Goal: Task Accomplishment & Management: Use online tool/utility

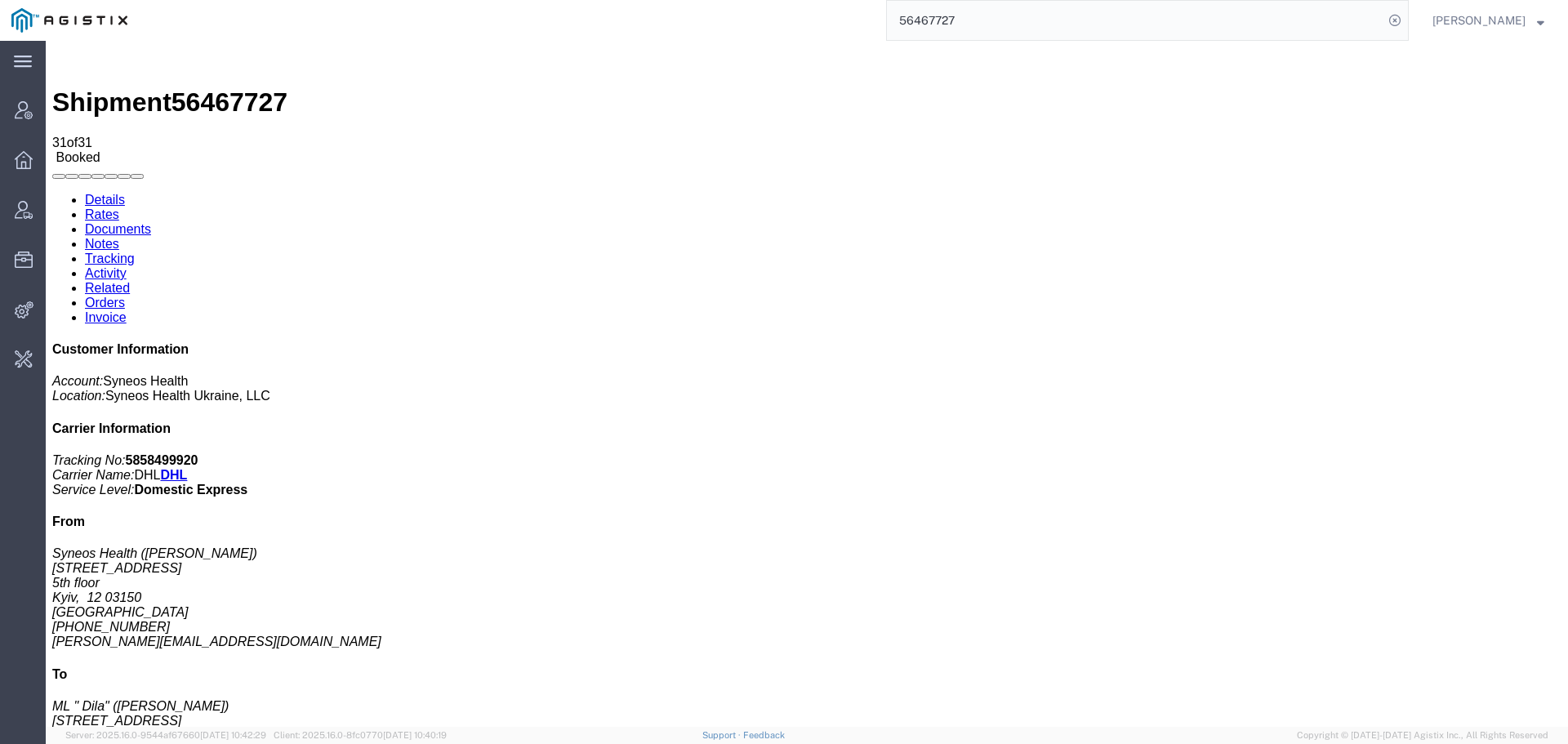
scroll to position [407, 0]
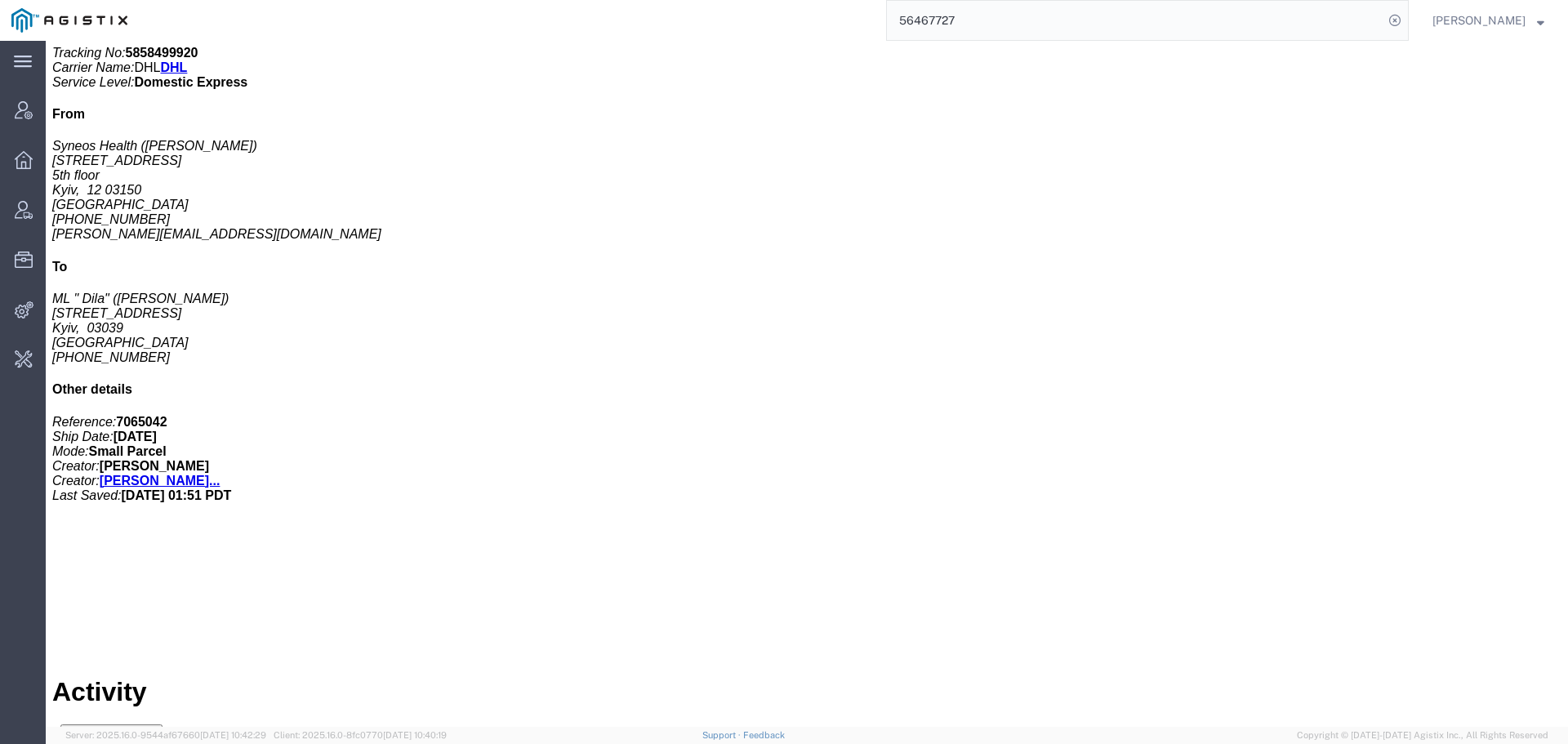
click at [942, 15] on input "56467727" at bounding box center [1135, 21] width 496 height 40
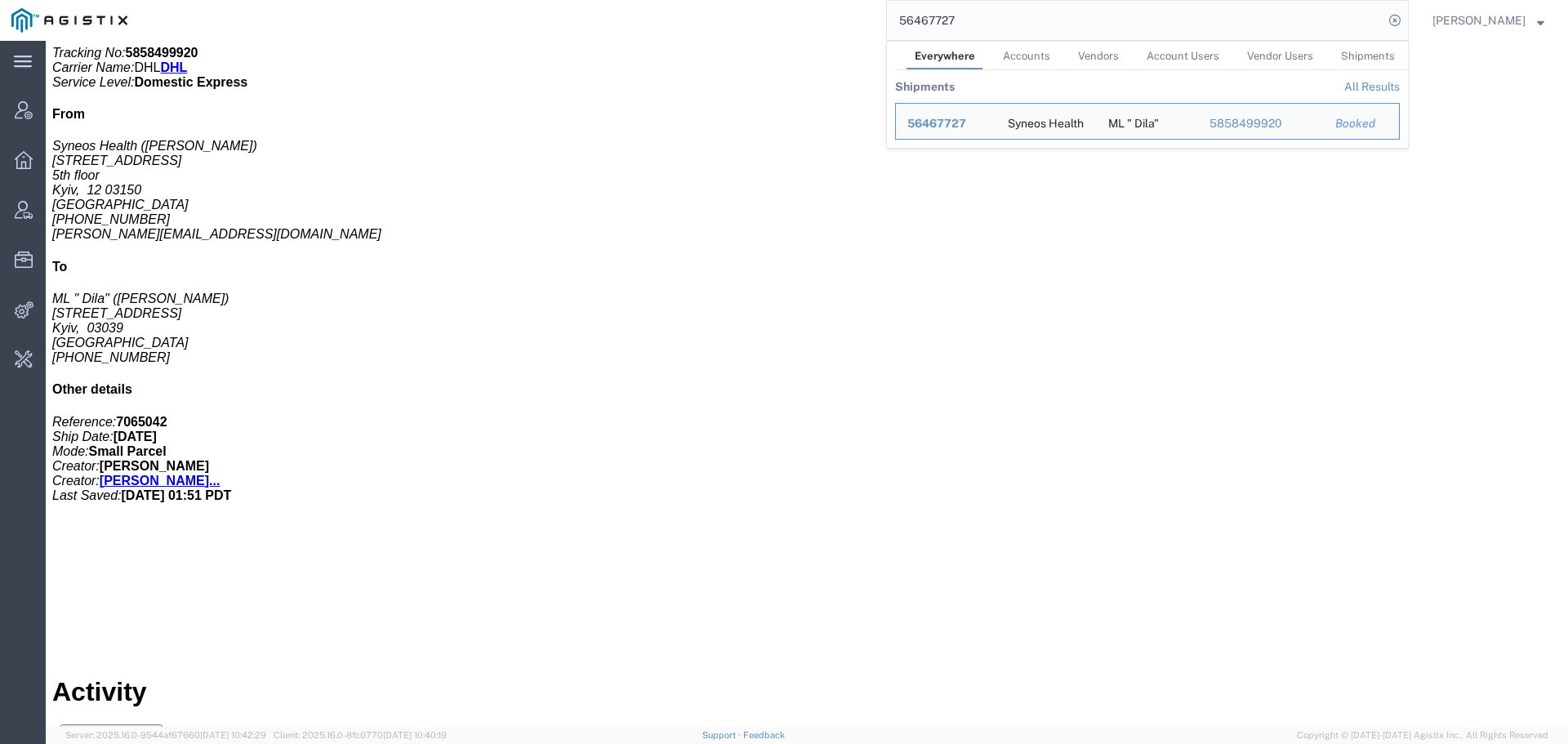
click at [942, 15] on input "56467727" at bounding box center [1135, 21] width 496 height 40
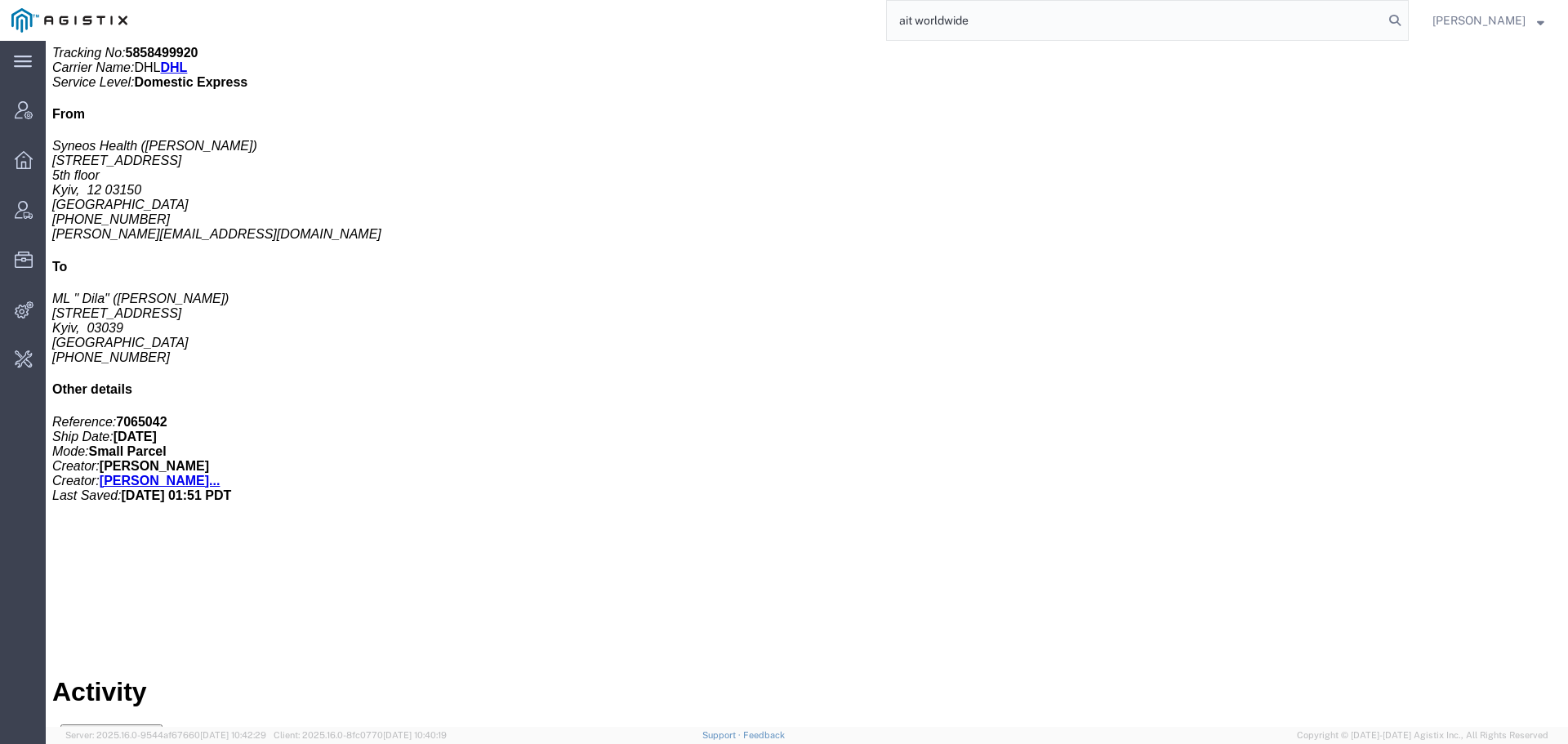
type input "ait worldwide"
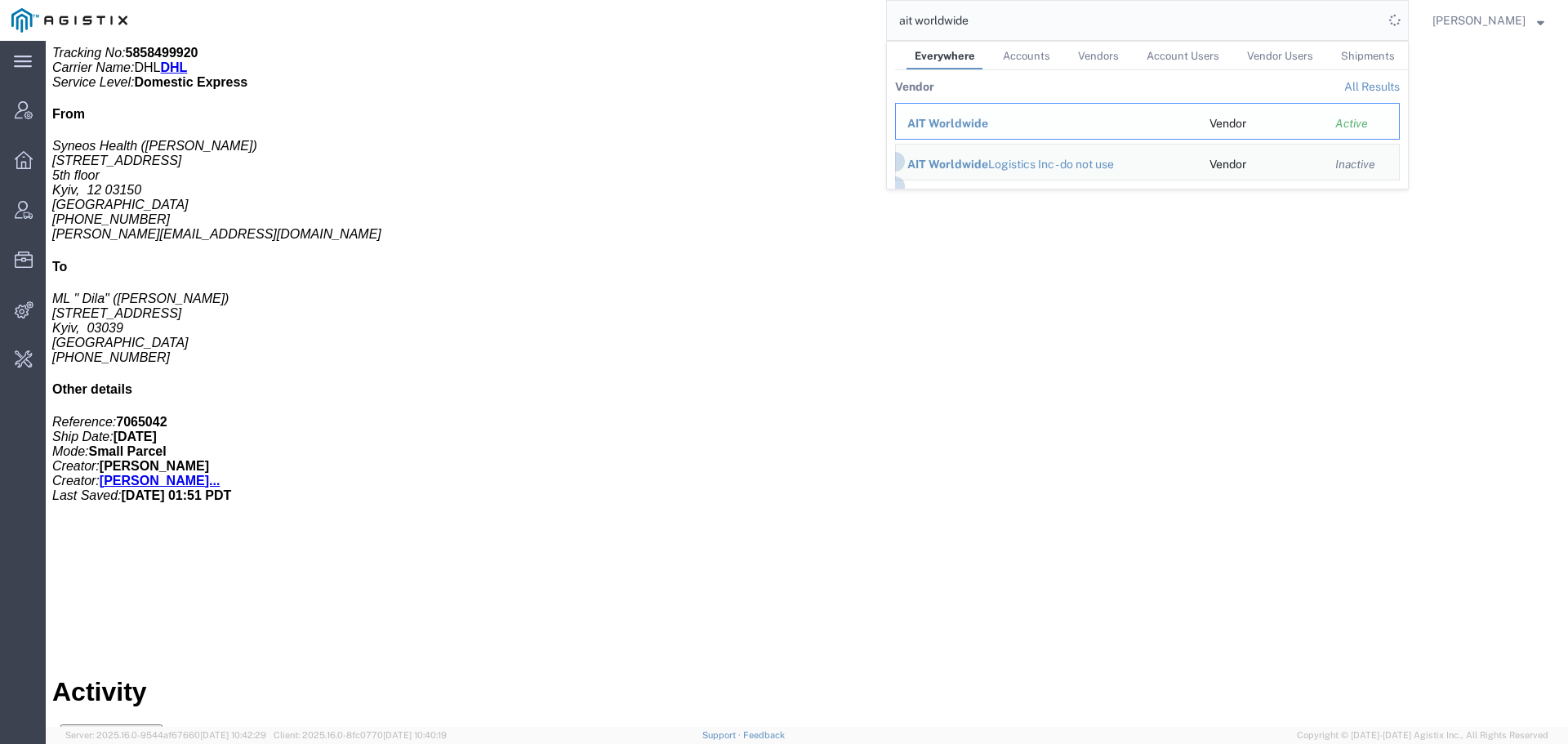
click at [941, 118] on span "AIT Worldwide" at bounding box center [948, 124] width 81 height 13
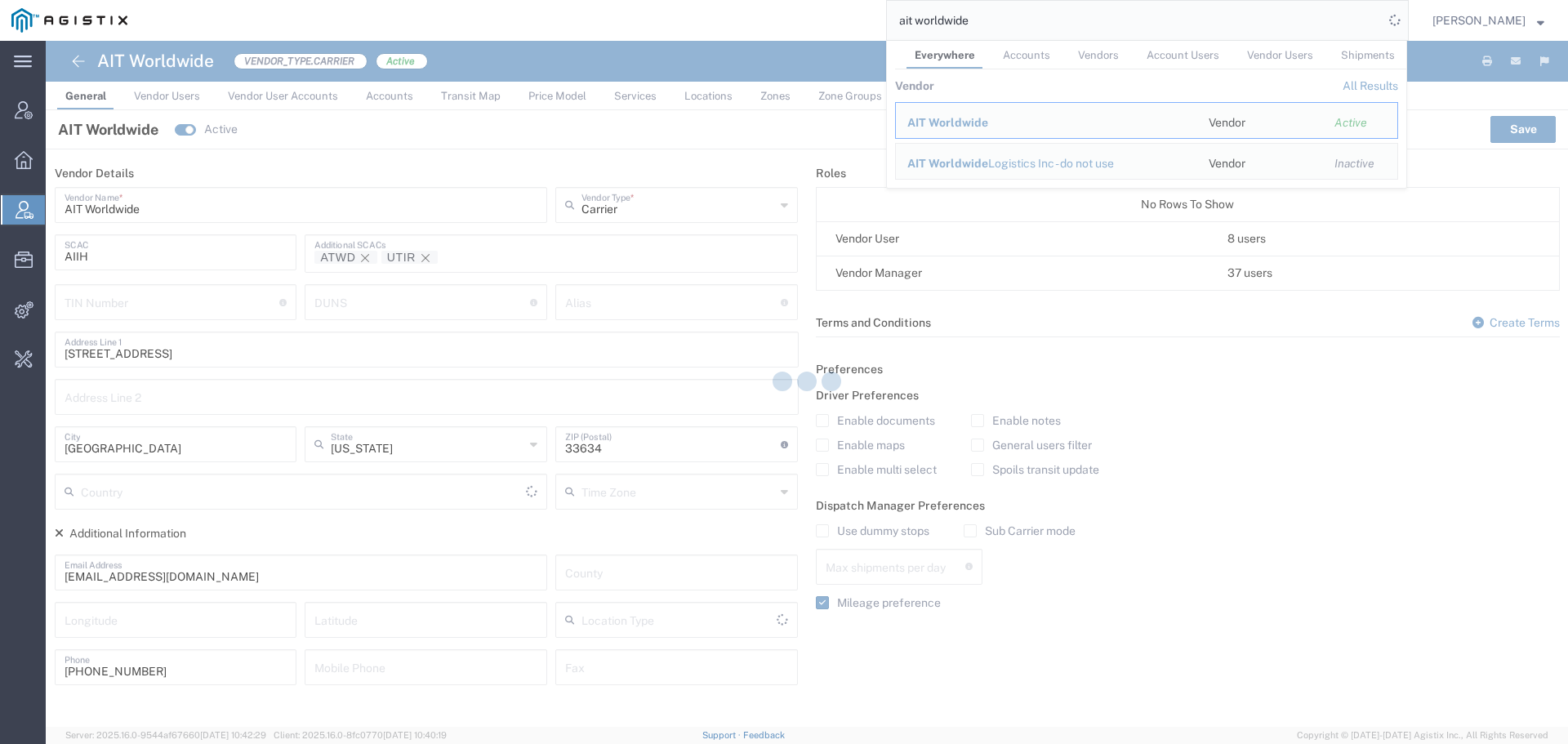
type input "[GEOGRAPHIC_DATA]"
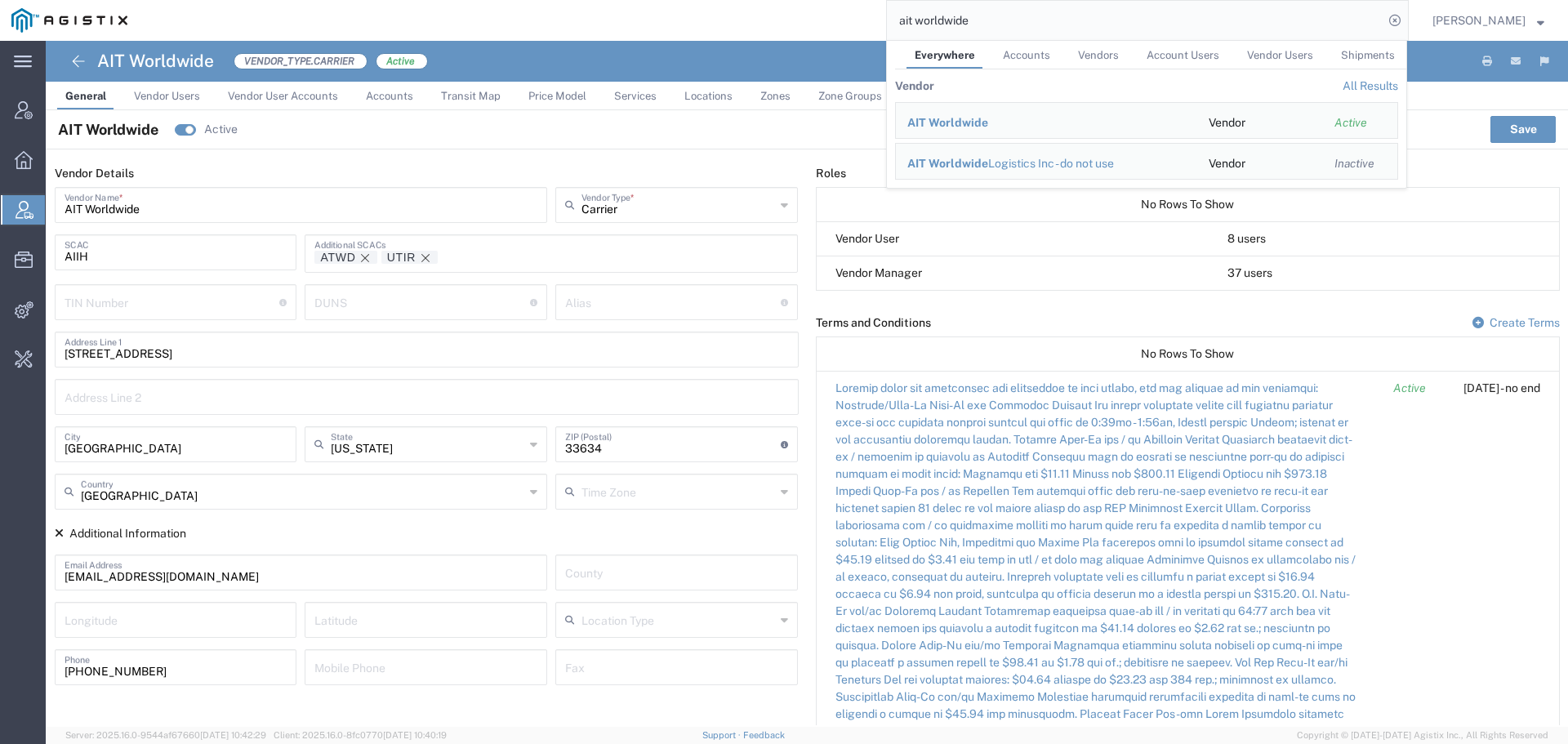
click at [640, 85] on link "Services" at bounding box center [635, 96] width 58 height 28
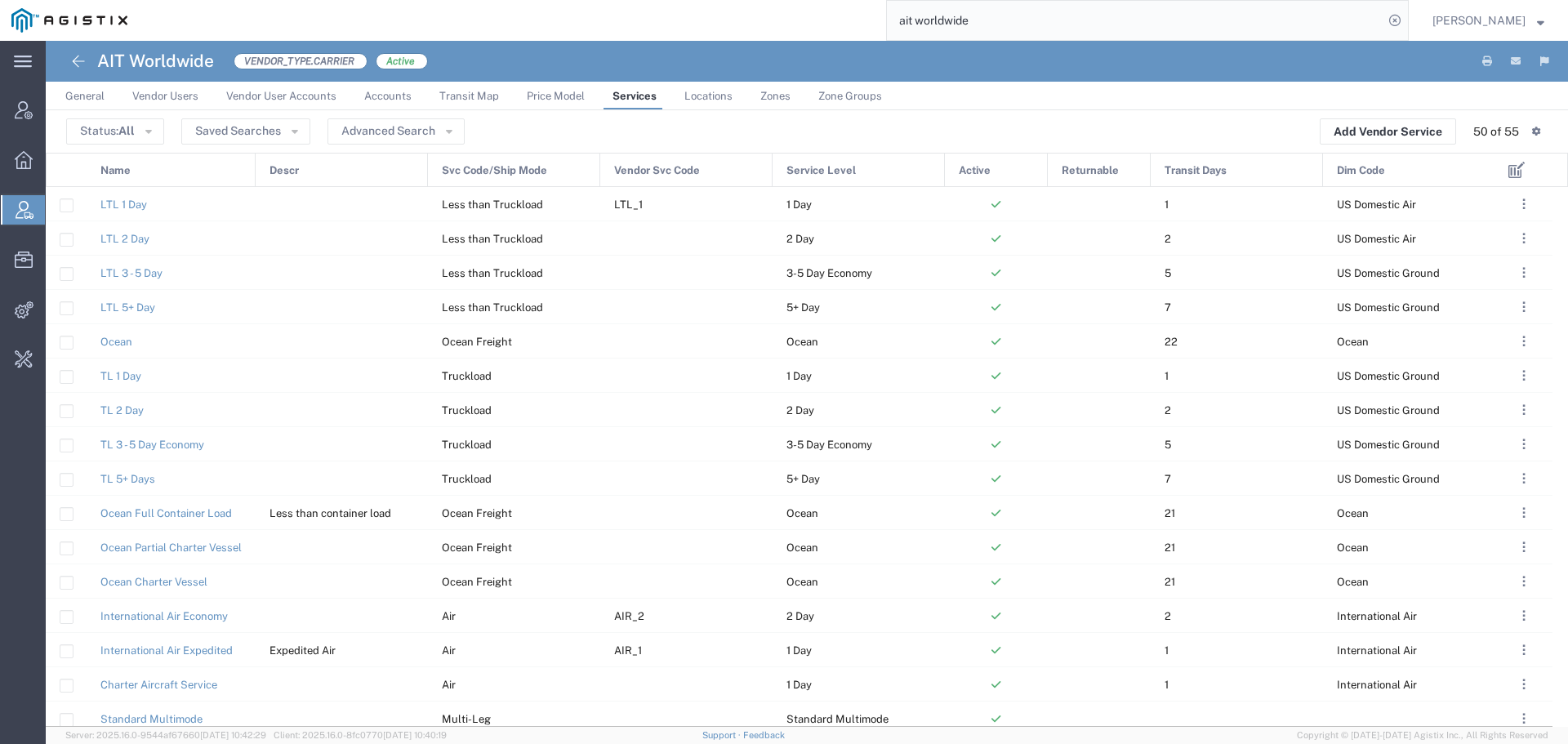
click at [692, 174] on span "Vendor Svc Code" at bounding box center [657, 171] width 86 height 34
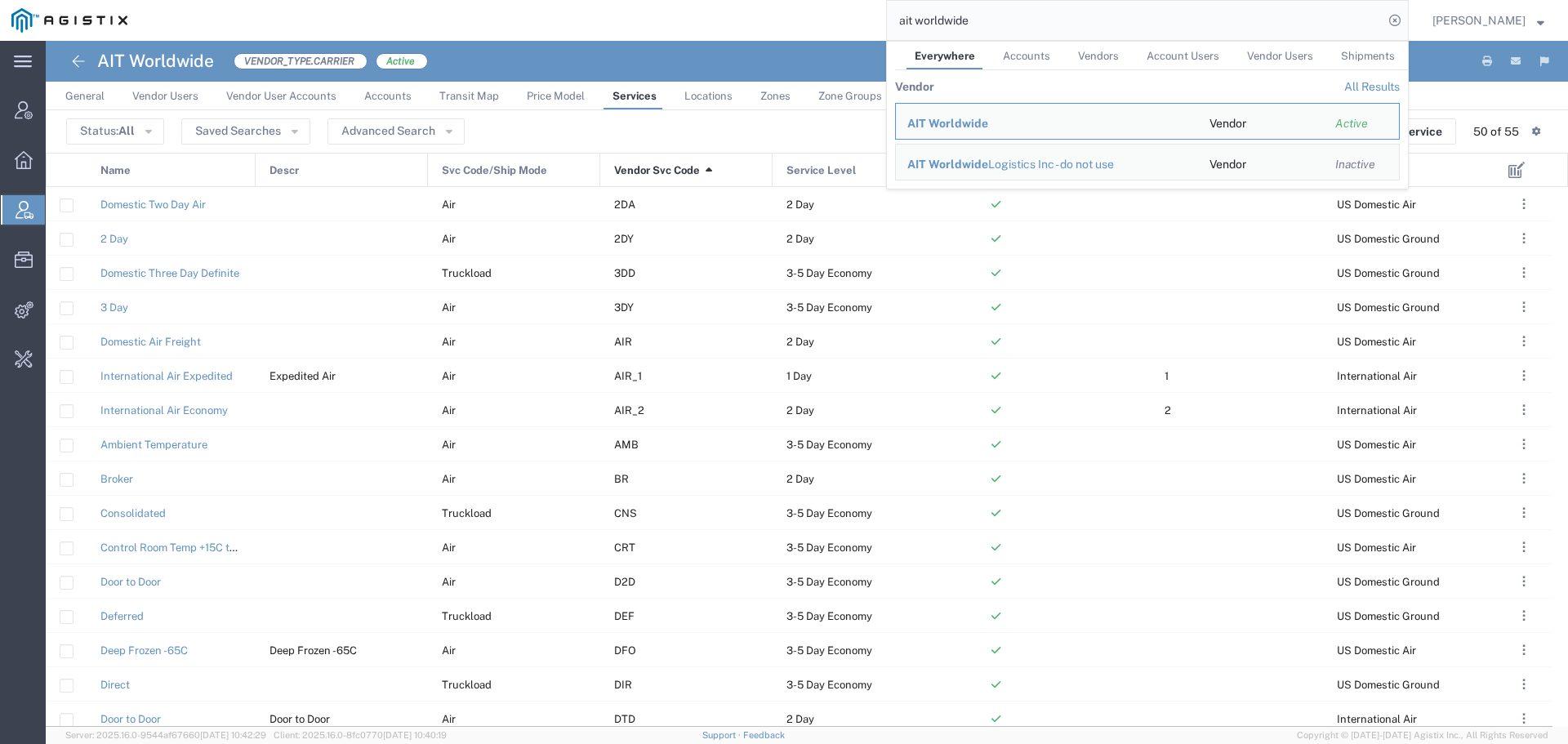
drag, startPoint x: 877, startPoint y: -7, endPoint x: 765, endPoint y: -72, distance: 129.5
click at [765, 0] on html "main_menu Created with Sketch. Collapse Menu Account Manager Overview Vendor Ma…" at bounding box center [784, 372] width 1568 height 744
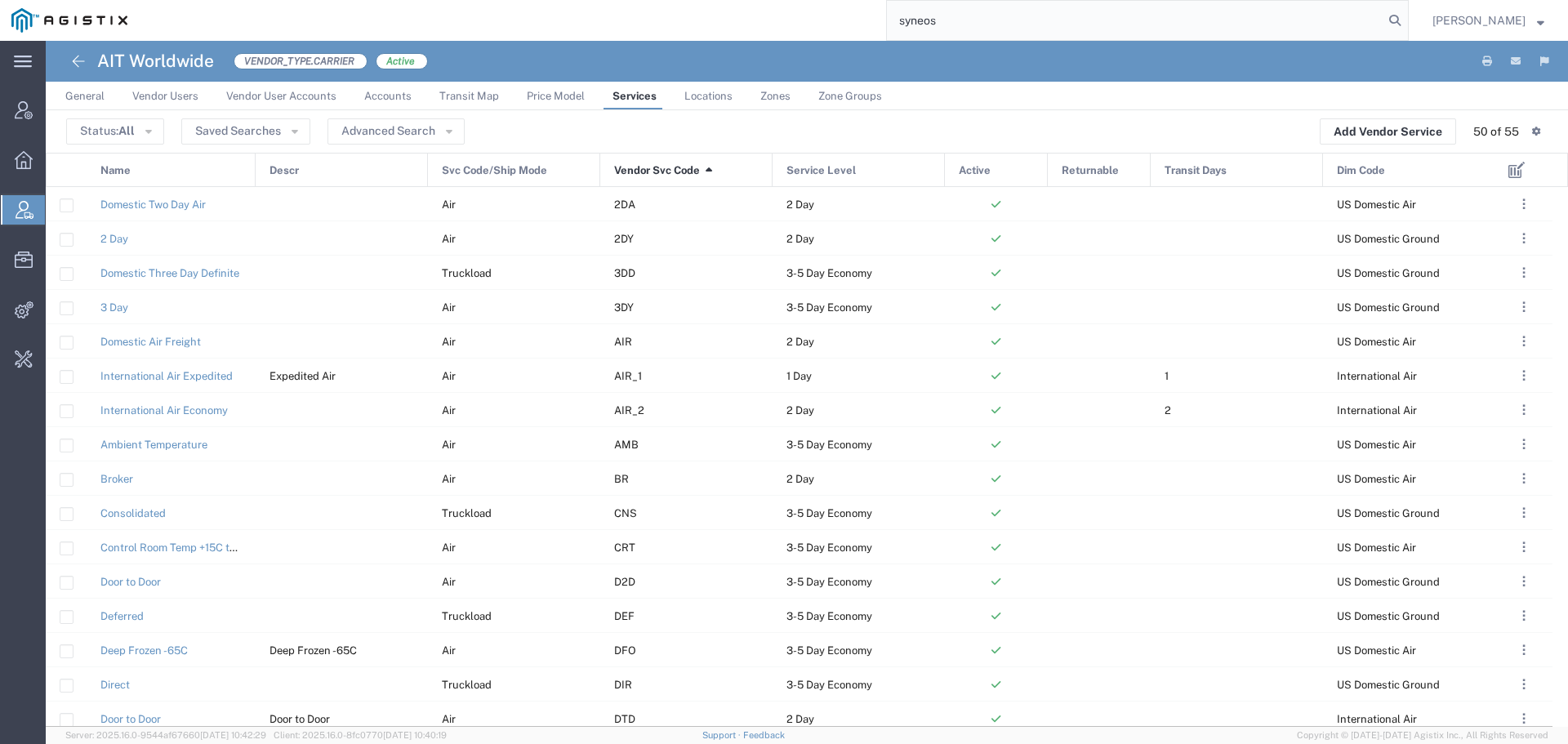
type input "syneos"
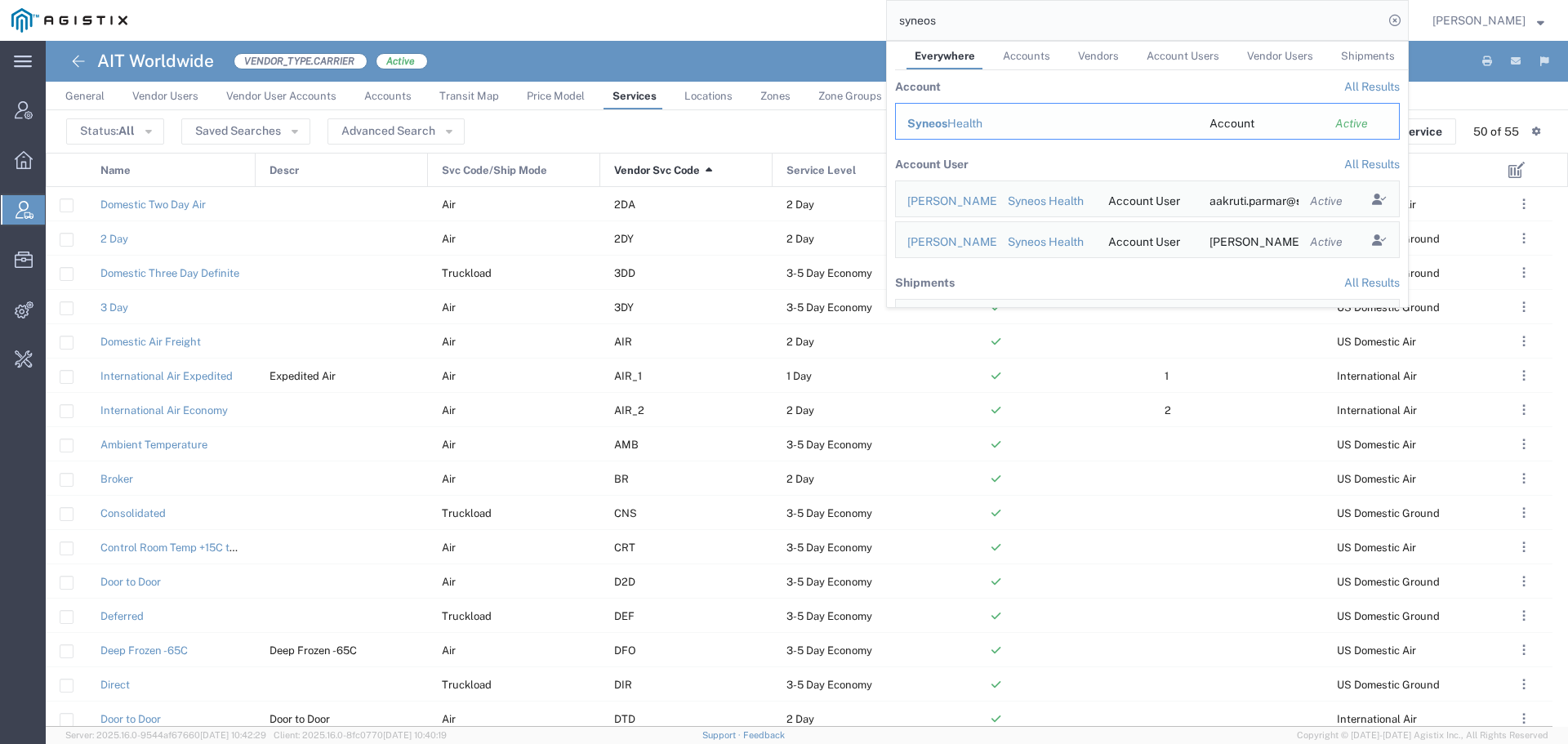
click at [926, 122] on span "Syneos" at bounding box center [927, 124] width 40 height 13
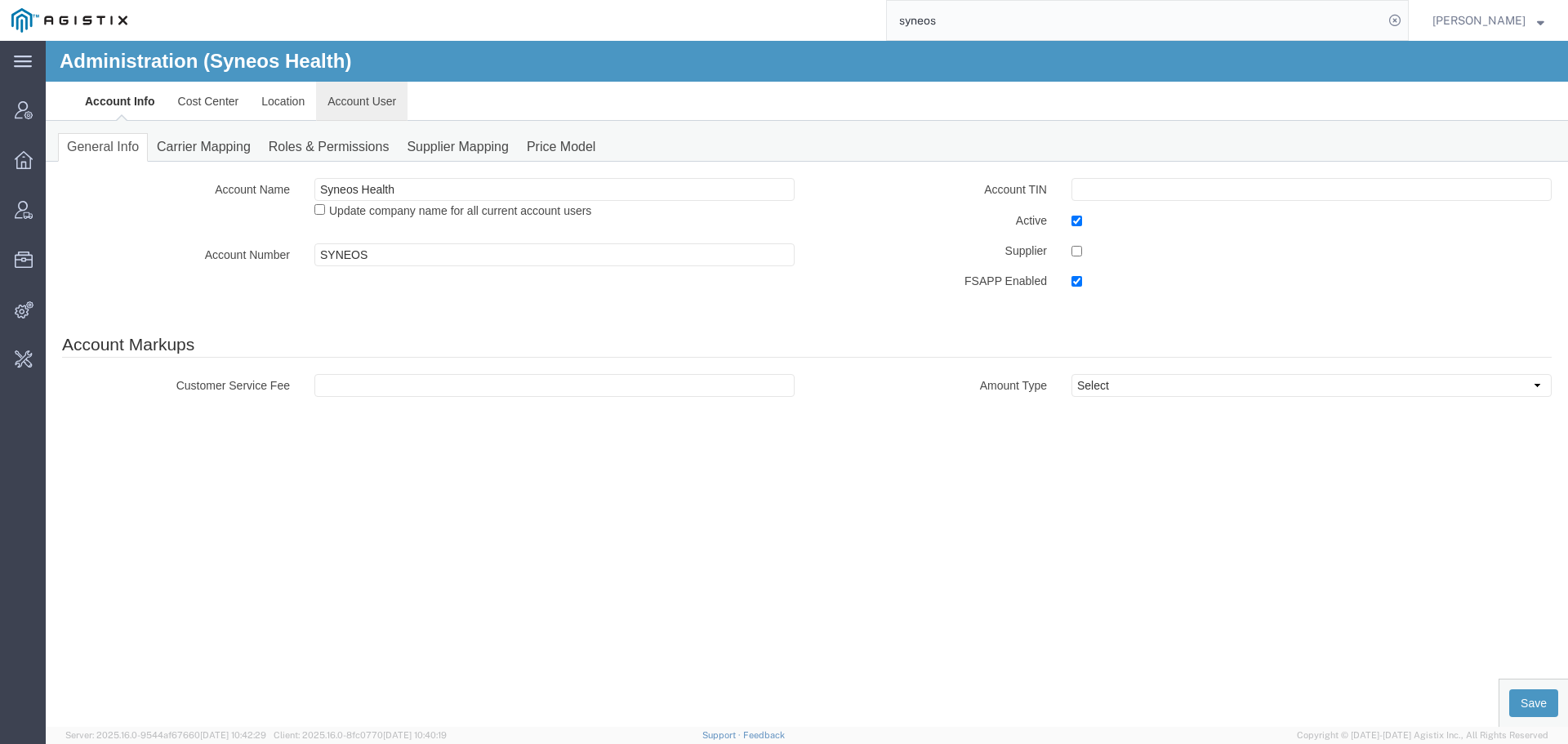
click at [373, 103] on link "Account User" at bounding box center [361, 102] width 92 height 40
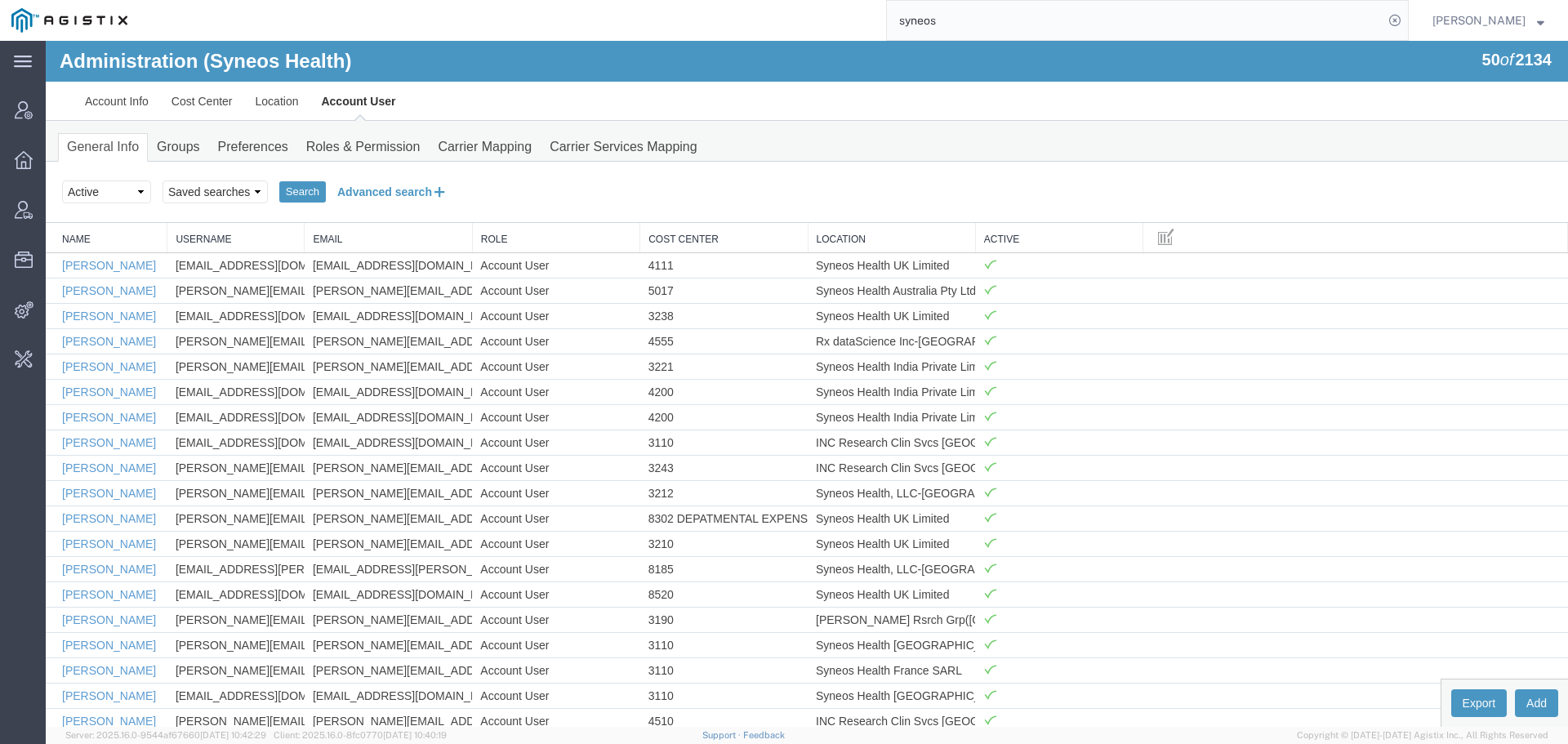
click at [442, 183] on icon at bounding box center [440, 191] width 15 height 17
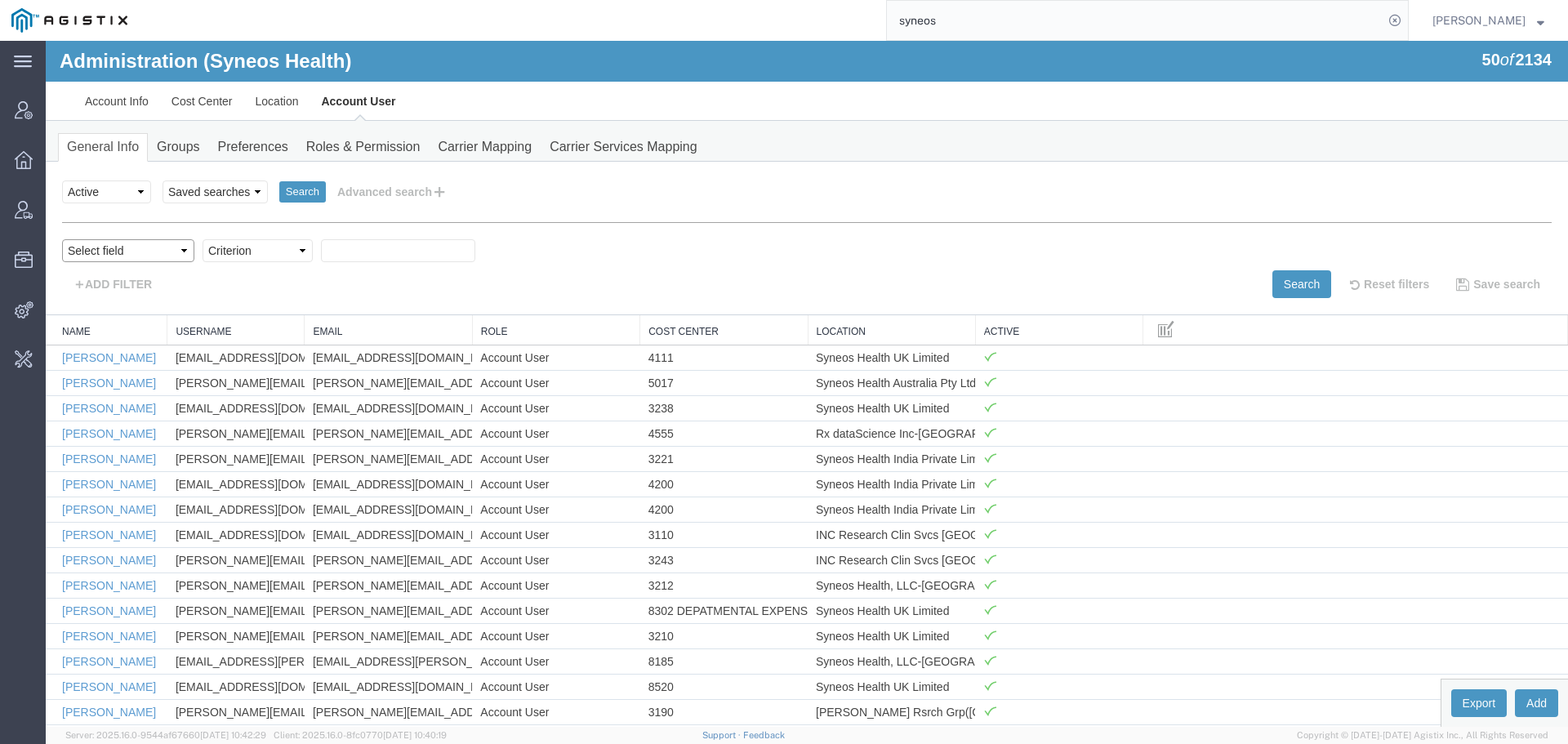
click at [131, 246] on select "Select field Cost Center Email Location Name Role Username" at bounding box center [128, 251] width 132 height 23
select select "personName"
click at [254, 246] on select "Criterion contains does not contain is is blank is not blank starts with" at bounding box center [258, 251] width 110 height 23
select select "contains"
type input "sonja"
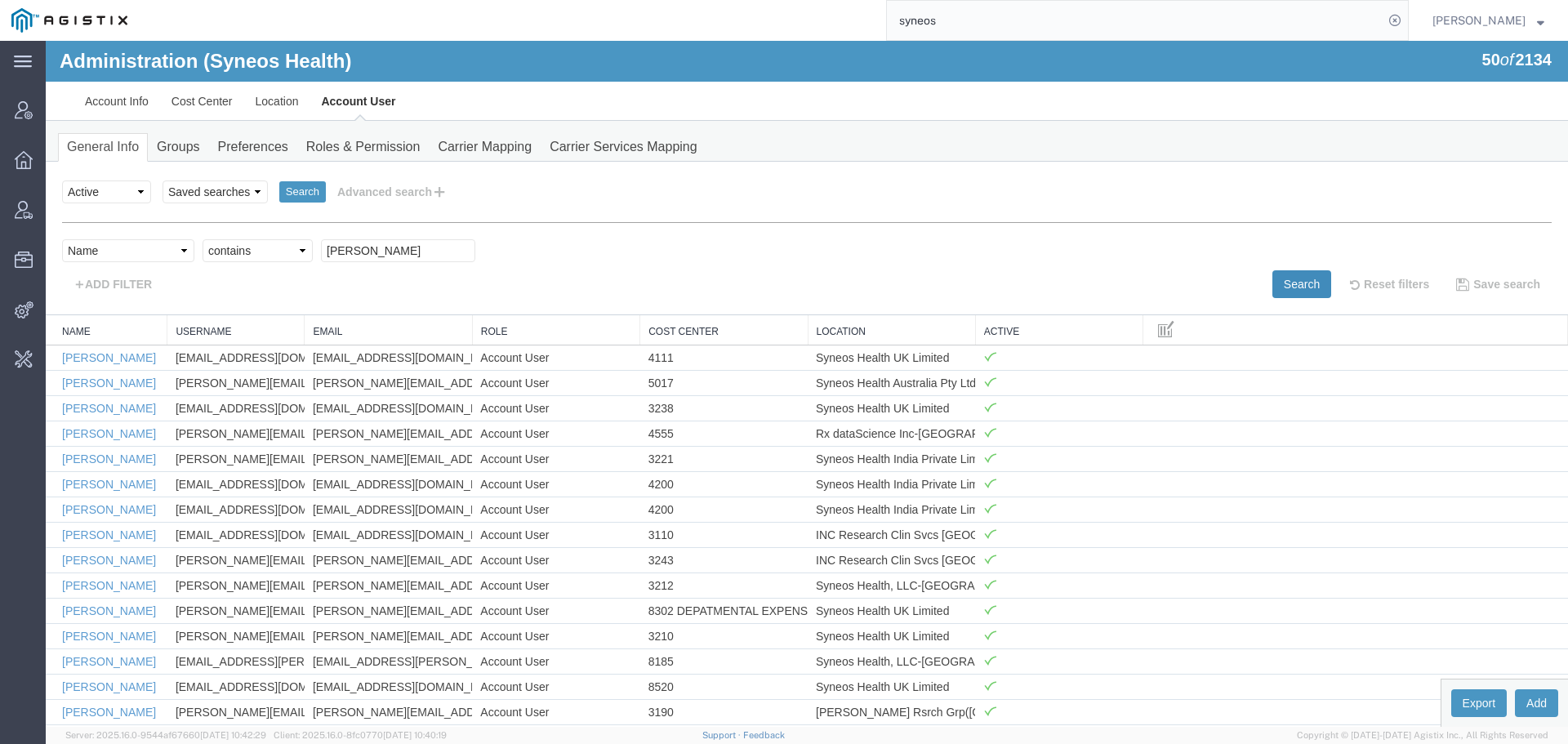
click at [1302, 283] on button "Search" at bounding box center [1302, 284] width 58 height 27
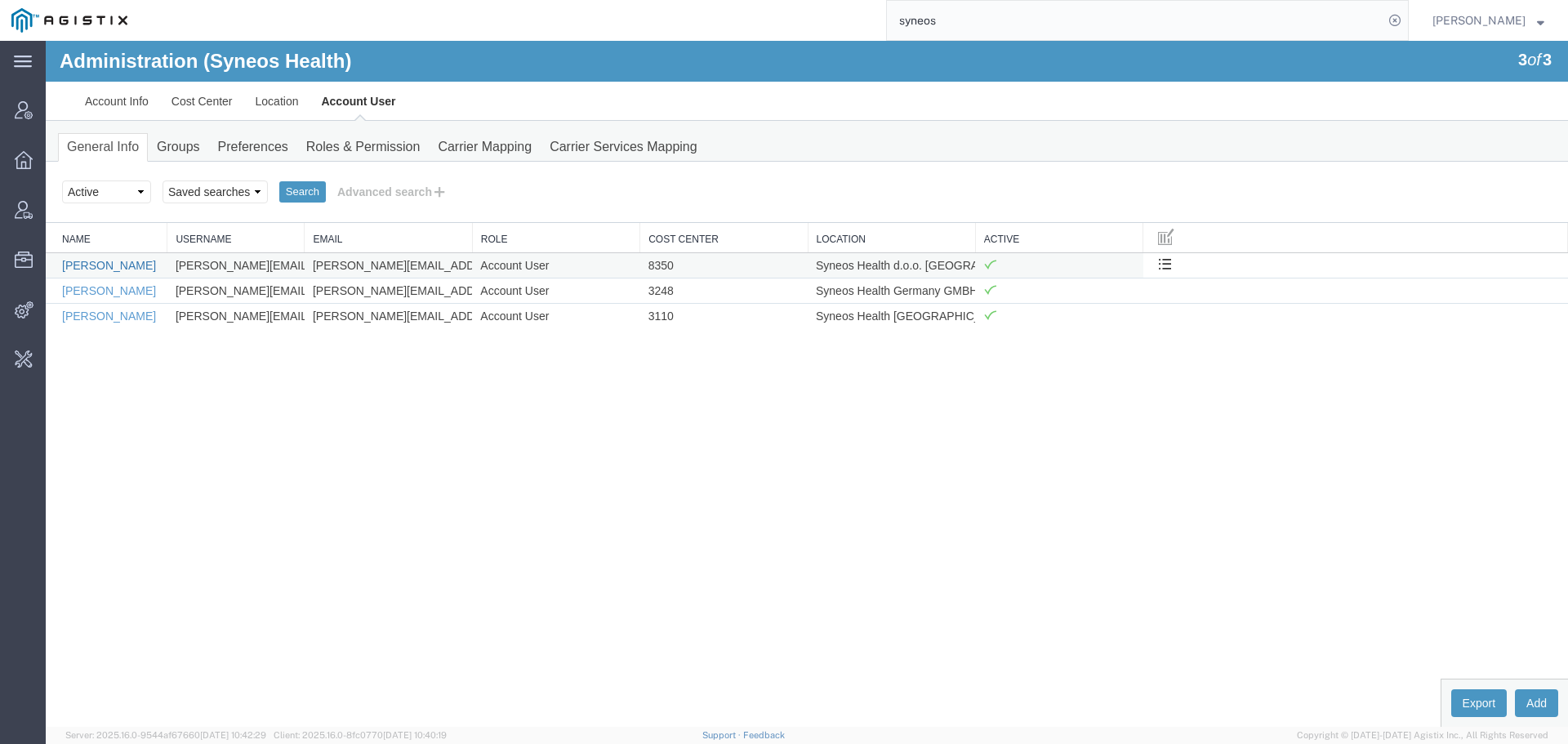
click at [102, 264] on link "Sonja Banovic" at bounding box center [109, 265] width 94 height 13
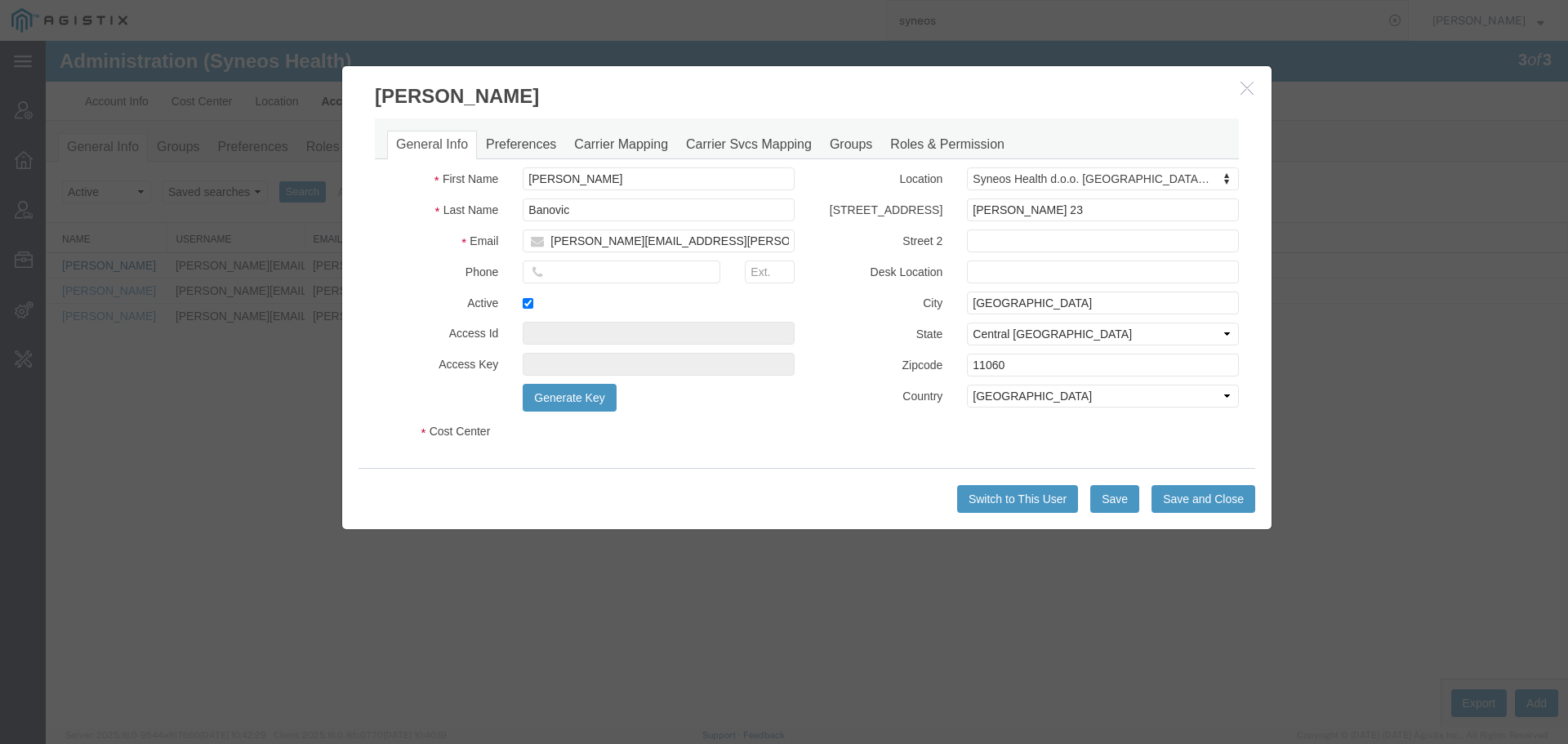
select select "DEPARTMENT"
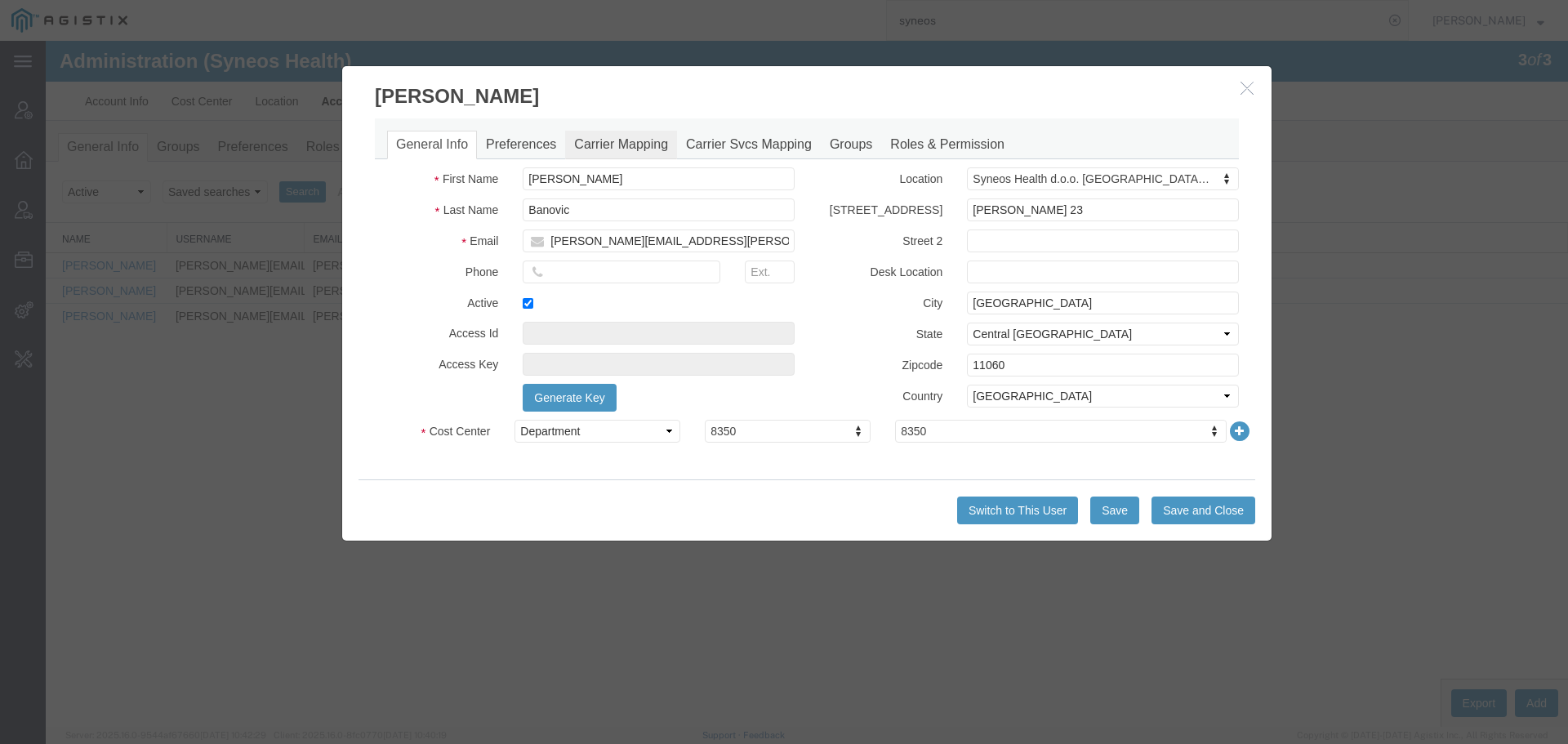
click at [632, 136] on link "Carrier Mapping" at bounding box center [621, 145] width 112 height 28
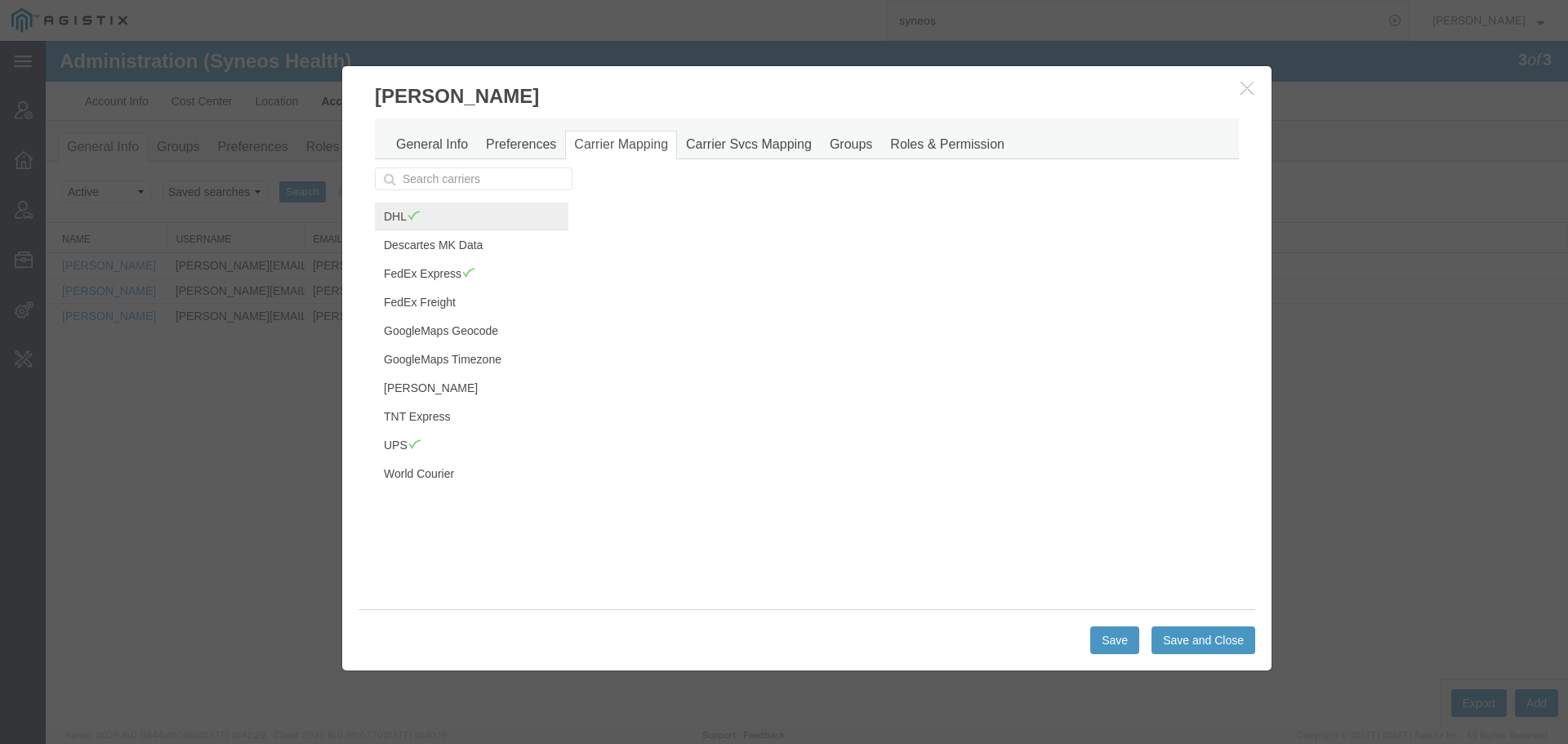
click at [495, 215] on link "DHL" at bounding box center [471, 216] width 193 height 27
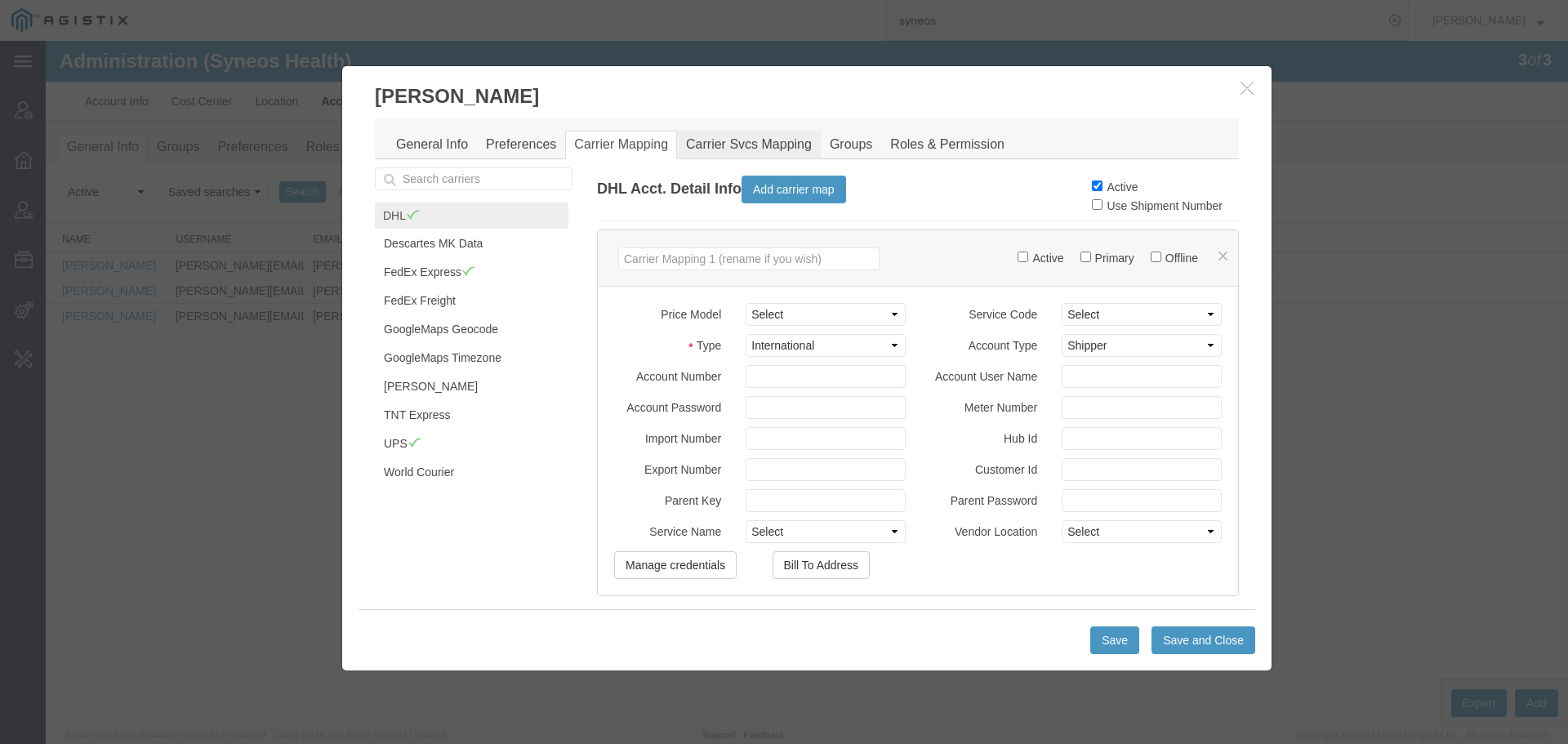
click at [749, 137] on link "Carrier Svcs Mapping" at bounding box center [749, 145] width 143 height 28
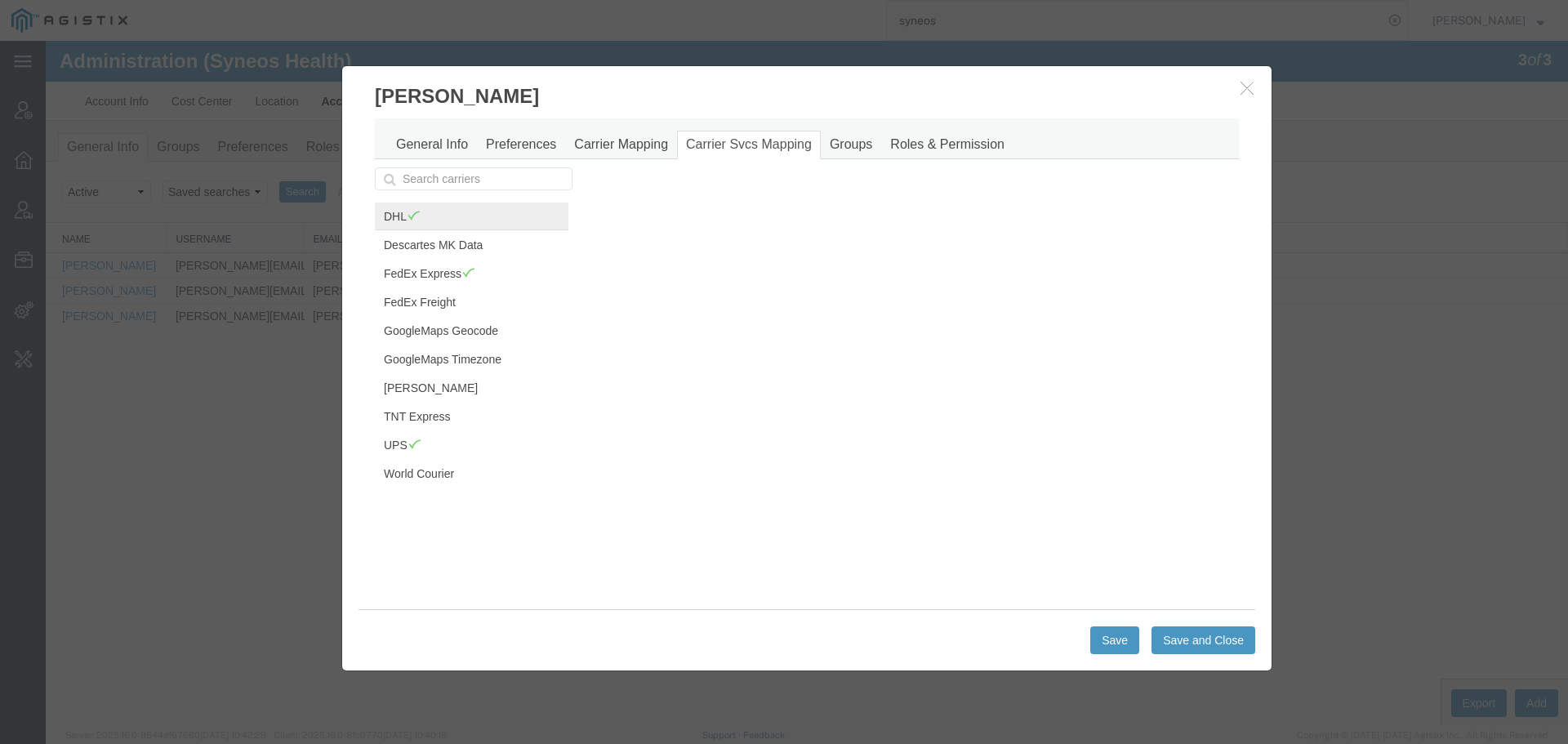
click at [423, 217] on link "DHL" at bounding box center [471, 216] width 193 height 27
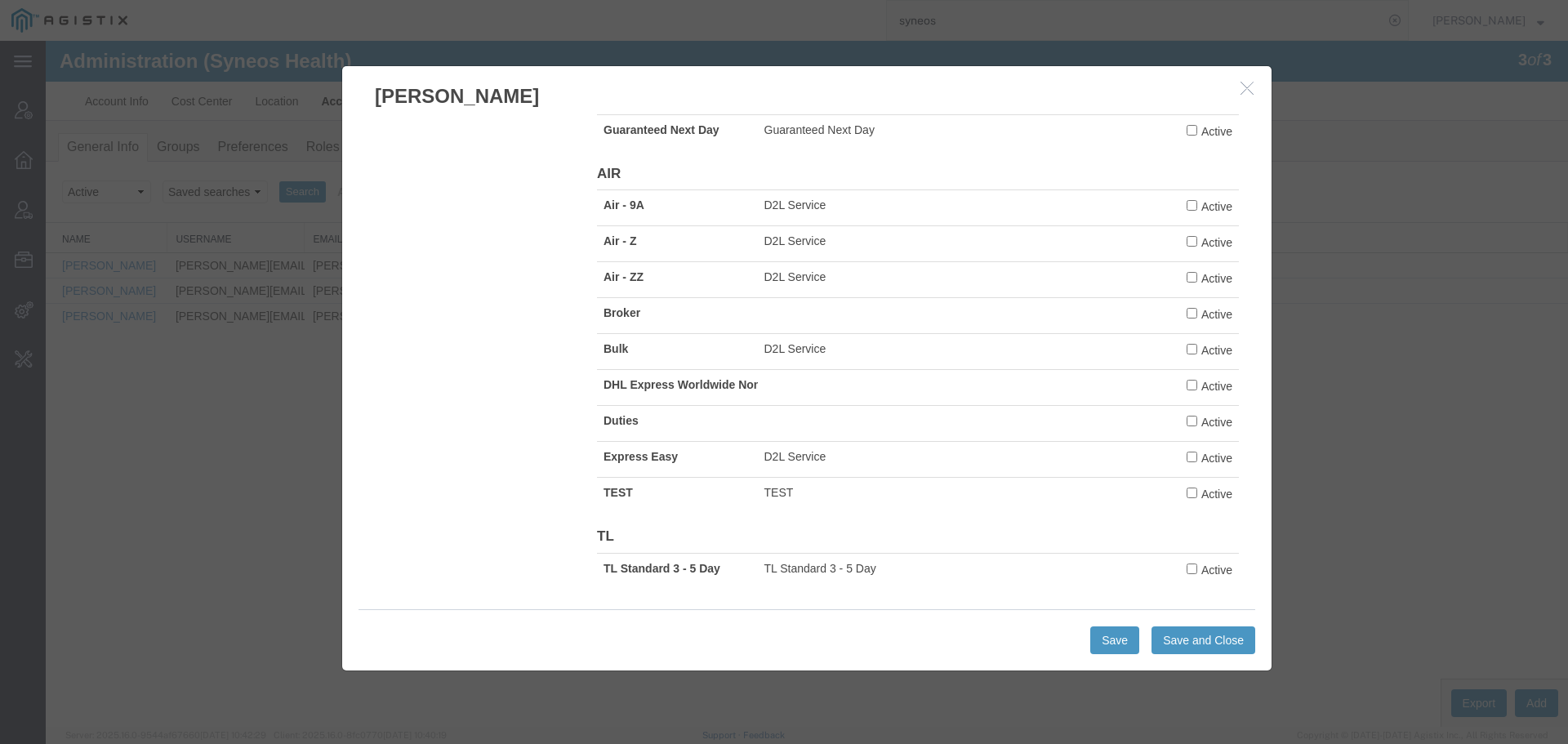
scroll to position [45, 0]
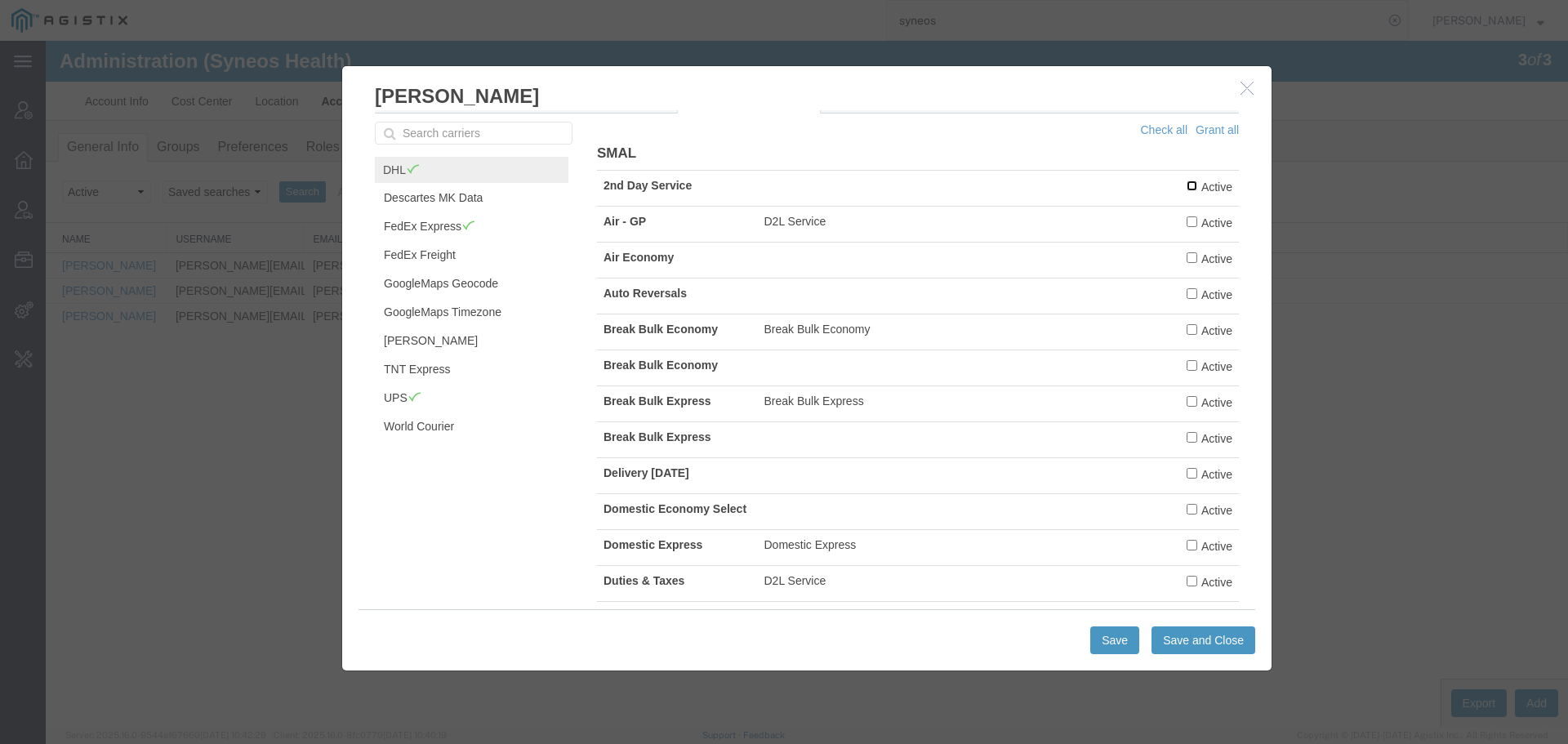
click at [1187, 183] on input "Active" at bounding box center [1192, 185] width 10 height 10
checkbox input "true"
click at [1187, 256] on input "Active" at bounding box center [1192, 257] width 10 height 10
checkbox input "true"
click at [1187, 504] on input "Active" at bounding box center [1192, 508] width 10 height 10
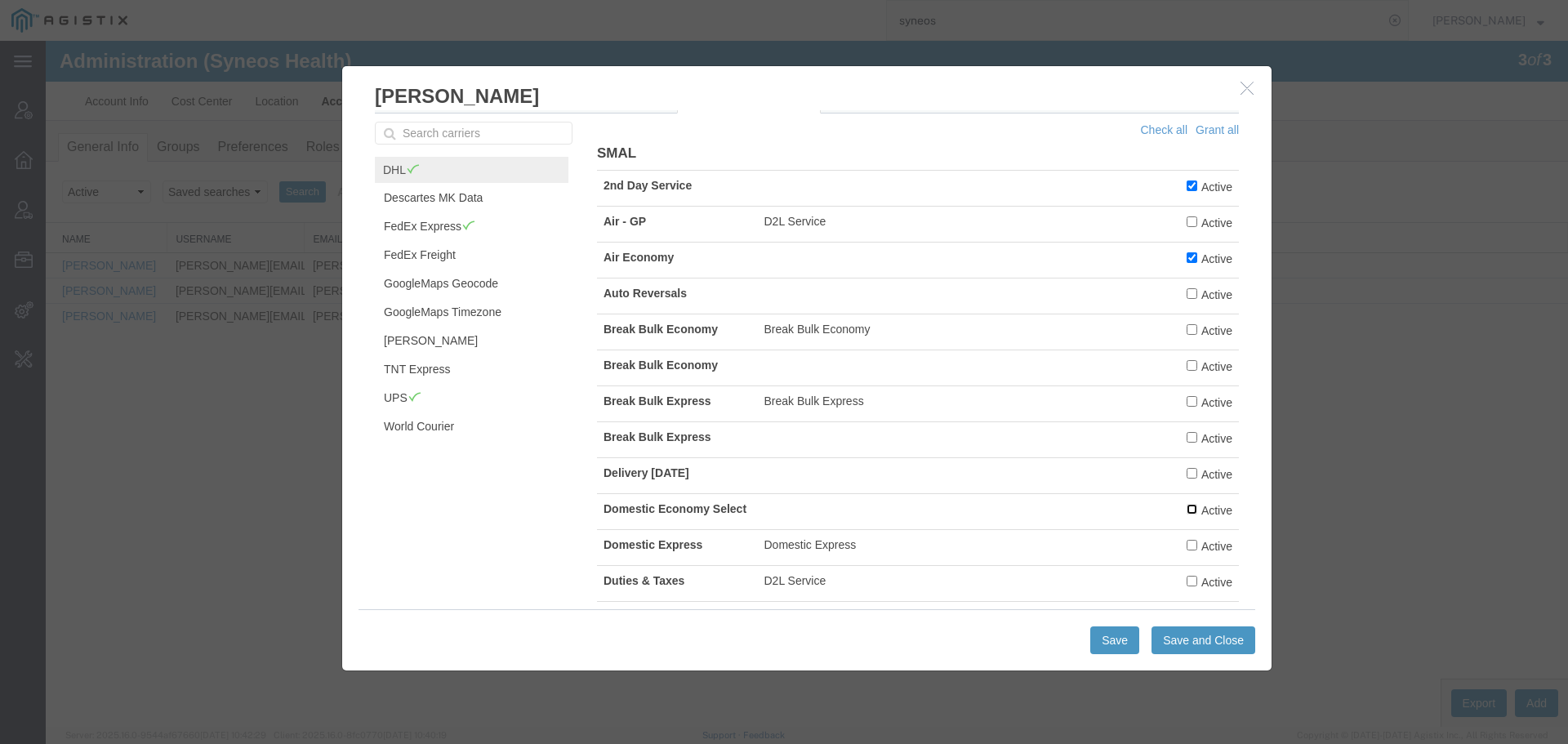
checkbox input "true"
click at [1187, 544] on input "Active" at bounding box center [1192, 544] width 10 height 10
checkbox input "true"
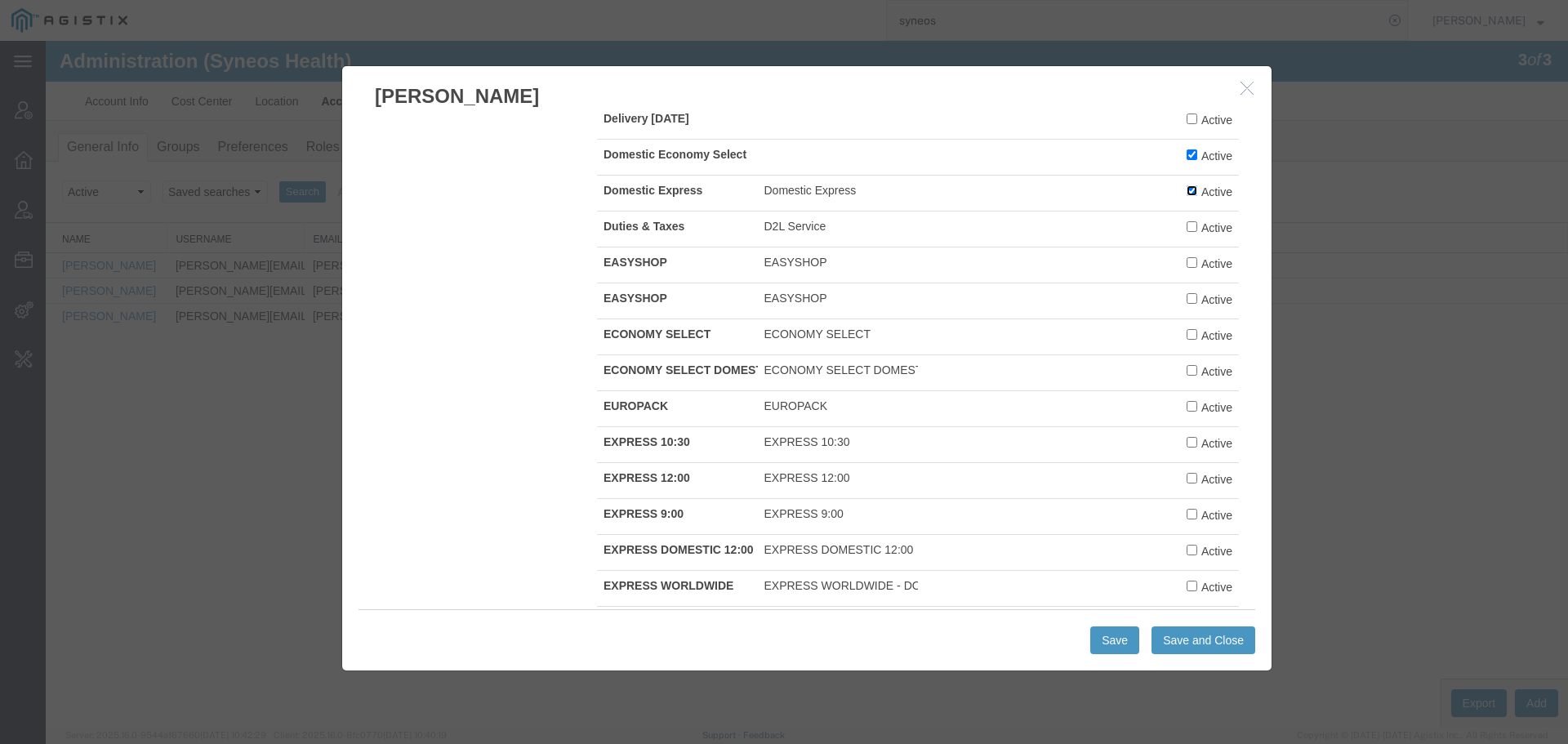
scroll to position [421, 0]
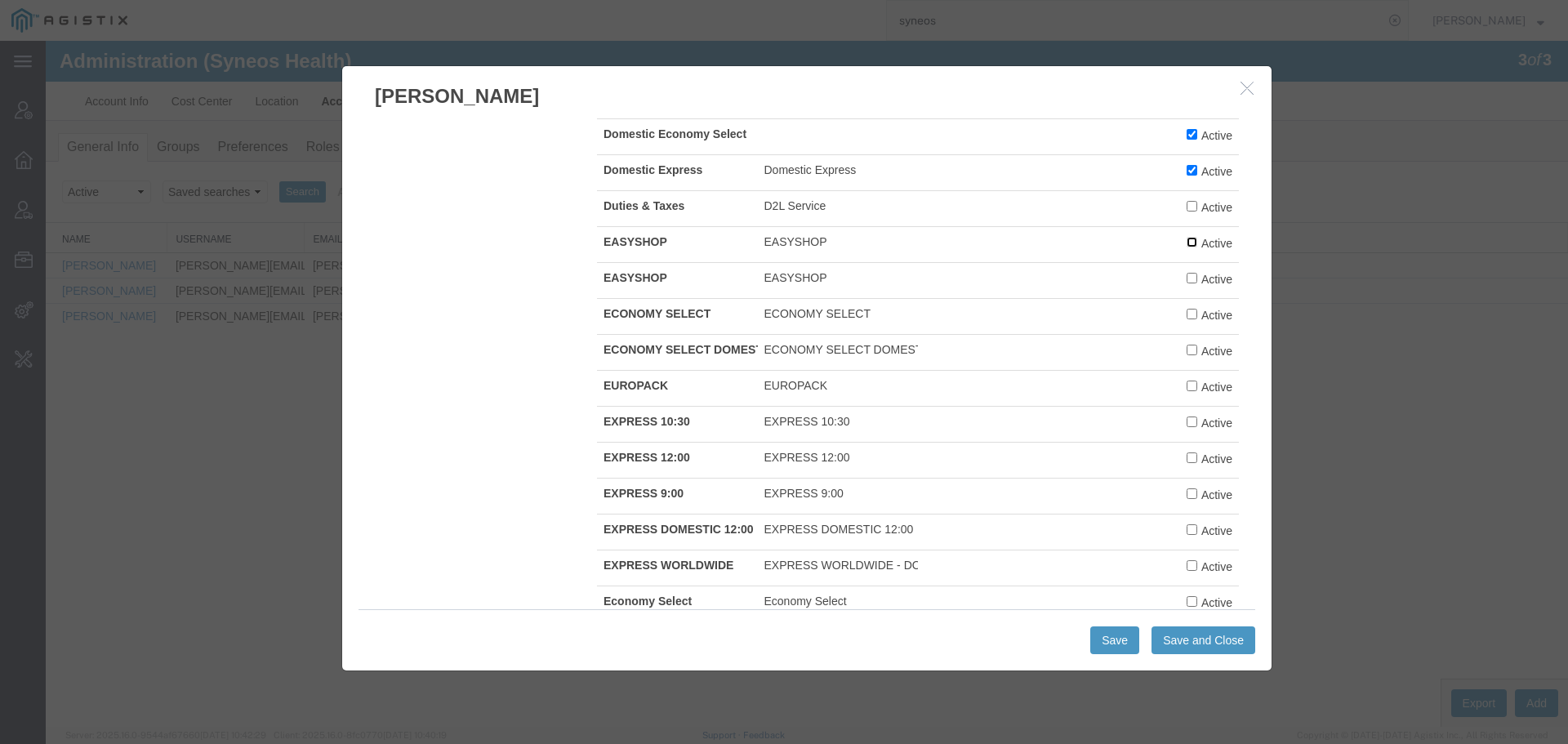
click at [1187, 240] on input "Active" at bounding box center [1192, 241] width 10 height 10
checkbox input "true"
click at [1187, 280] on input "Active" at bounding box center [1192, 277] width 10 height 10
checkbox input "true"
click at [1187, 320] on label "Active" at bounding box center [1209, 314] width 45 height 18
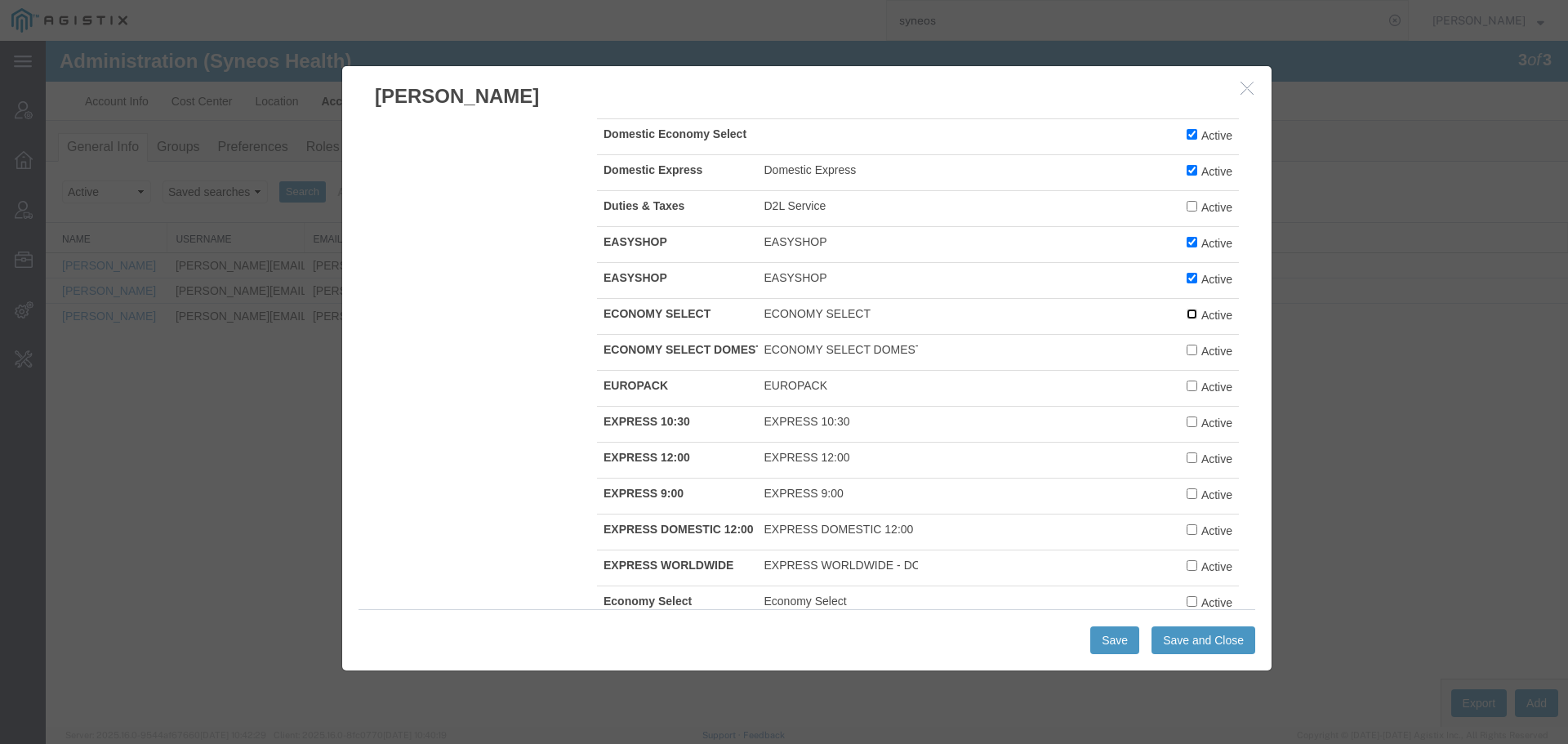
click at [1187, 319] on input "Active" at bounding box center [1192, 313] width 10 height 10
checkbox input "true"
click at [1187, 385] on input "Active" at bounding box center [1192, 385] width 10 height 10
checkbox input "true"
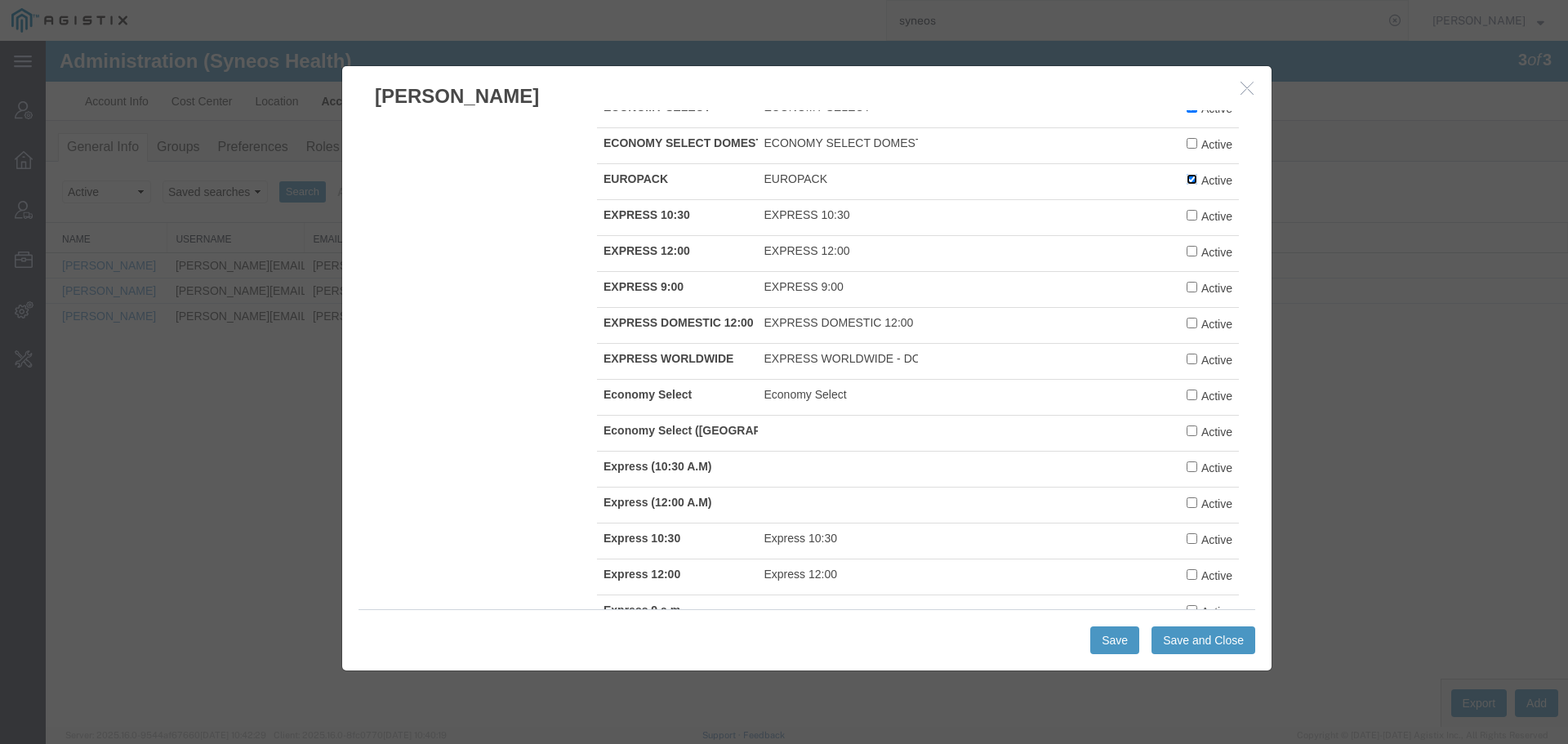
scroll to position [629, 0]
click at [1187, 213] on input "Active" at bounding box center [1192, 212] width 10 height 10
checkbox input "true"
click at [1187, 251] on input "Active" at bounding box center [1192, 248] width 10 height 10
checkbox input "true"
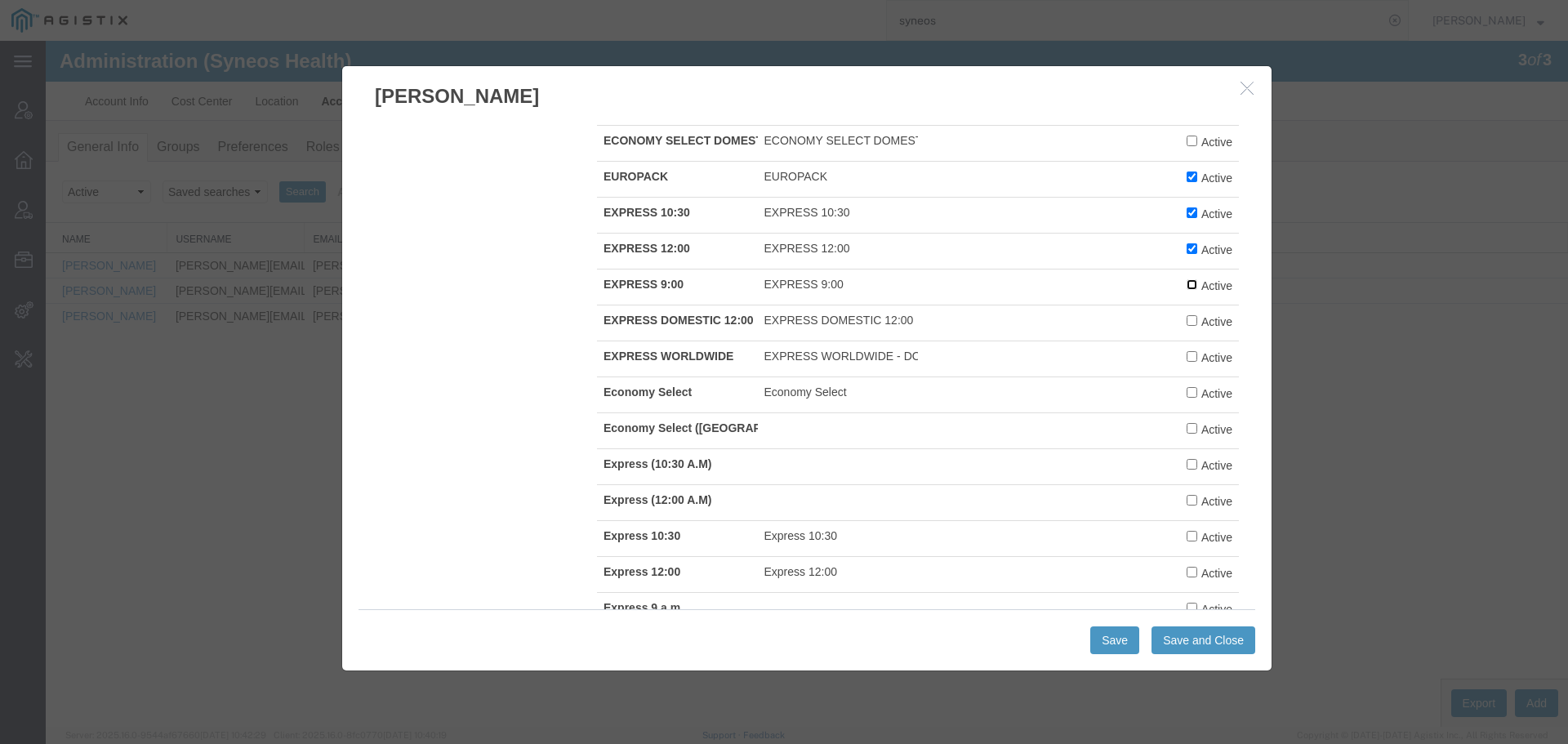
click at [1187, 282] on input "Active" at bounding box center [1192, 284] width 10 height 10
checkbox input "true"
click at [1187, 395] on input "Active" at bounding box center [1192, 391] width 10 height 10
checkbox input "true"
click at [1187, 428] on input "Active" at bounding box center [1192, 427] width 10 height 10
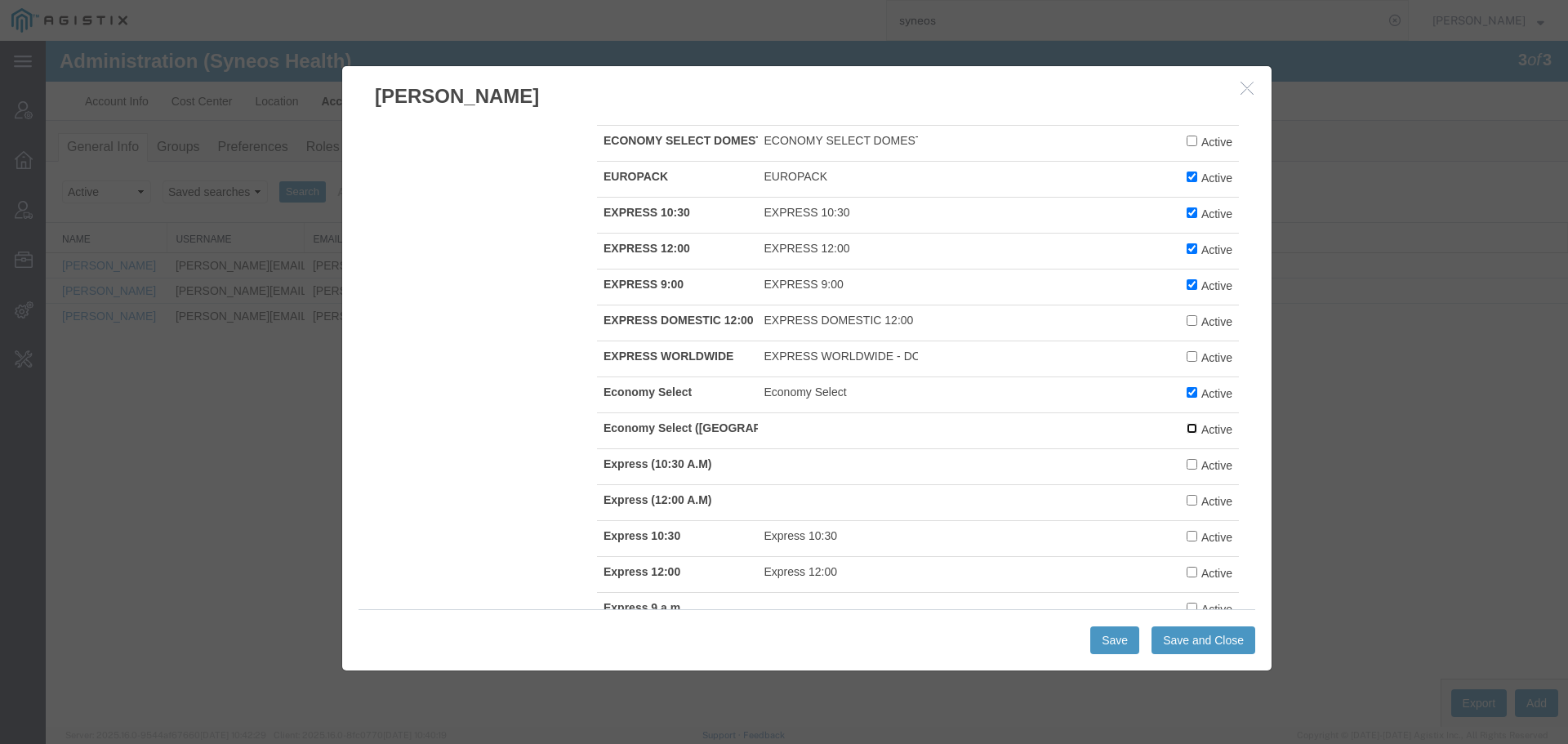
checkbox input "true"
click at [1187, 464] on input "Active" at bounding box center [1192, 464] width 10 height 10
checkbox input "true"
click at [1187, 501] on input "Active" at bounding box center [1192, 500] width 10 height 10
checkbox input "true"
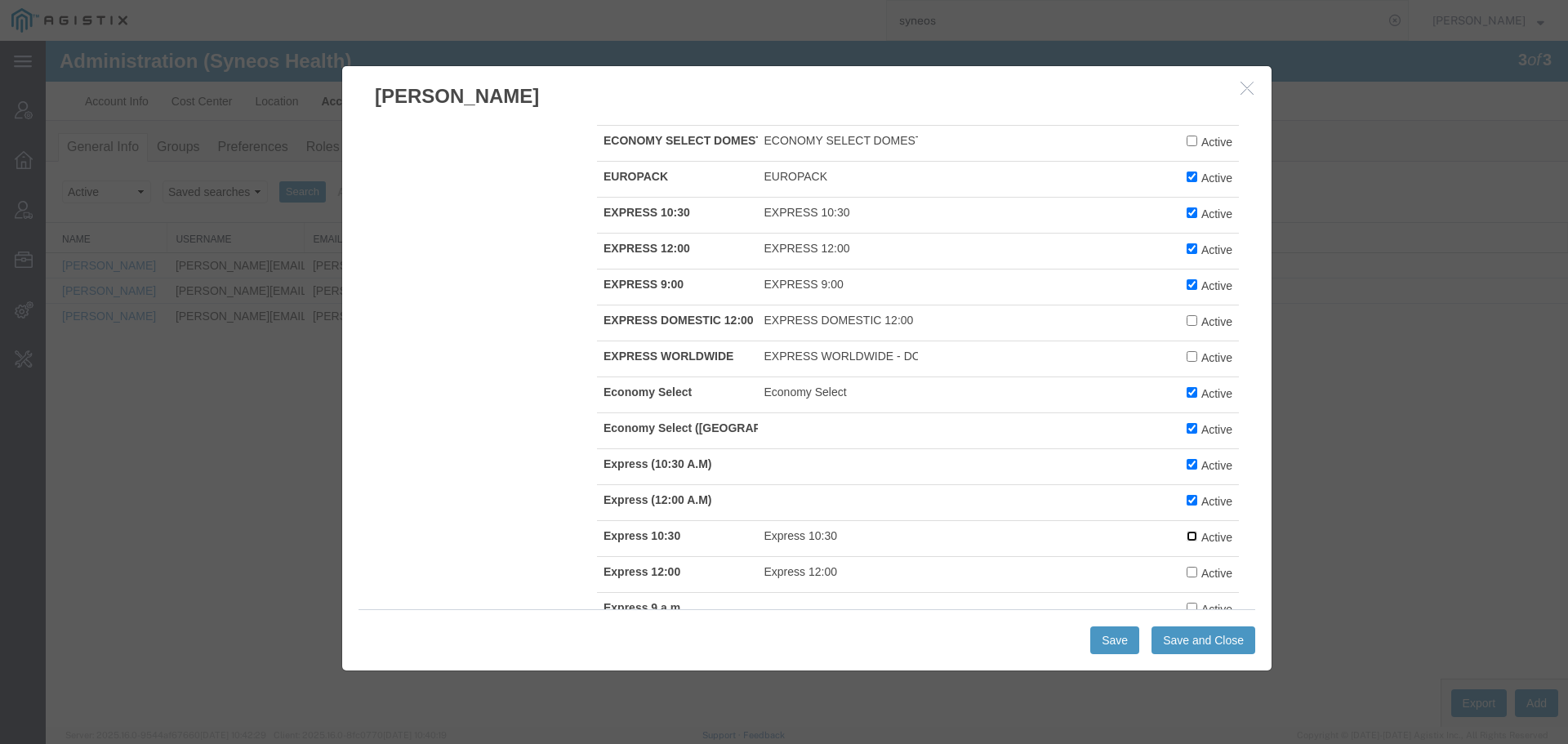
click at [1187, 540] on input "Active" at bounding box center [1192, 536] width 10 height 10
checkbox input "true"
click at [1187, 574] on input "Active" at bounding box center [1192, 571] width 10 height 10
checkbox input "true"
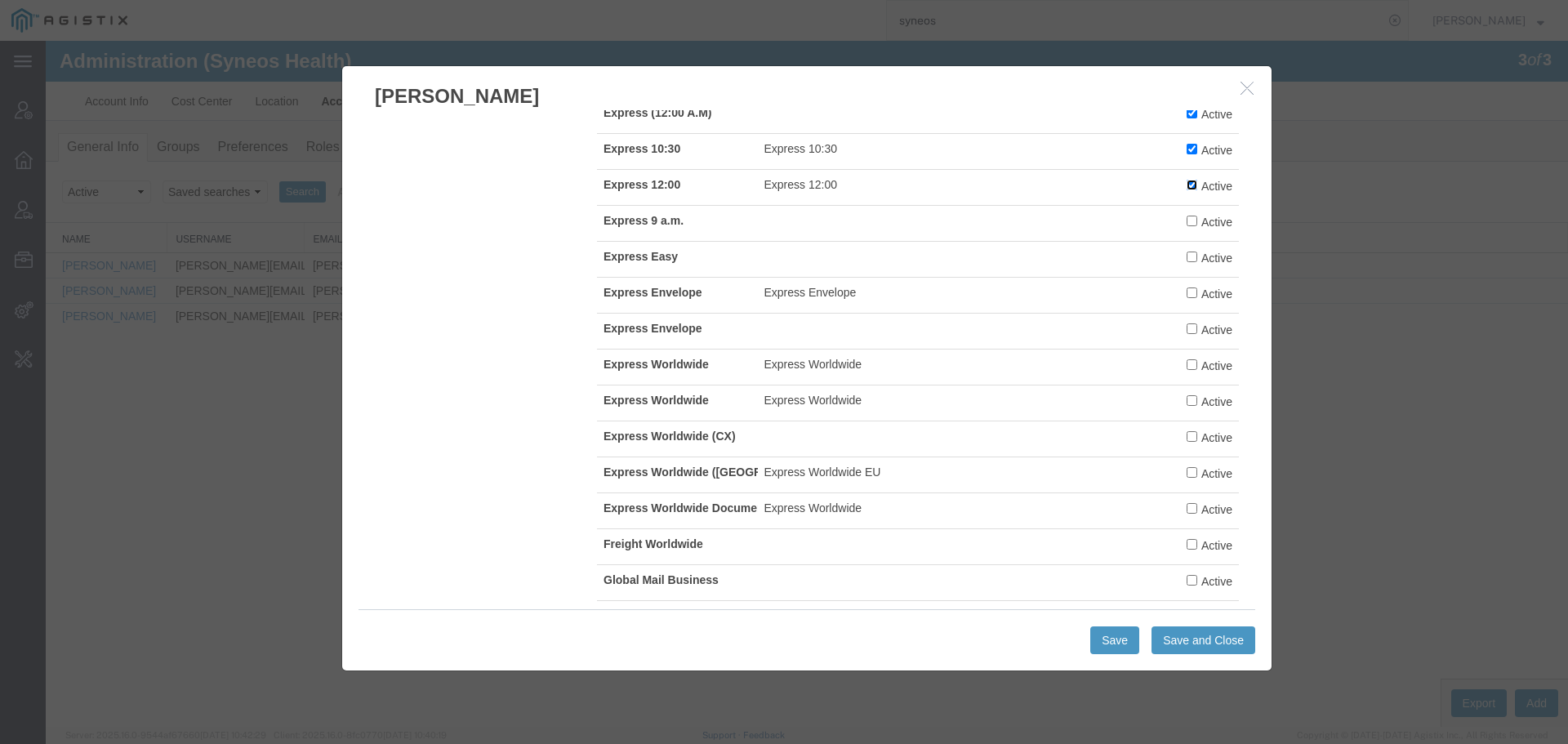
scroll to position [1026, 0]
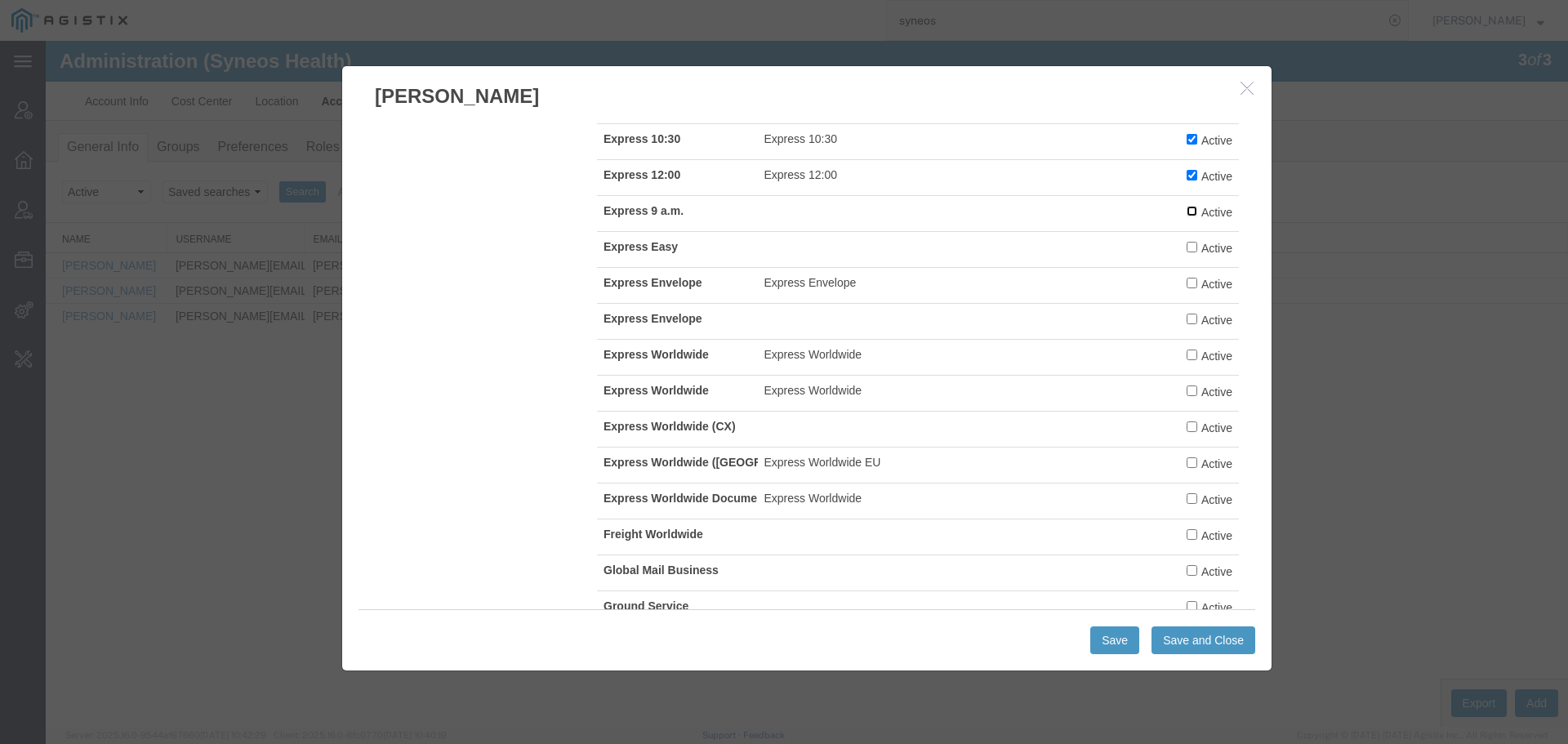
click at [1187, 212] on input "Active" at bounding box center [1192, 210] width 10 height 10
checkbox input "true"
click at [1187, 253] on input "Active" at bounding box center [1192, 246] width 10 height 10
checkbox input "true"
click at [1187, 287] on input "Active" at bounding box center [1192, 282] width 10 height 10
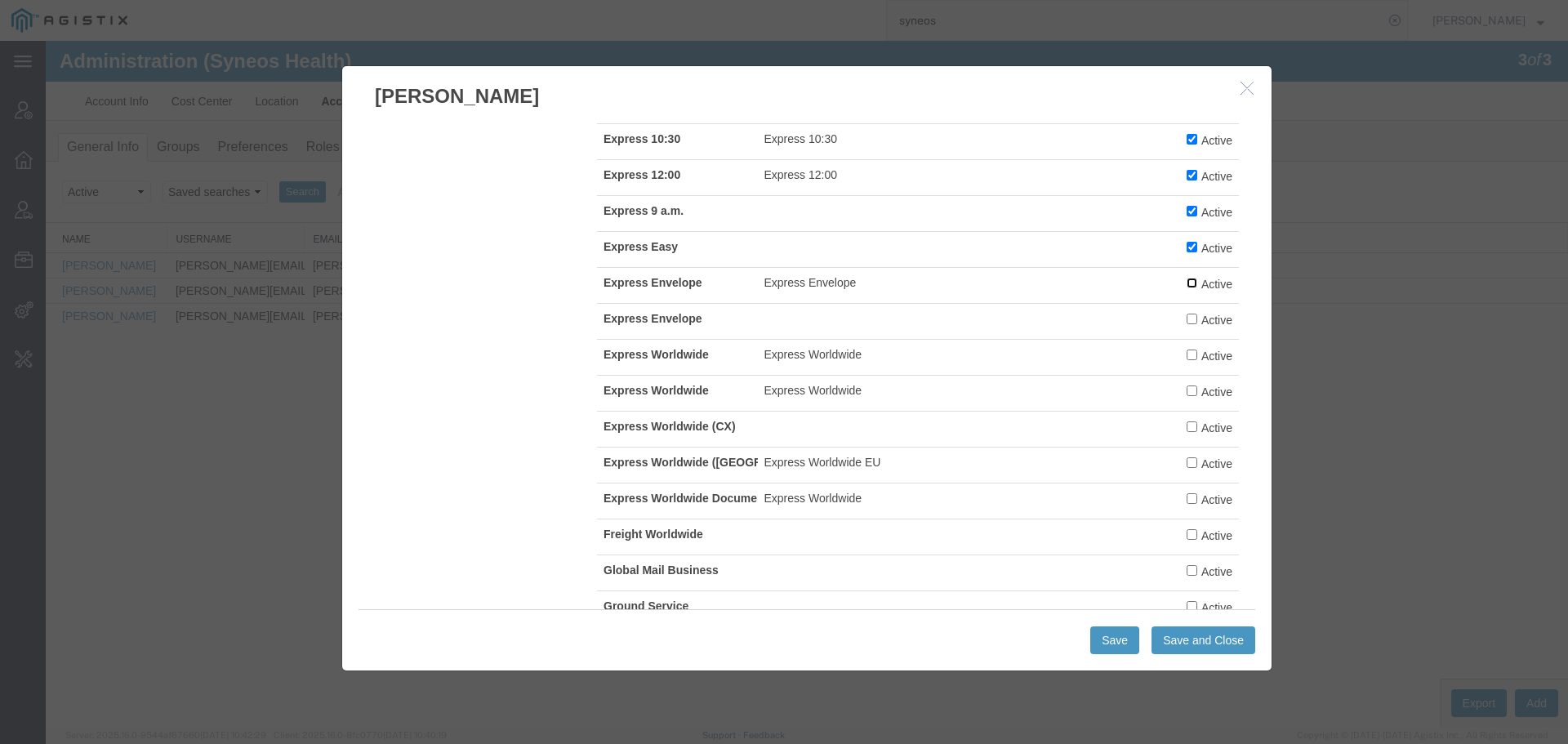
checkbox input "true"
click at [1187, 322] on input "Active" at bounding box center [1192, 318] width 10 height 10
checkbox input "true"
click at [1187, 359] on input "Active" at bounding box center [1192, 355] width 10 height 10
checkbox input "true"
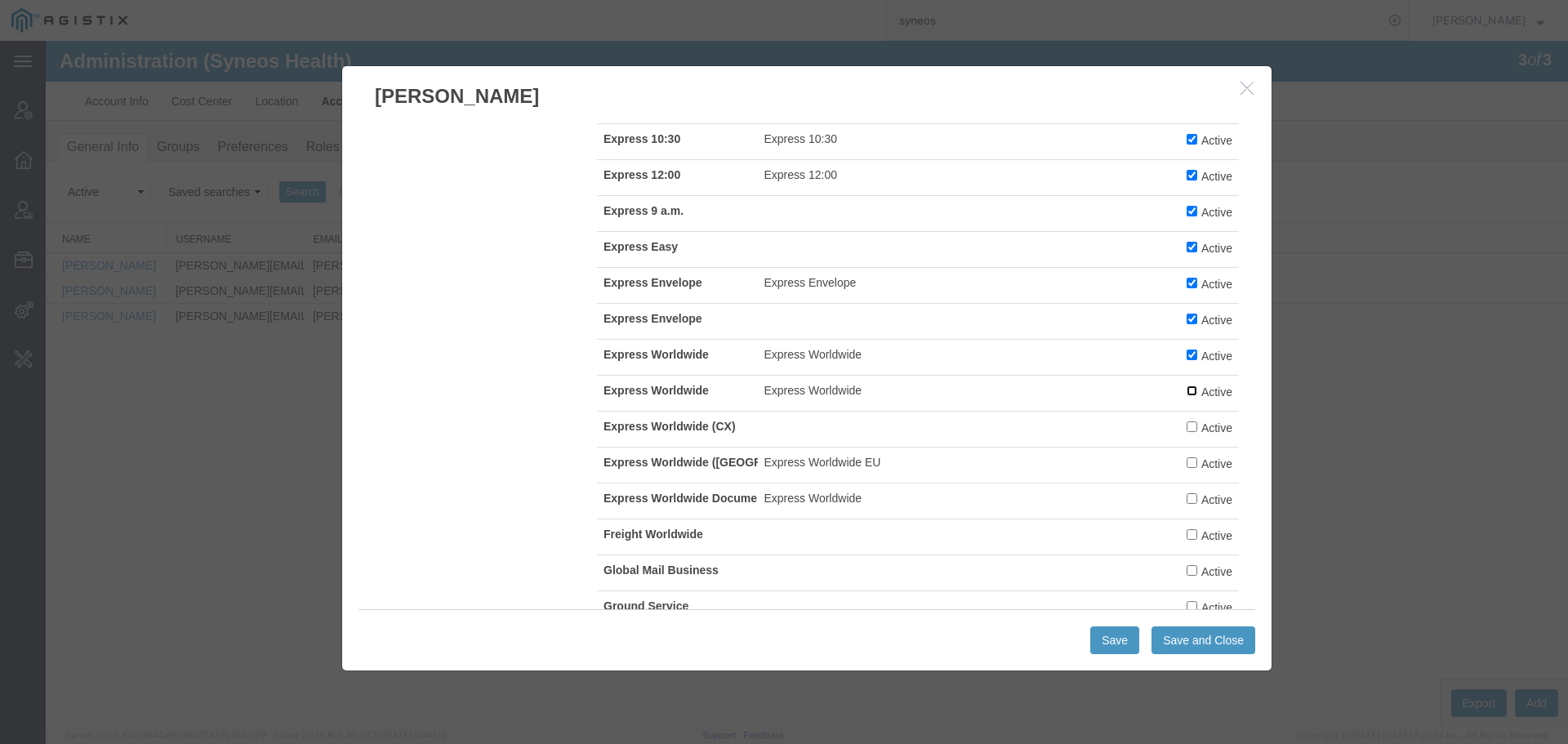
click at [1187, 392] on input "Active" at bounding box center [1192, 390] width 10 height 10
checkbox input "true"
click at [1187, 426] on input "Active" at bounding box center [1192, 426] width 10 height 10
checkbox input "true"
click at [1187, 468] on input "Active" at bounding box center [1192, 462] width 10 height 10
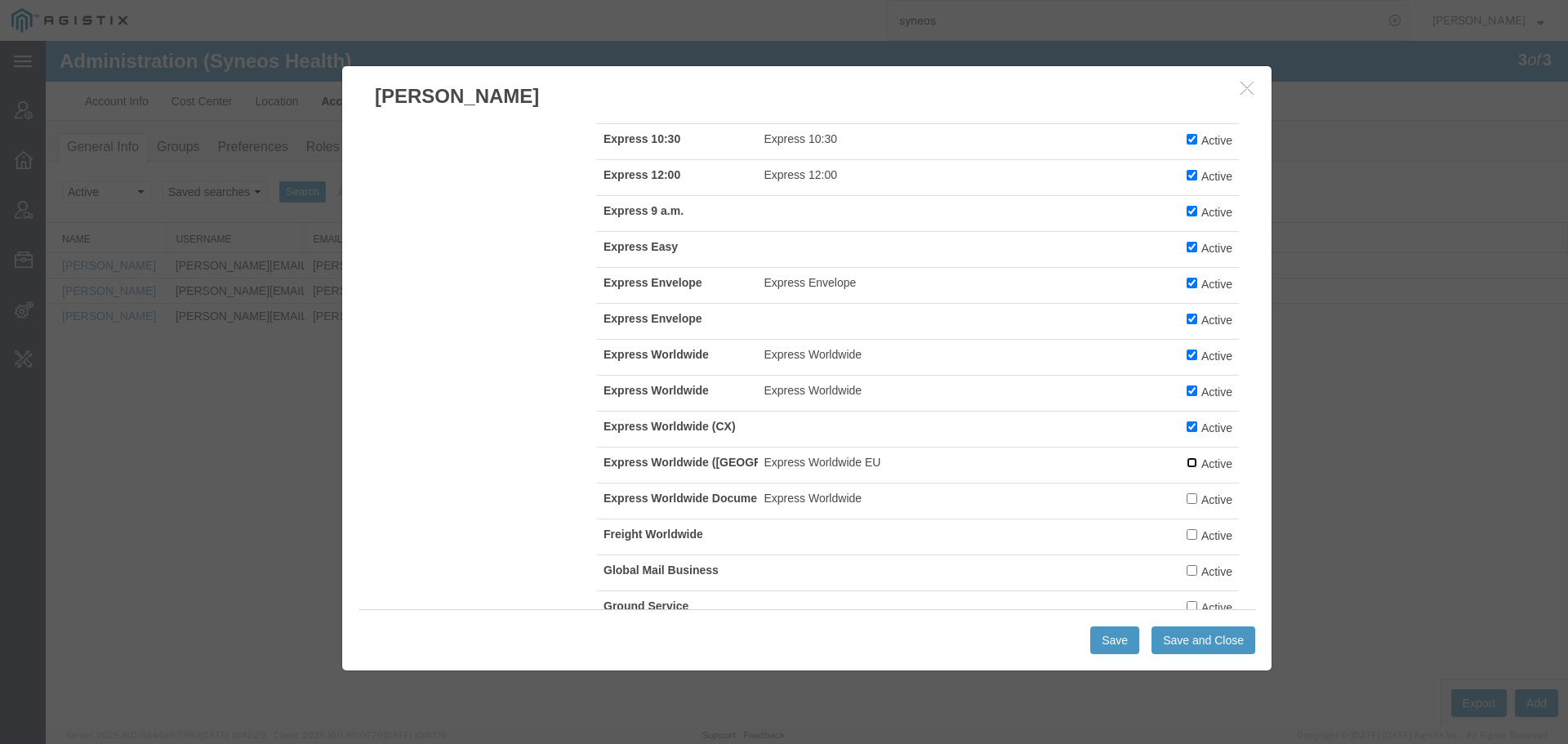
checkbox input "true"
click at [1187, 502] on input "Active" at bounding box center [1192, 498] width 10 height 10
checkbox input "true"
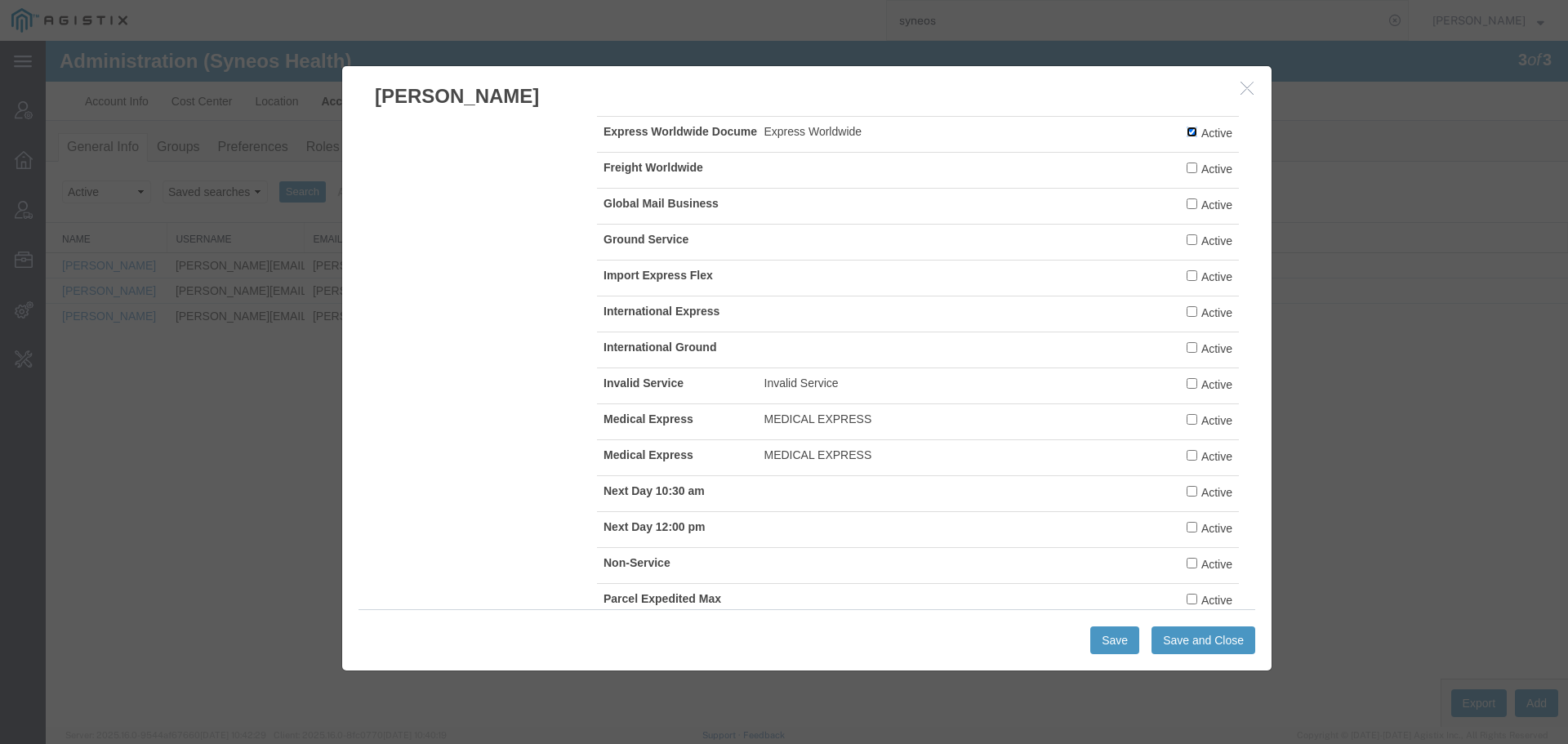
scroll to position [1398, 0]
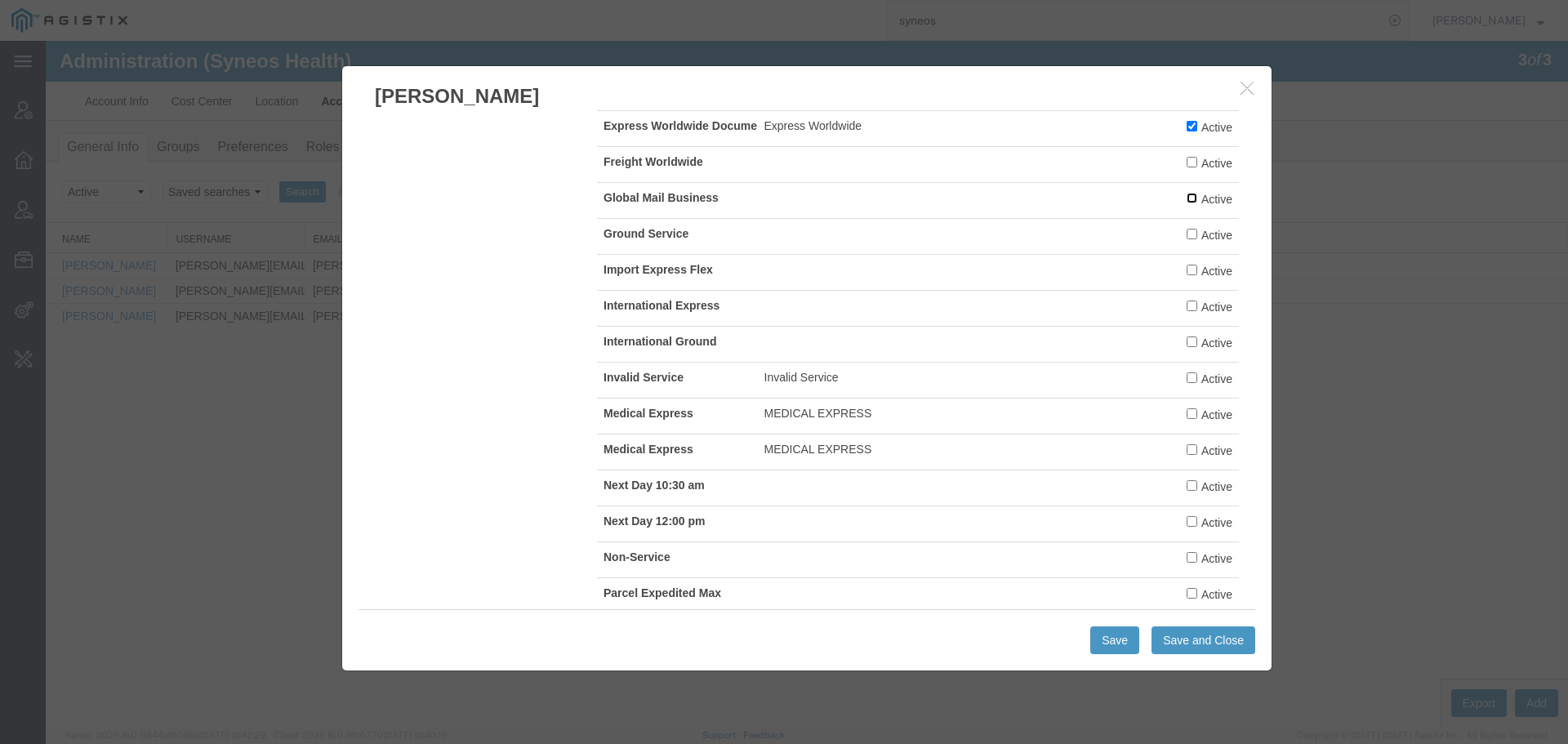
click at [1187, 204] on input "Active" at bounding box center [1192, 197] width 10 height 10
checkbox input "true"
click at [1187, 240] on input "Active" at bounding box center [1192, 233] width 10 height 10
checkbox input "true"
click at [1187, 488] on input "Active" at bounding box center [1192, 485] width 10 height 10
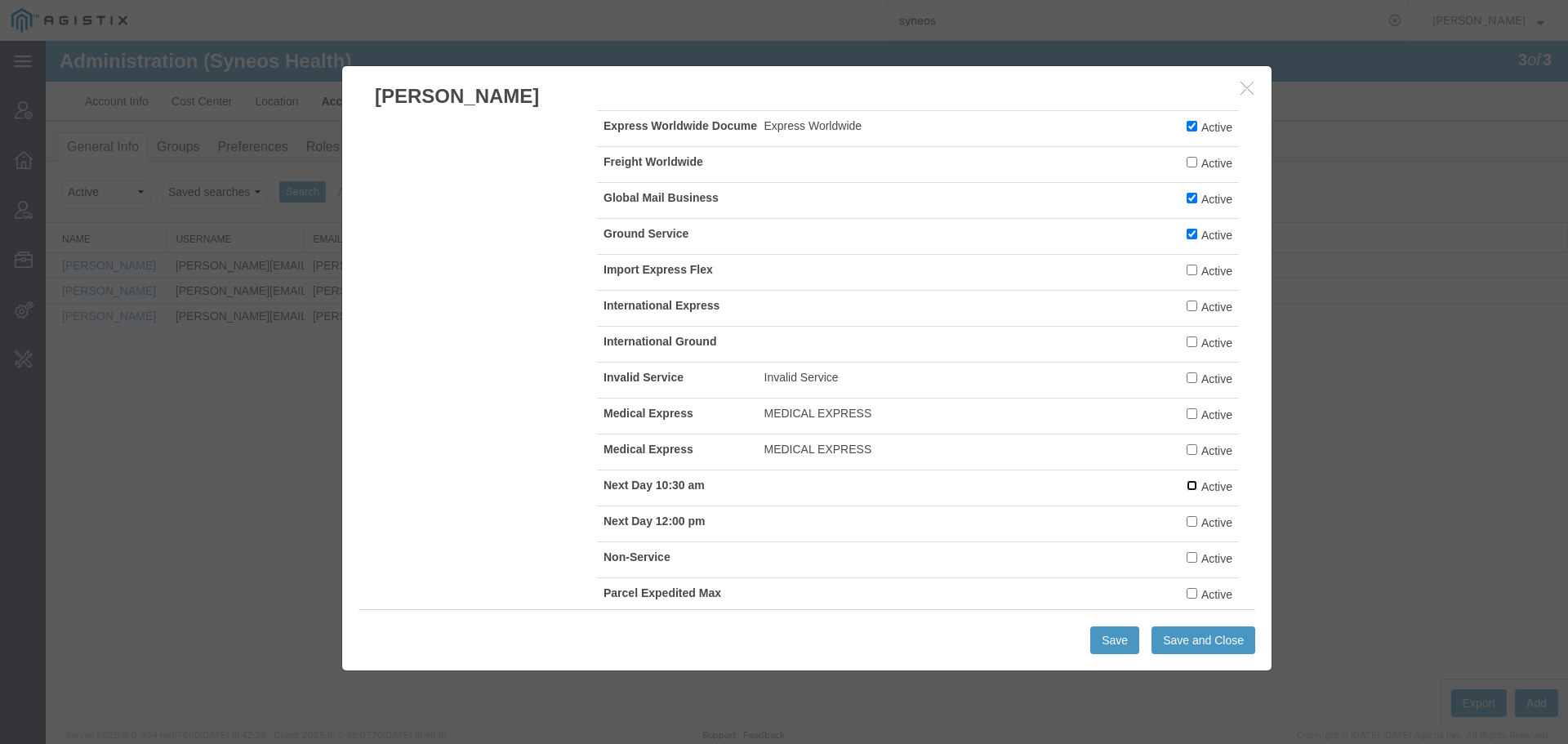
checkbox input "true"
click at [1174, 532] on td "Active" at bounding box center [1159, 523] width 161 height 36
click at [1187, 347] on input "Active" at bounding box center [1192, 341] width 10 height 10
checkbox input "true"
click at [1187, 310] on input "Active" at bounding box center [1192, 306] width 10 height 10
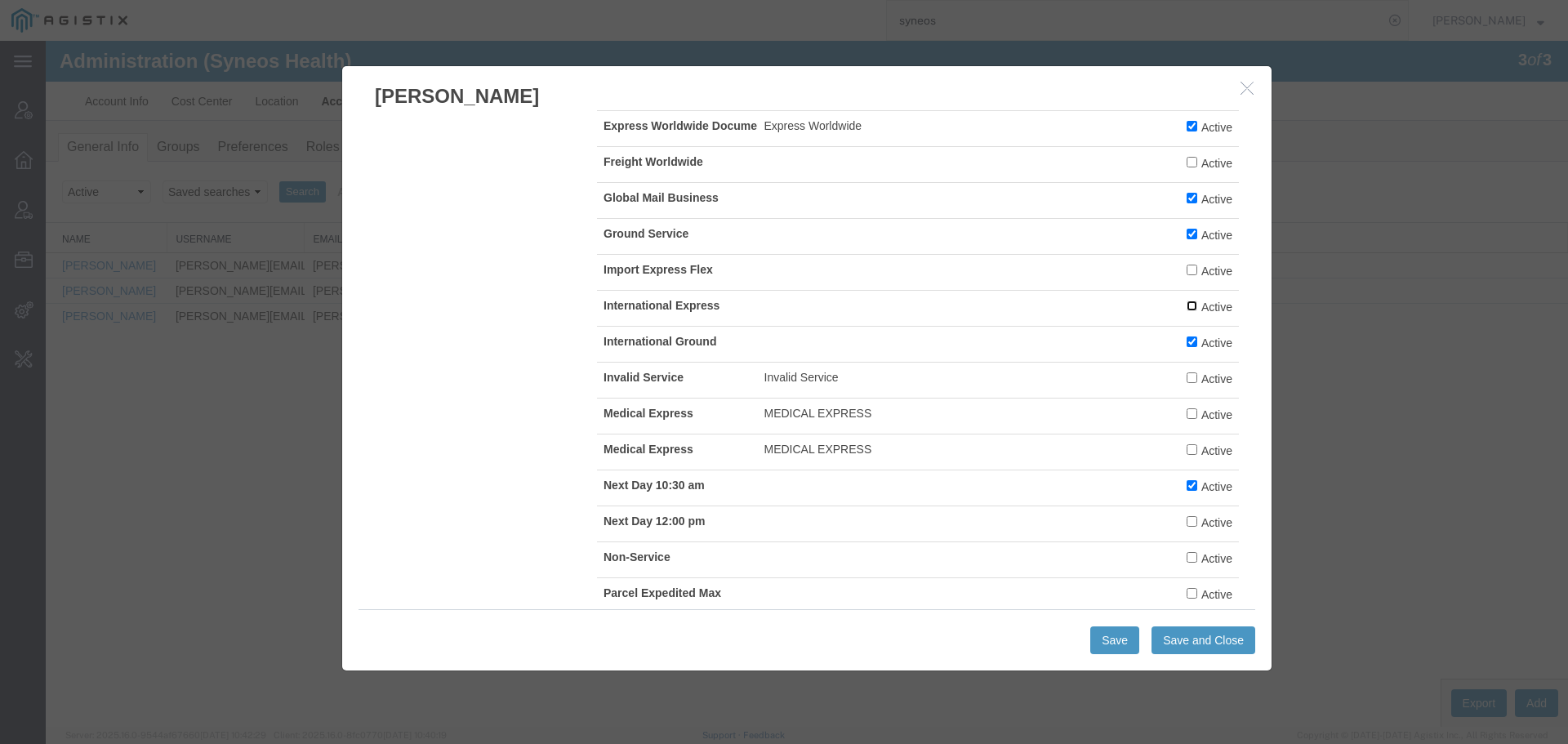
checkbox input "true"
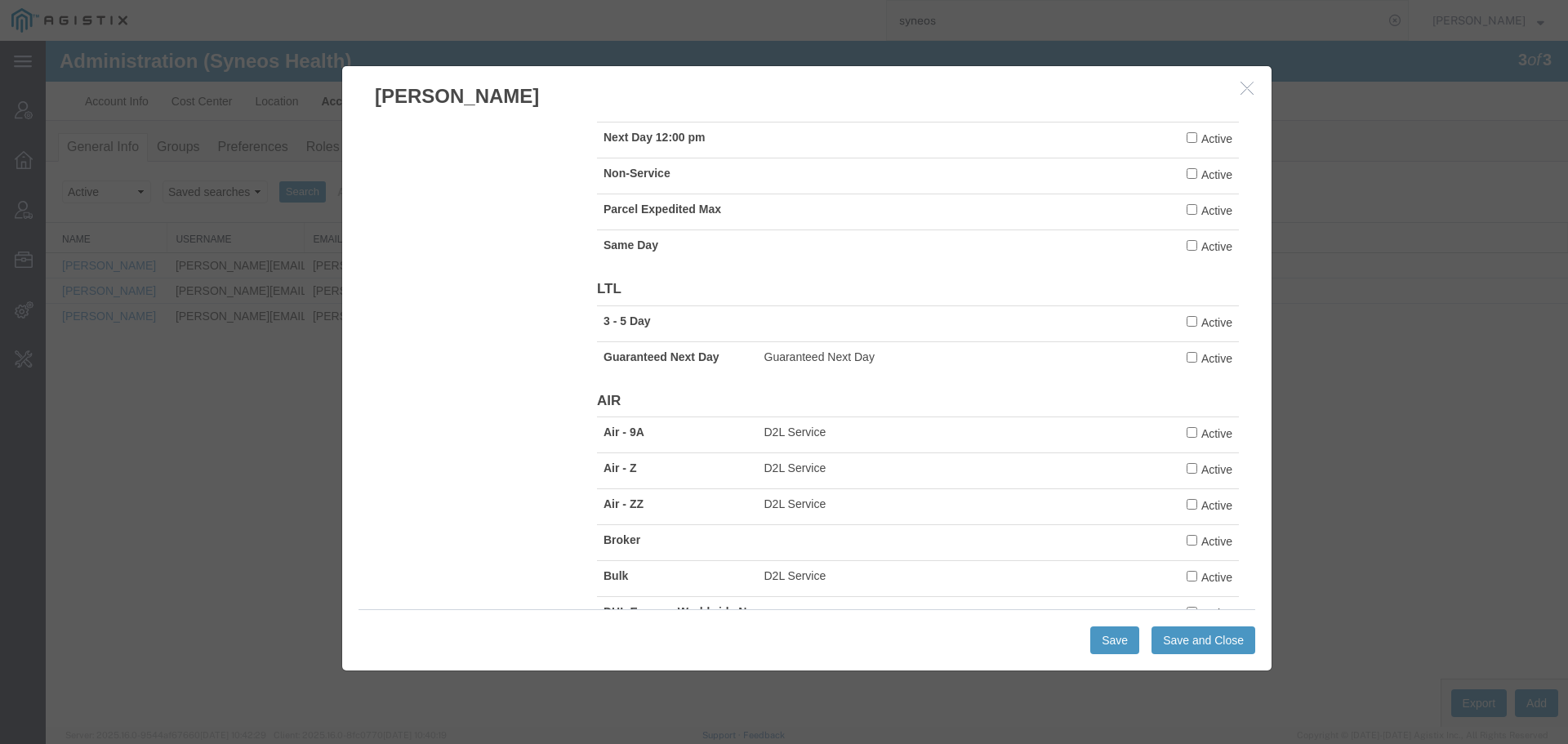
scroll to position [1828, 0]
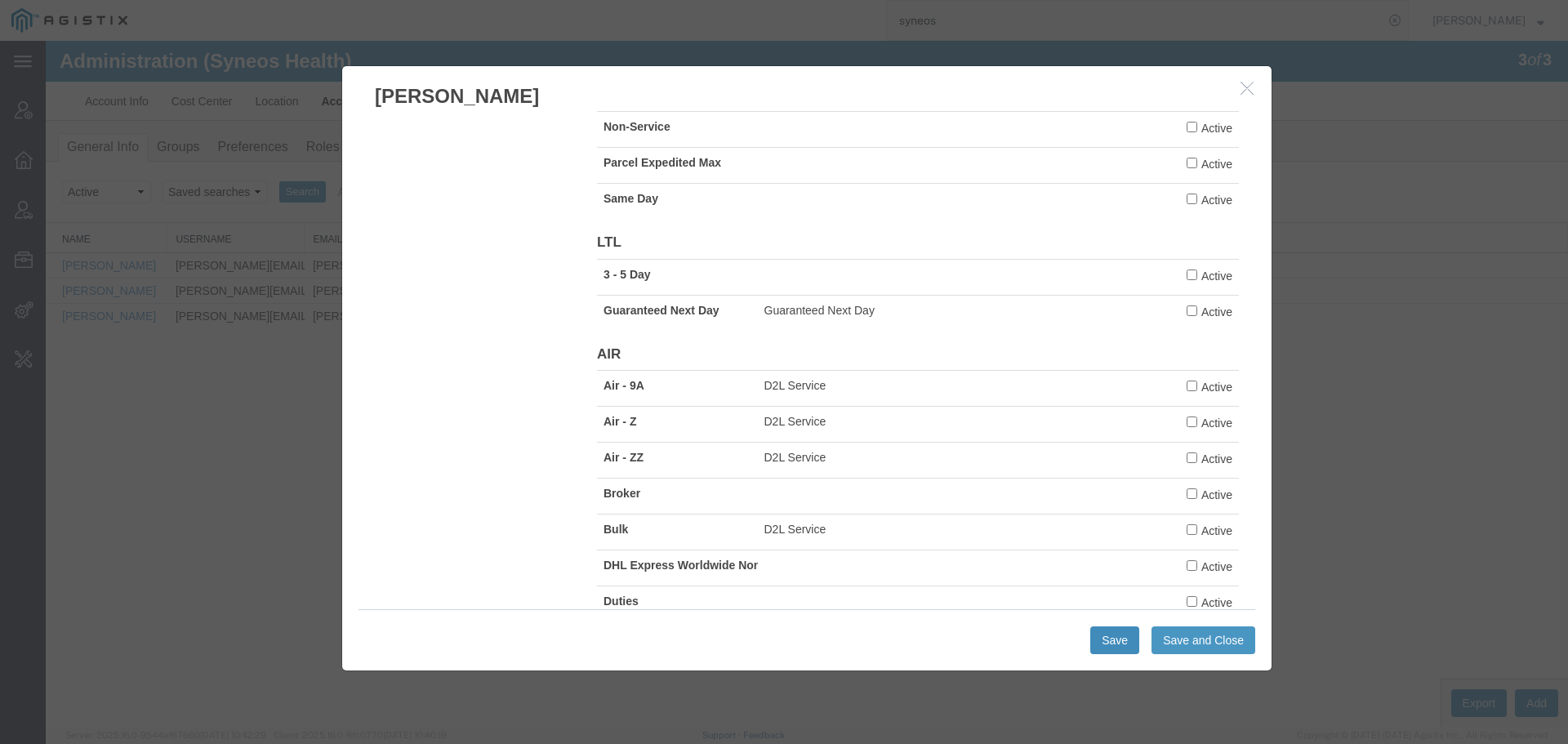
click at [1110, 641] on button "Save" at bounding box center [1115, 639] width 49 height 27
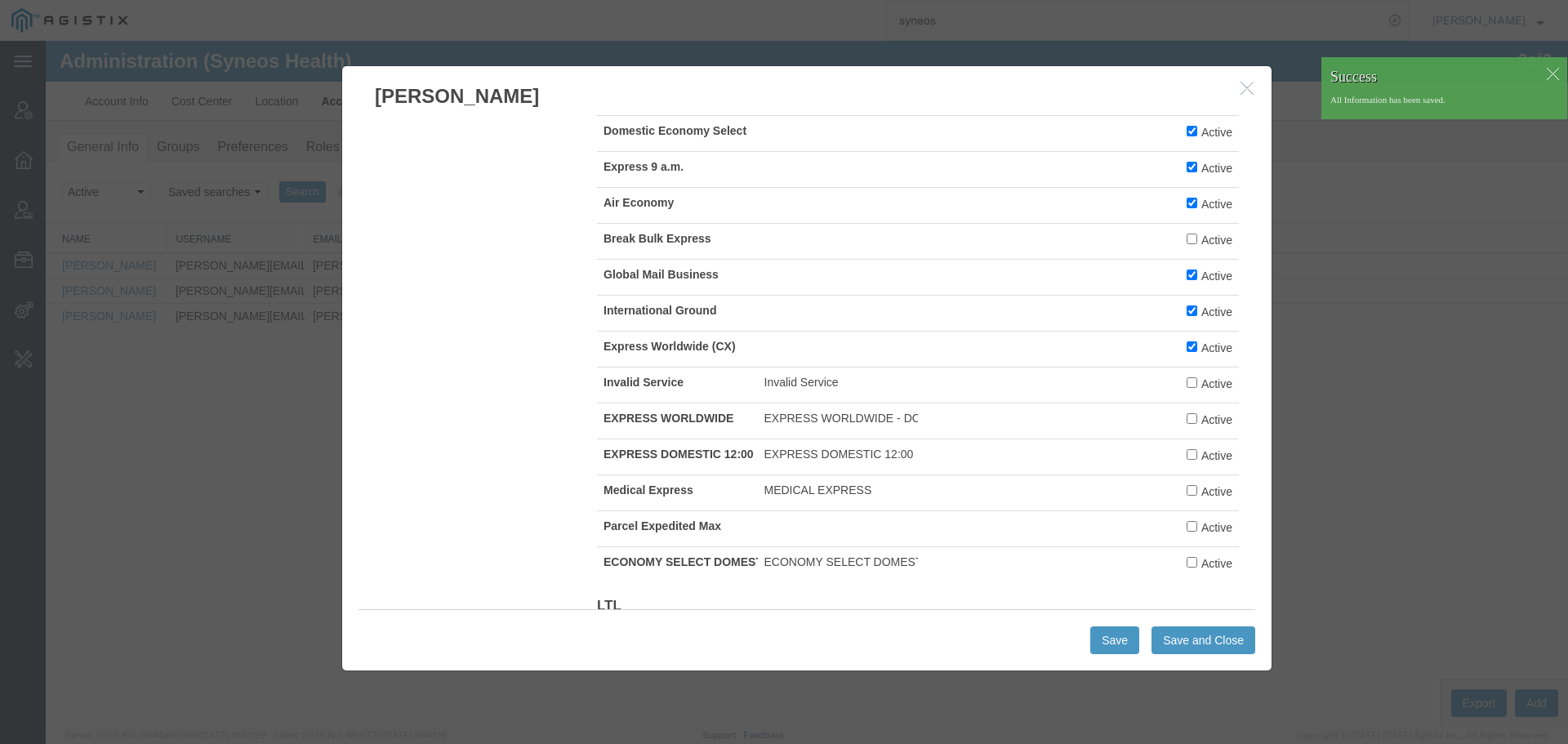
drag, startPoint x: 1310, startPoint y: 560, endPoint x: 1267, endPoint y: 457, distance: 111.6
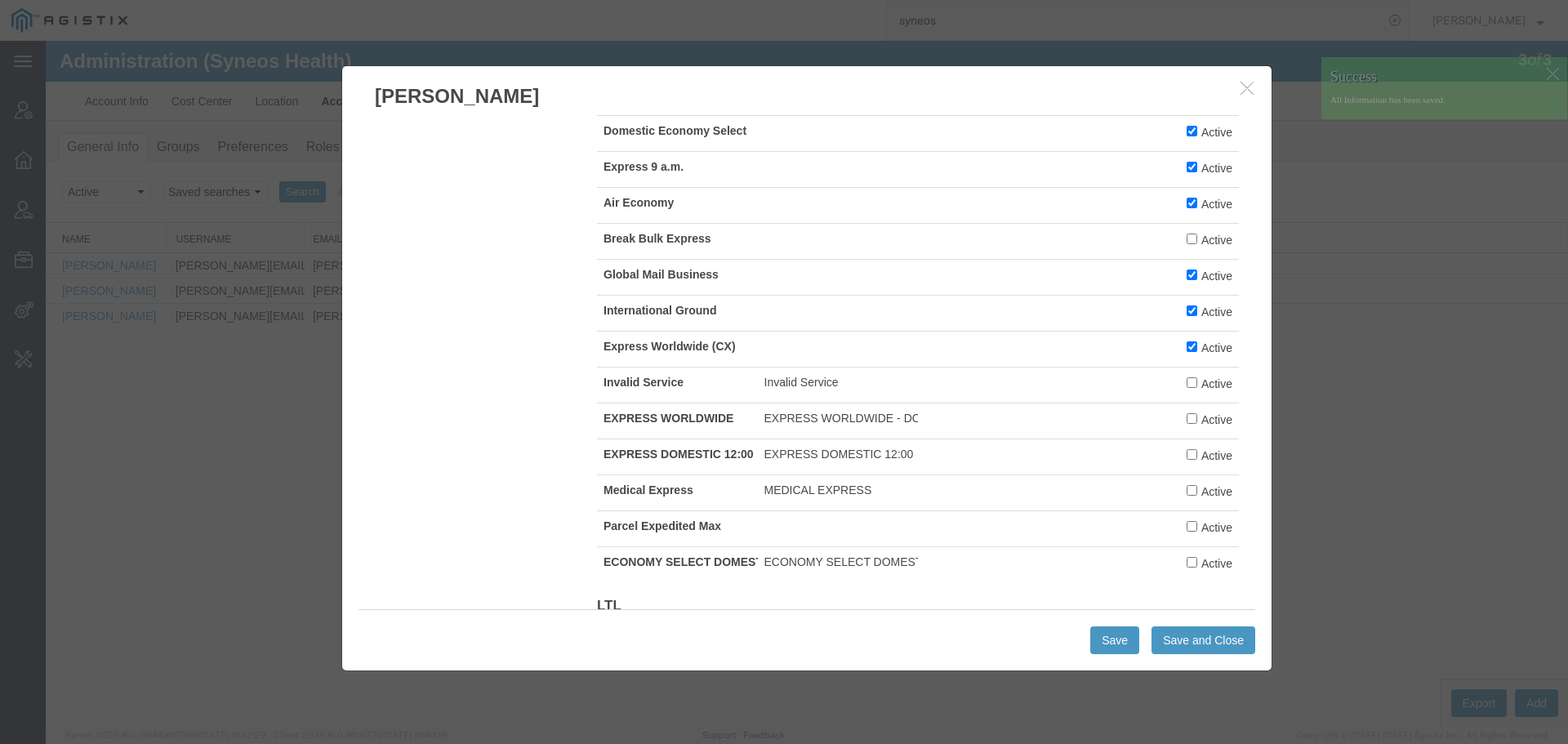
click at [1250, 82] on icon "button" at bounding box center [1247, 88] width 13 height 14
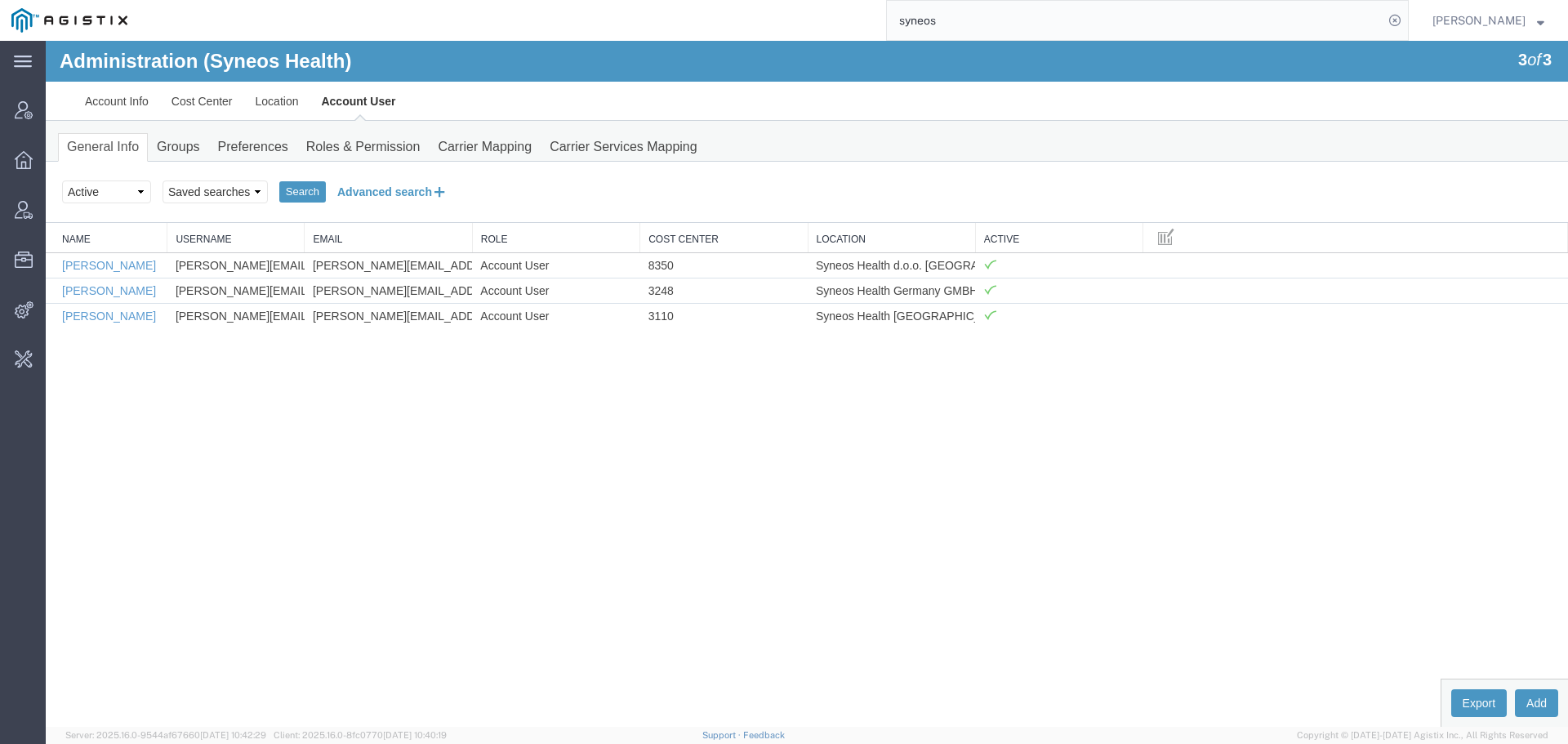
click at [447, 197] on icon at bounding box center [440, 191] width 15 height 17
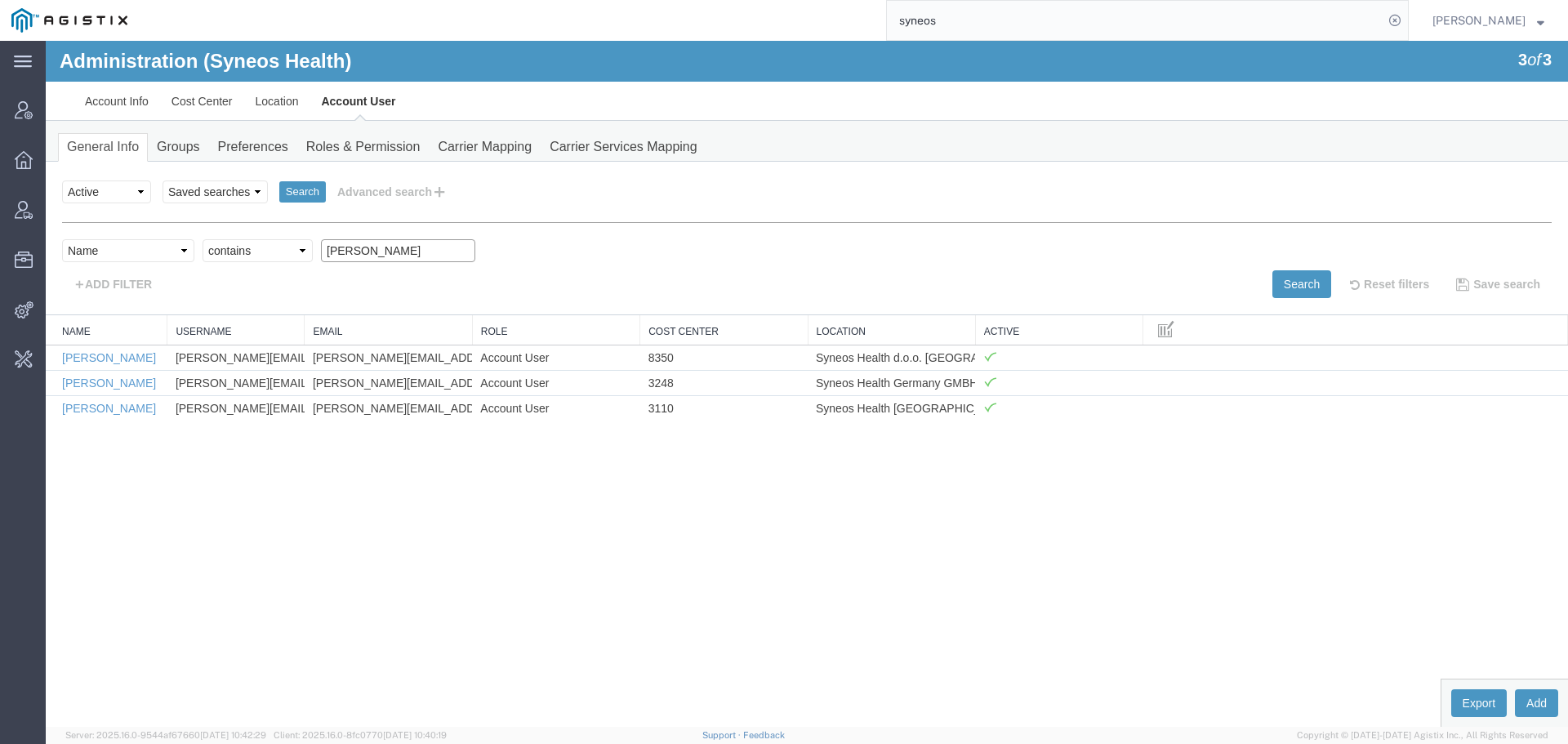
click at [333, 256] on input "sonja" at bounding box center [398, 251] width 155 height 23
type input "template"
click at [1290, 280] on button "Search" at bounding box center [1302, 284] width 58 height 27
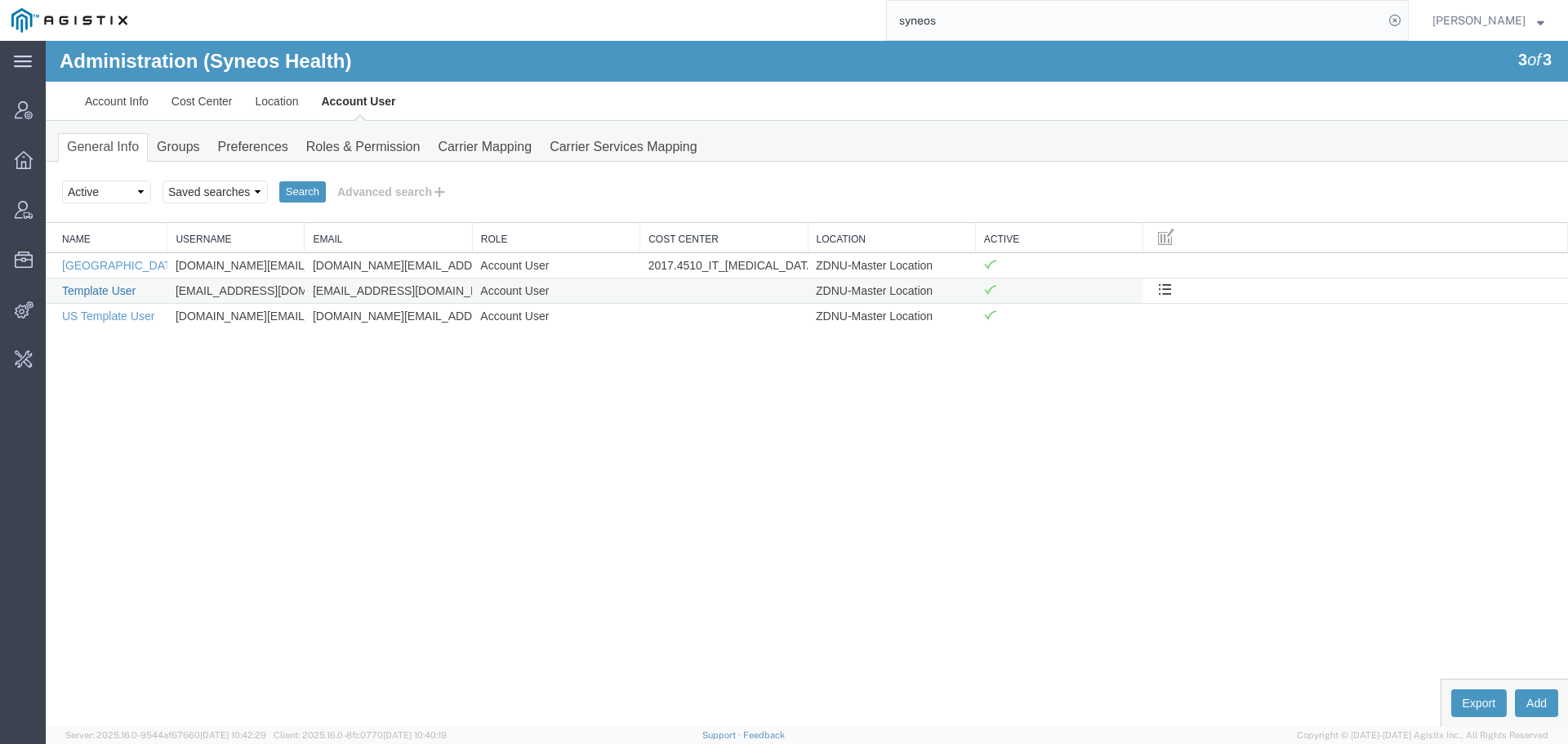
click at [112, 289] on link "Template User" at bounding box center [99, 290] width 74 height 13
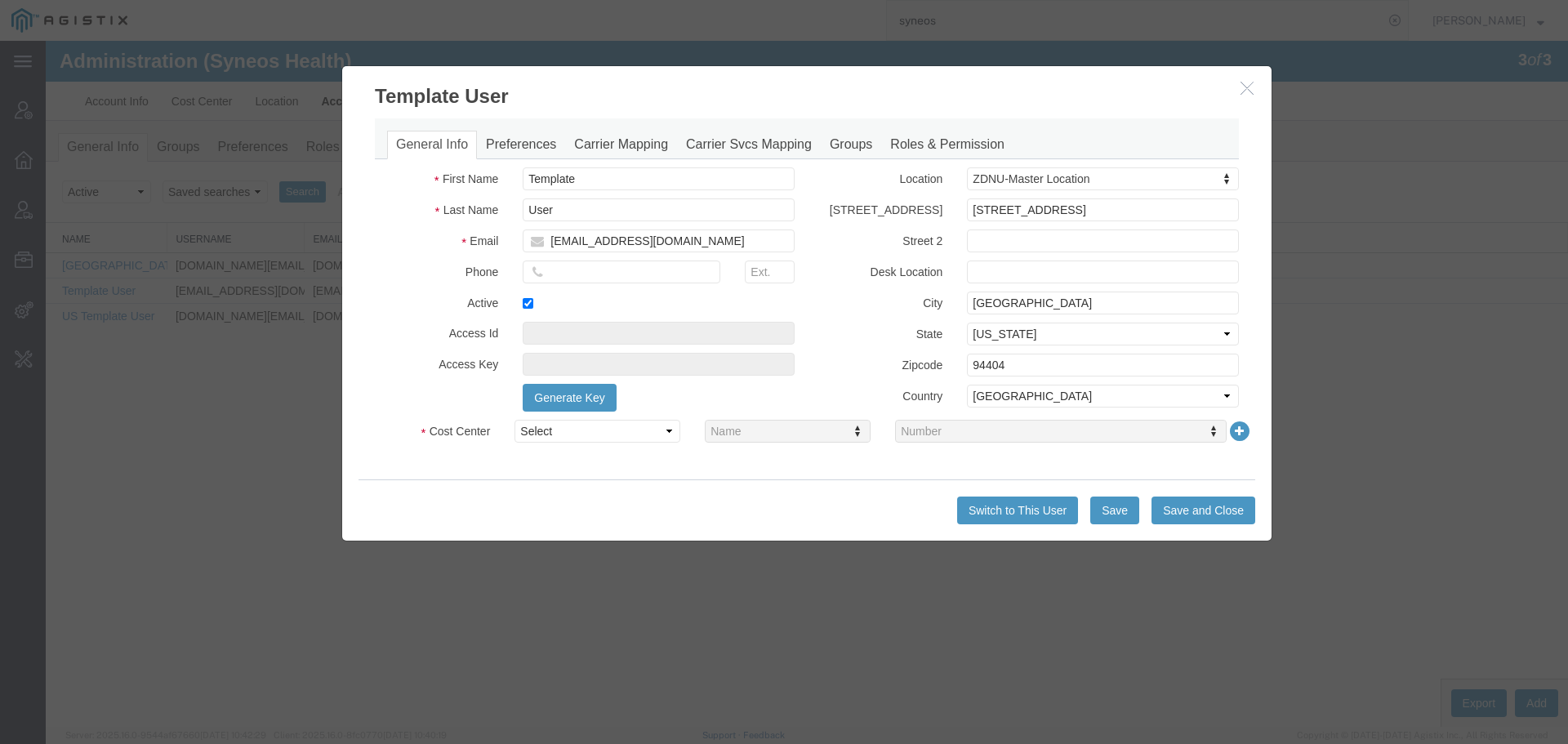
click at [1249, 87] on icon "button" at bounding box center [1247, 88] width 13 height 14
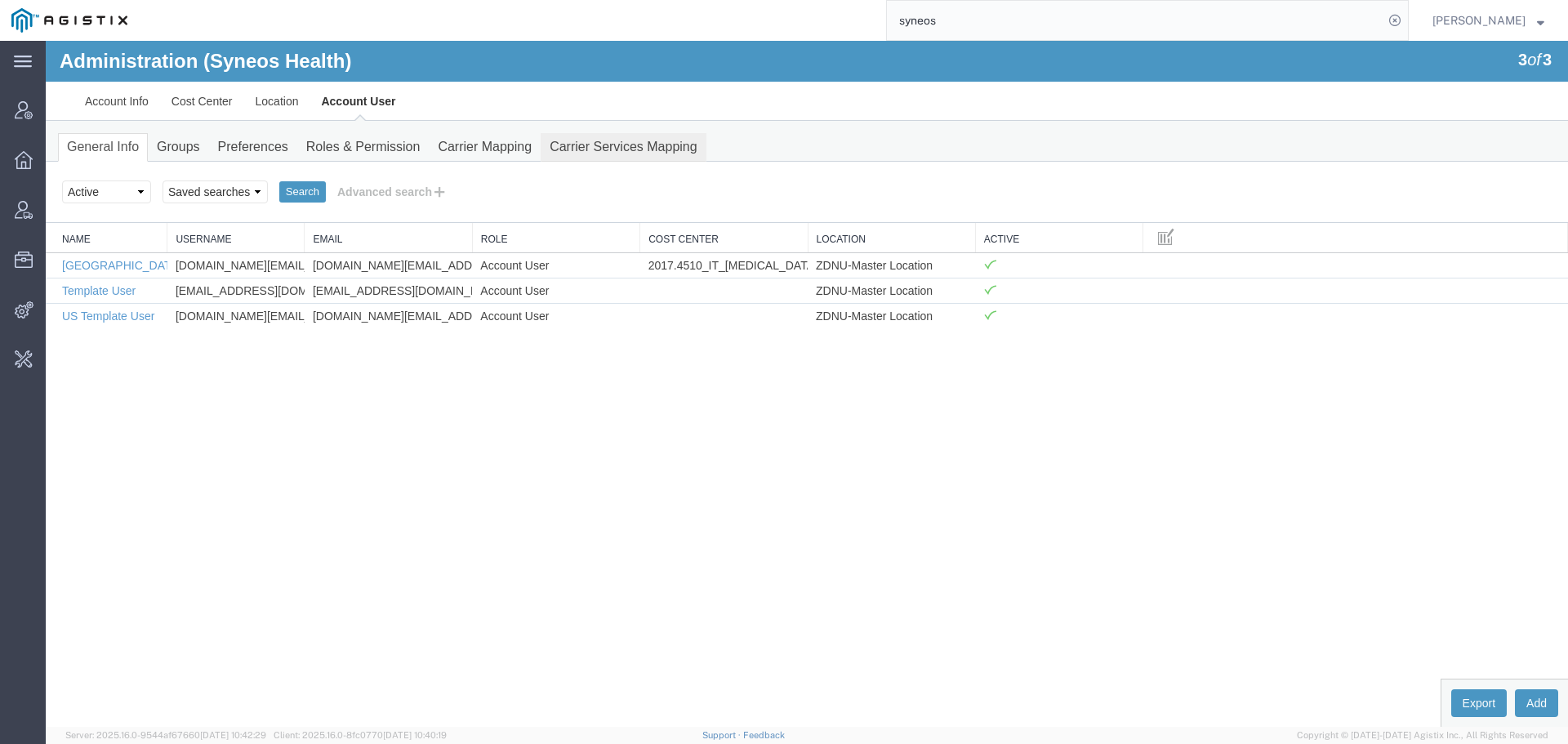
click at [635, 144] on link "Carrier Services Mapping" at bounding box center [624, 147] width 166 height 28
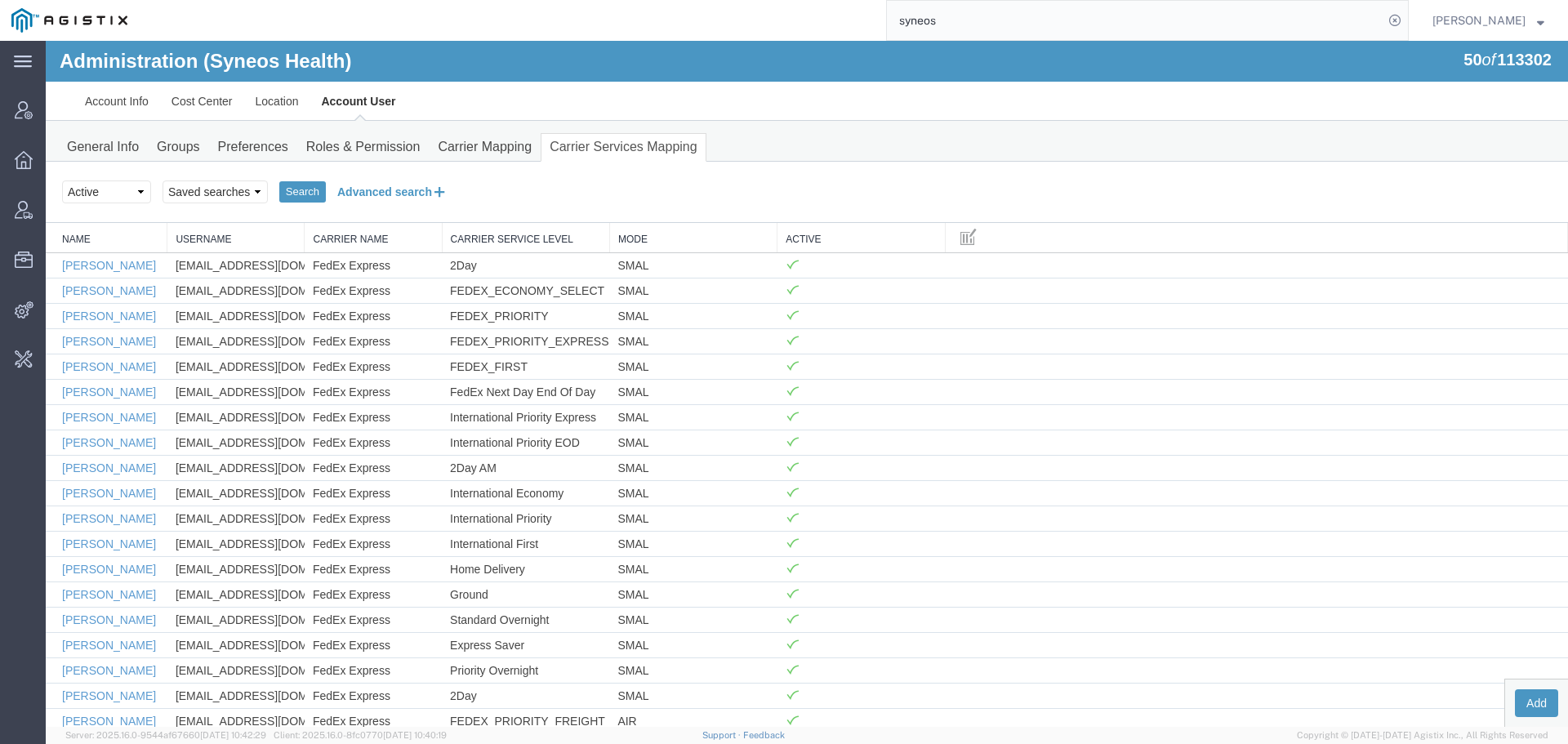
click at [424, 191] on button "Advanced search" at bounding box center [392, 191] width 133 height 27
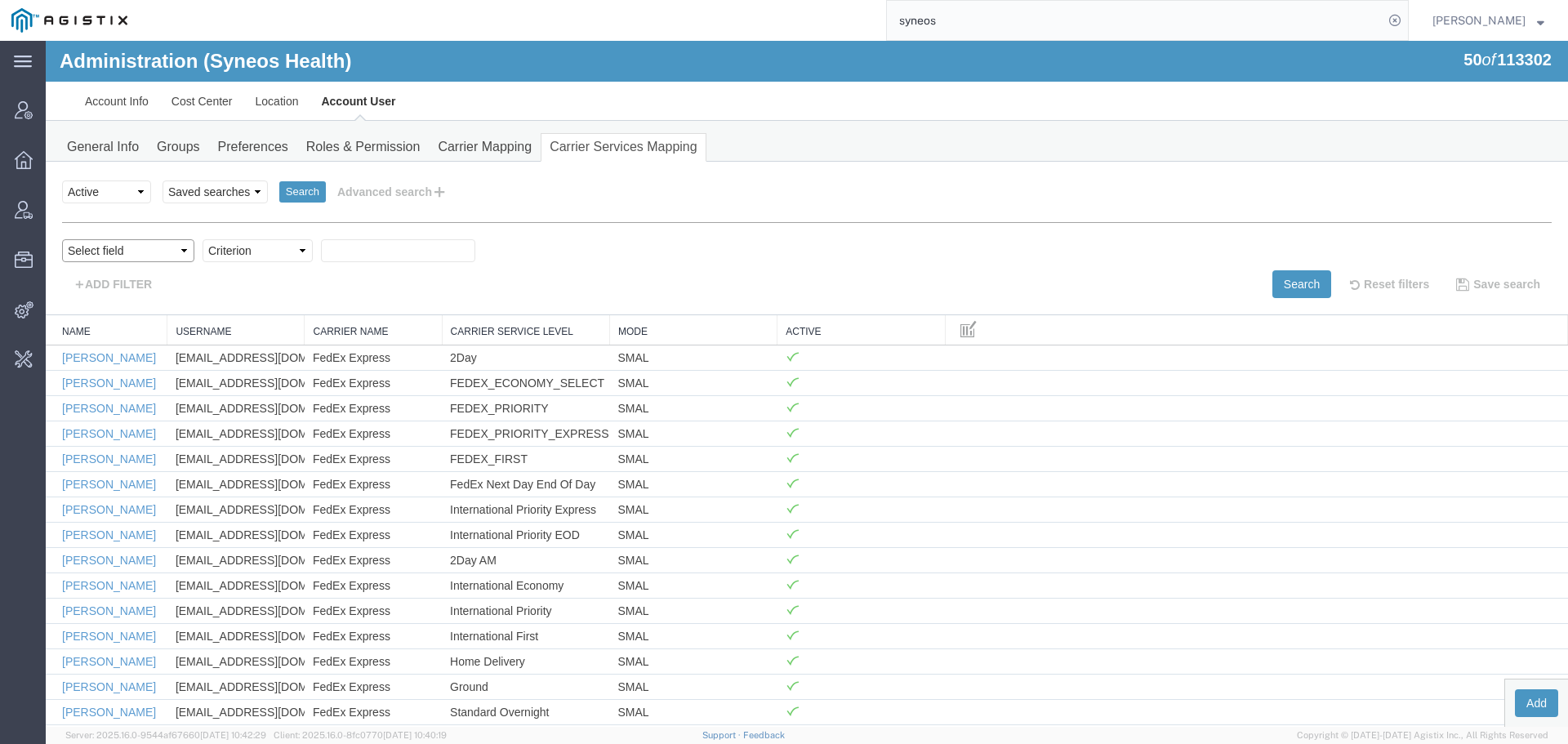
click at [125, 251] on select "Select field Carrier Name Carrier Service Level Mode Name Username" at bounding box center [128, 251] width 132 height 23
select select "personName"
click at [264, 249] on select "Criterion contains does not contain is is blank is not blank starts with" at bounding box center [258, 251] width 110 height 23
select select "contains"
type input "y"
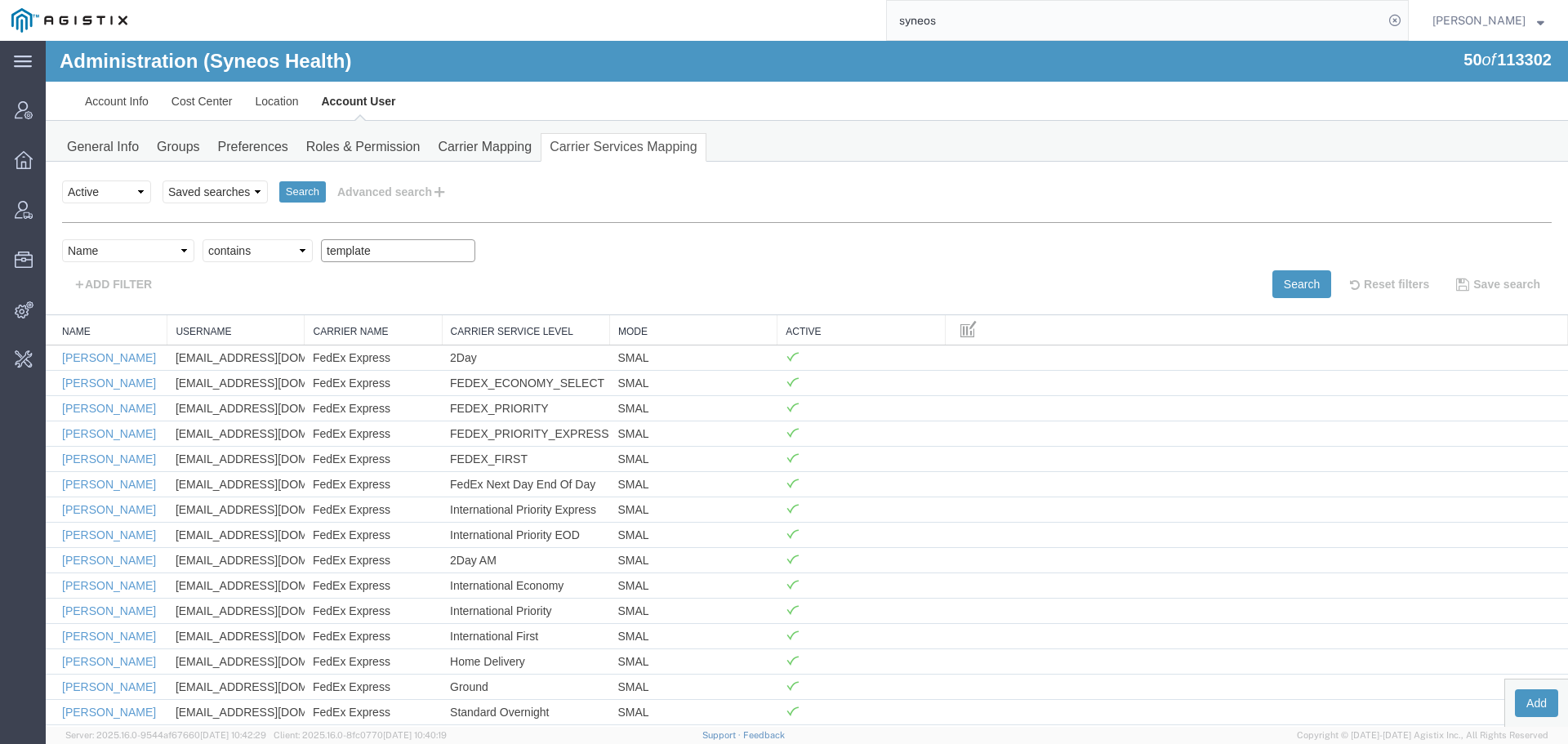
type input "template"
click at [1230, 273] on div "Search Reset filters Save search" at bounding box center [1185, 284] width 758 height 27
click at [1278, 276] on button "Search" at bounding box center [1302, 284] width 58 height 27
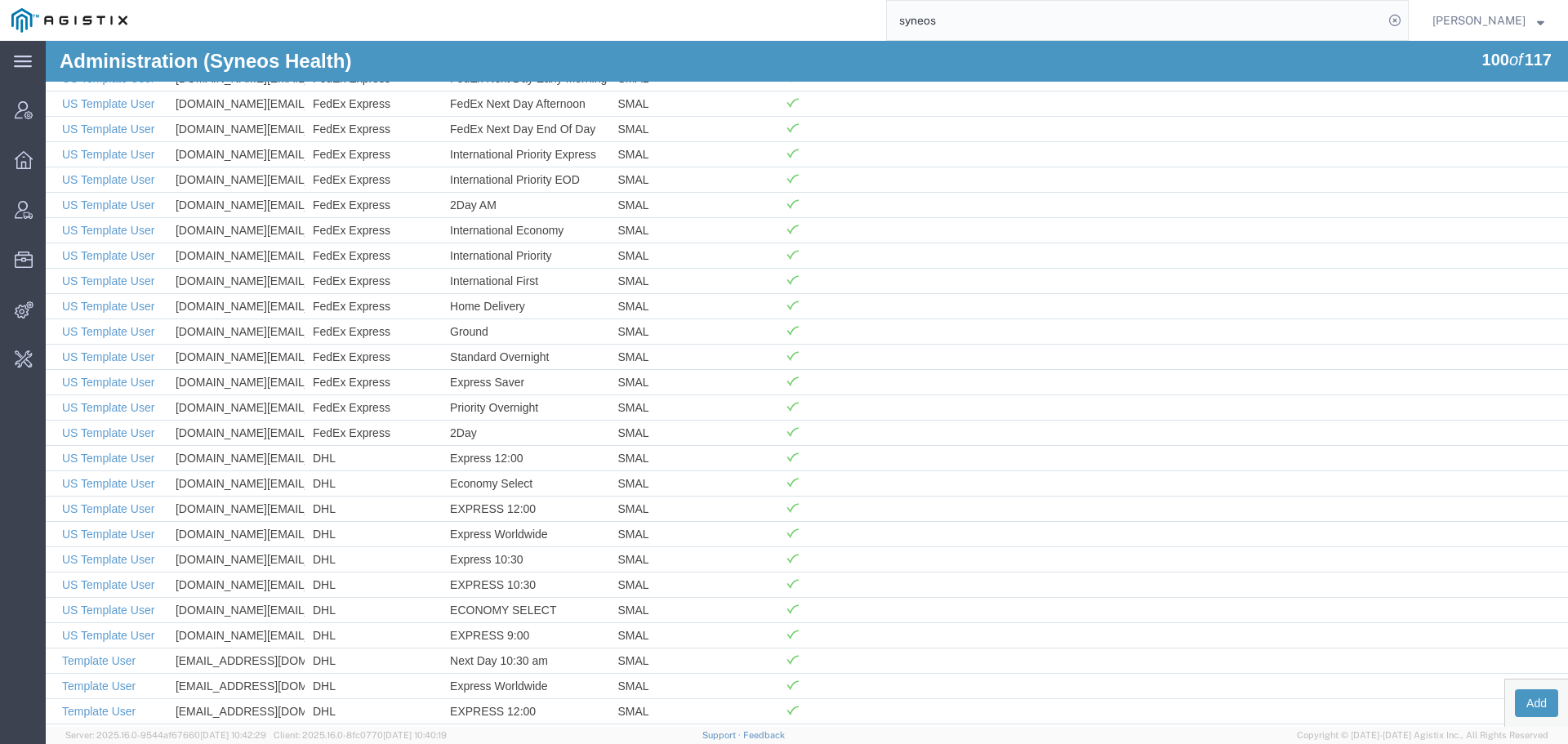
scroll to position [1586, 0]
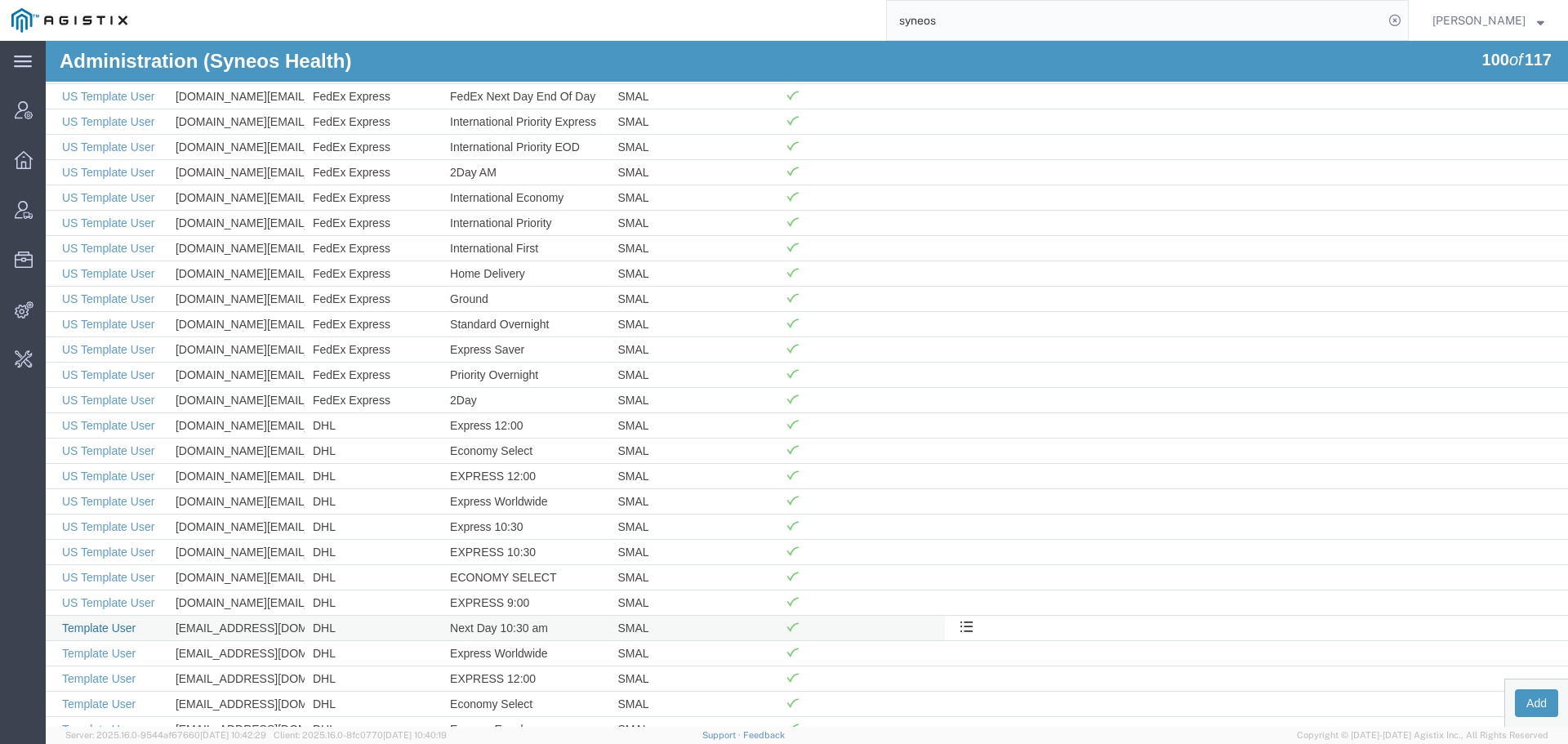
click at [88, 621] on link "Template User" at bounding box center [99, 628] width 74 height 13
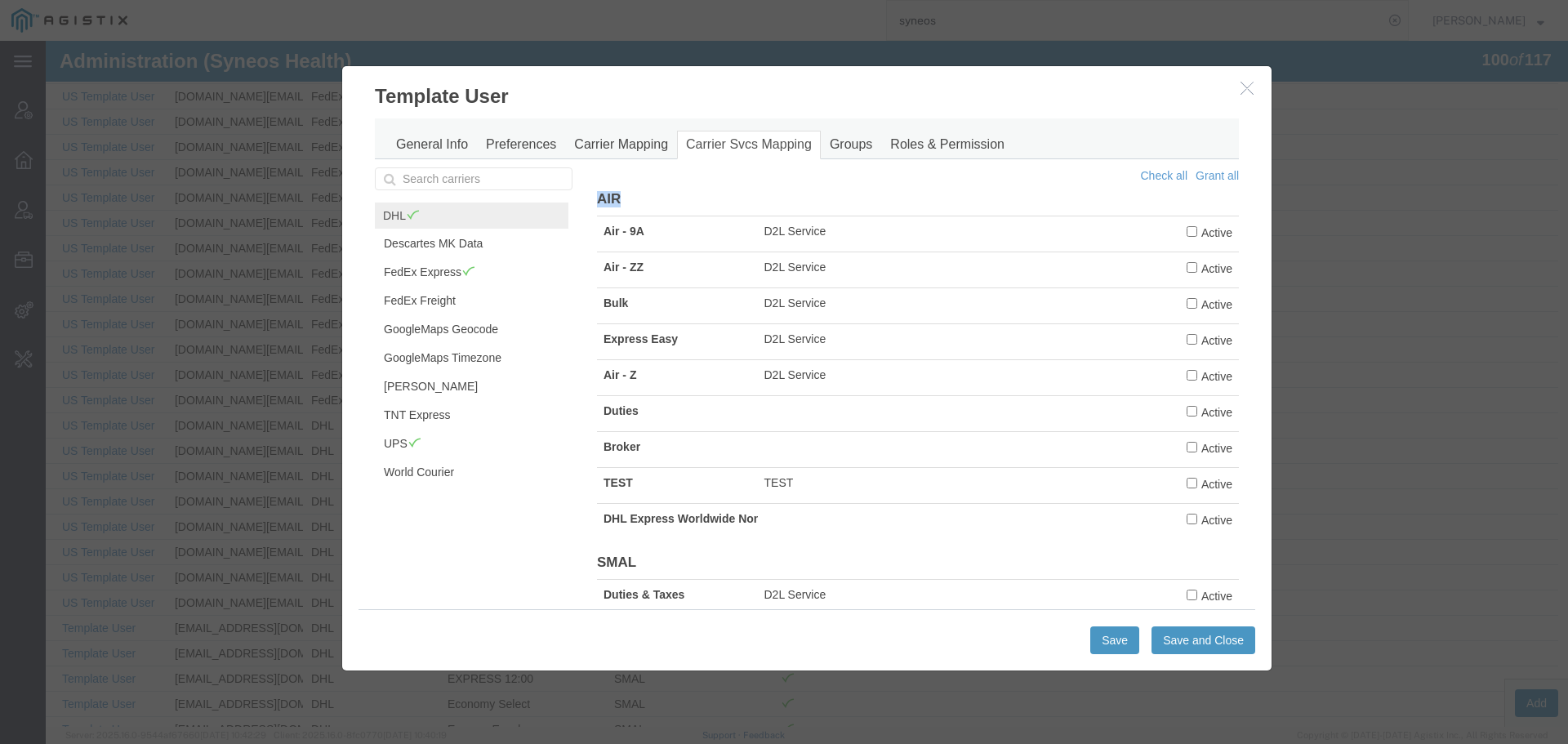
drag, startPoint x: 1256, startPoint y: 179, endPoint x: 1254, endPoint y: 203, distance: 24.1
click at [1254, 203] on div "General Info Preferences Carrier Mapping Carrier Svcs Mapping Groups Roles & Pe…" at bounding box center [807, 359] width 929 height 499
click at [1179, 104] on h3 "Template User" at bounding box center [807, 88] width 929 height 44
click at [1243, 134] on div "General Info Preferences Carrier Mapping Carrier Svcs Mapping Groups Roles & Pe…" at bounding box center [807, 359] width 929 height 499
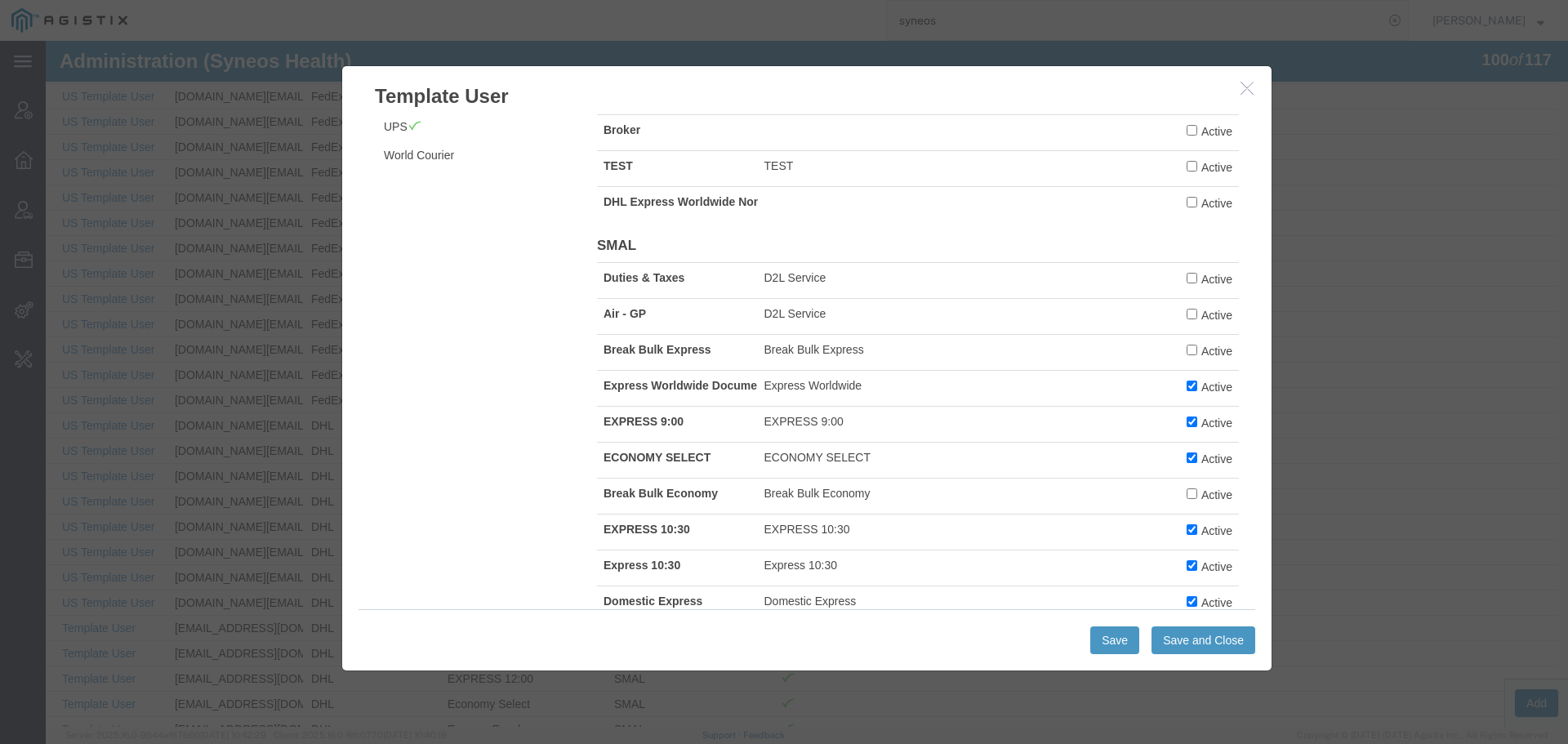
scroll to position [0, 0]
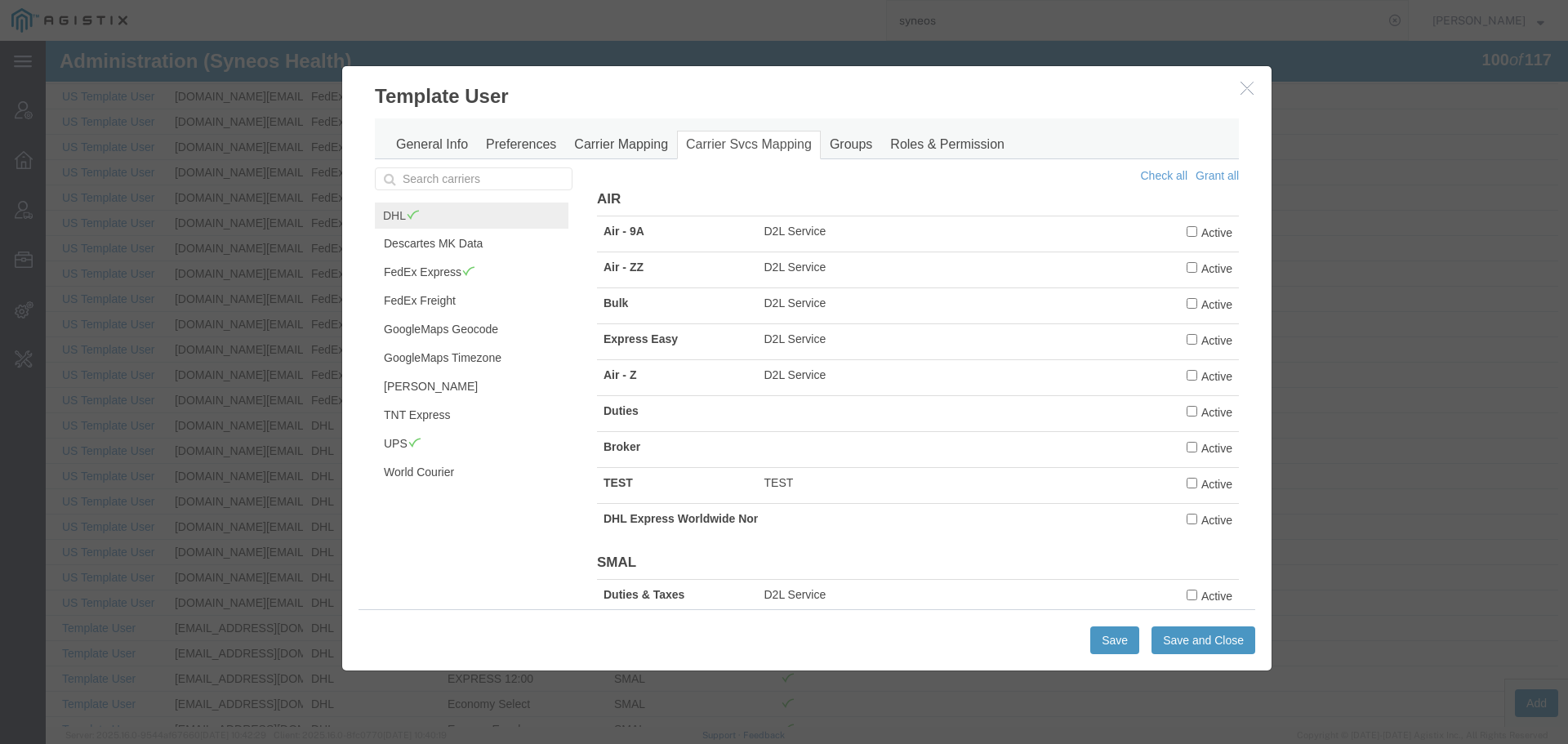
click at [1241, 86] on icon "button" at bounding box center [1247, 88] width 13 height 14
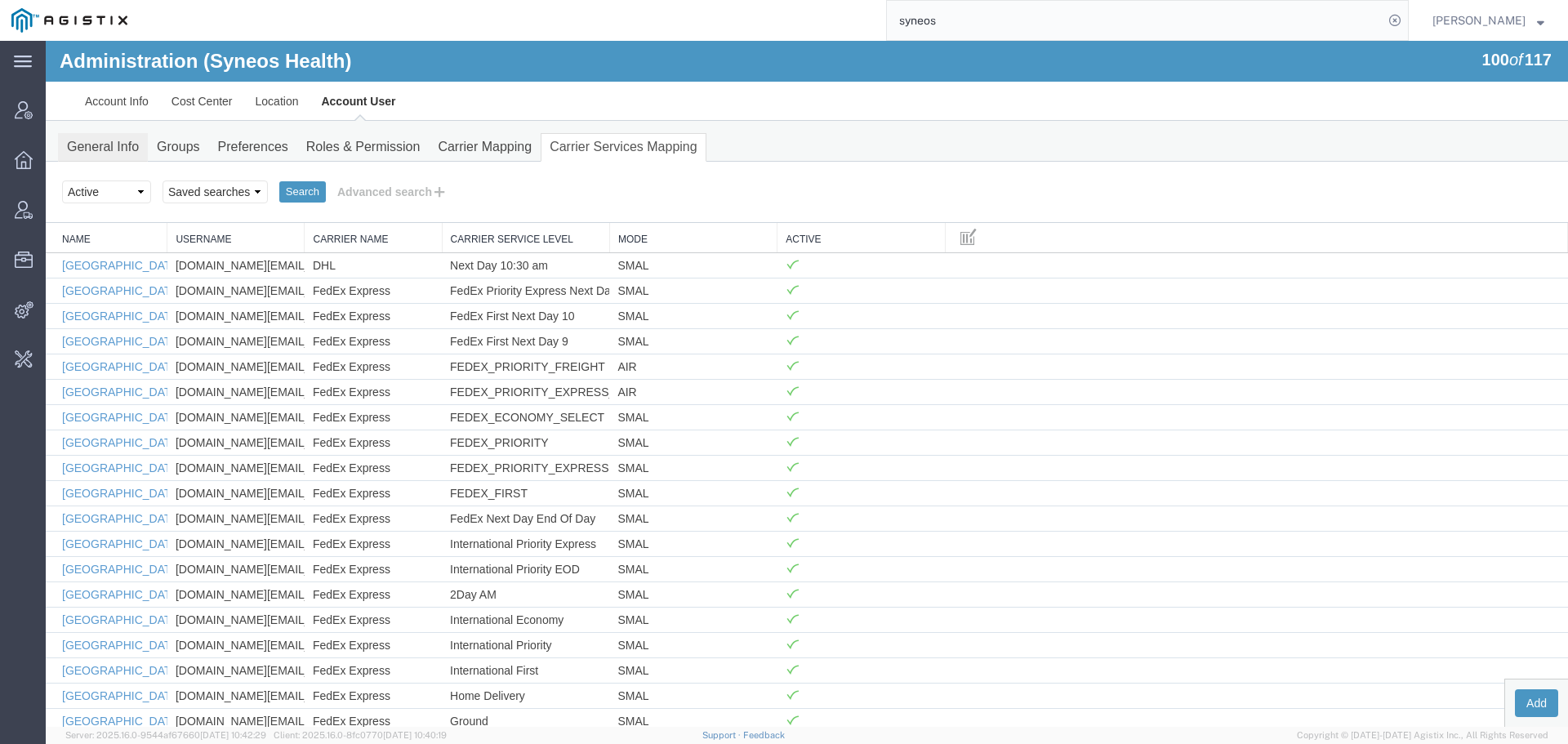
click at [89, 155] on link "General Info" at bounding box center [102, 147] width 90 height 28
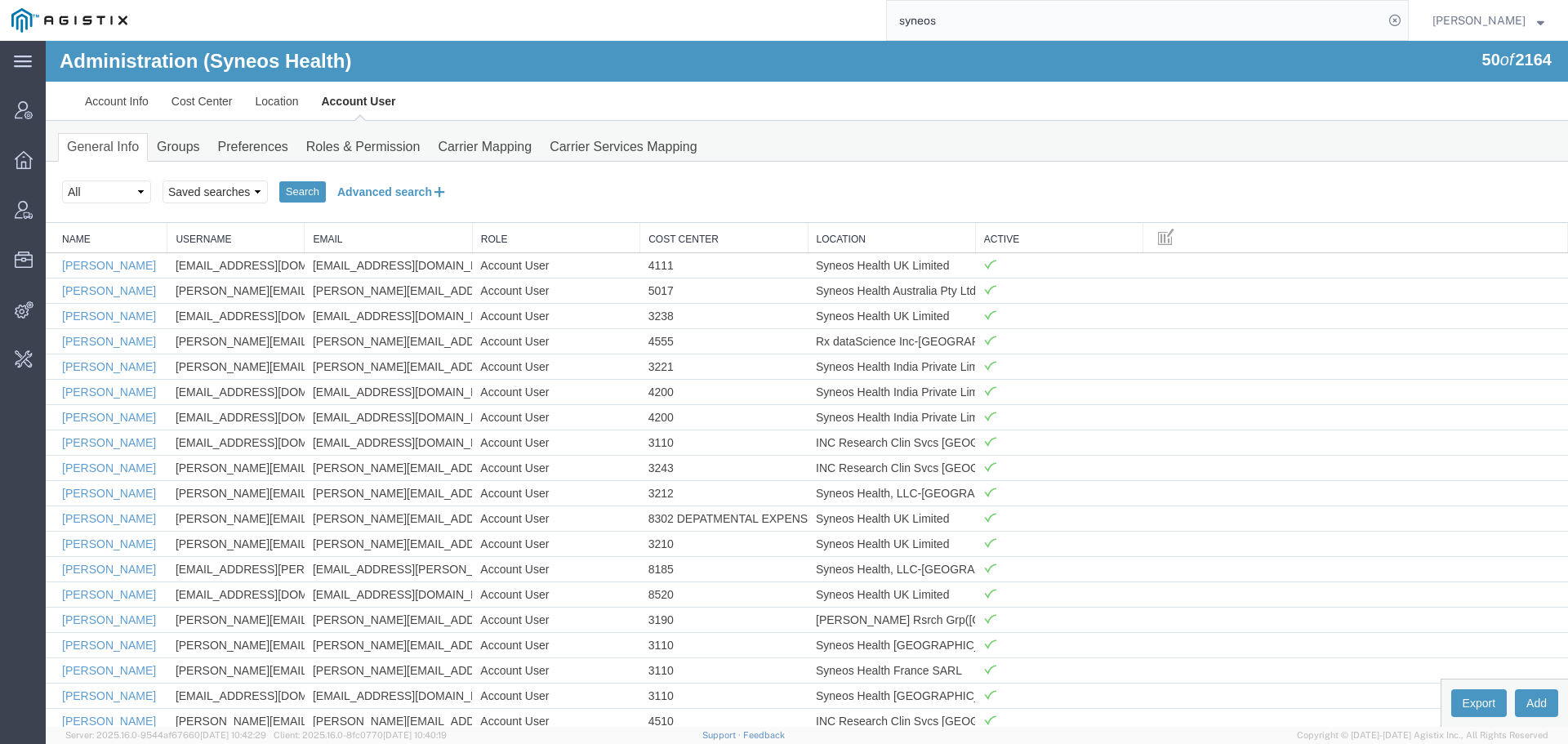
click at [414, 194] on button "Advanced search" at bounding box center [392, 191] width 133 height 27
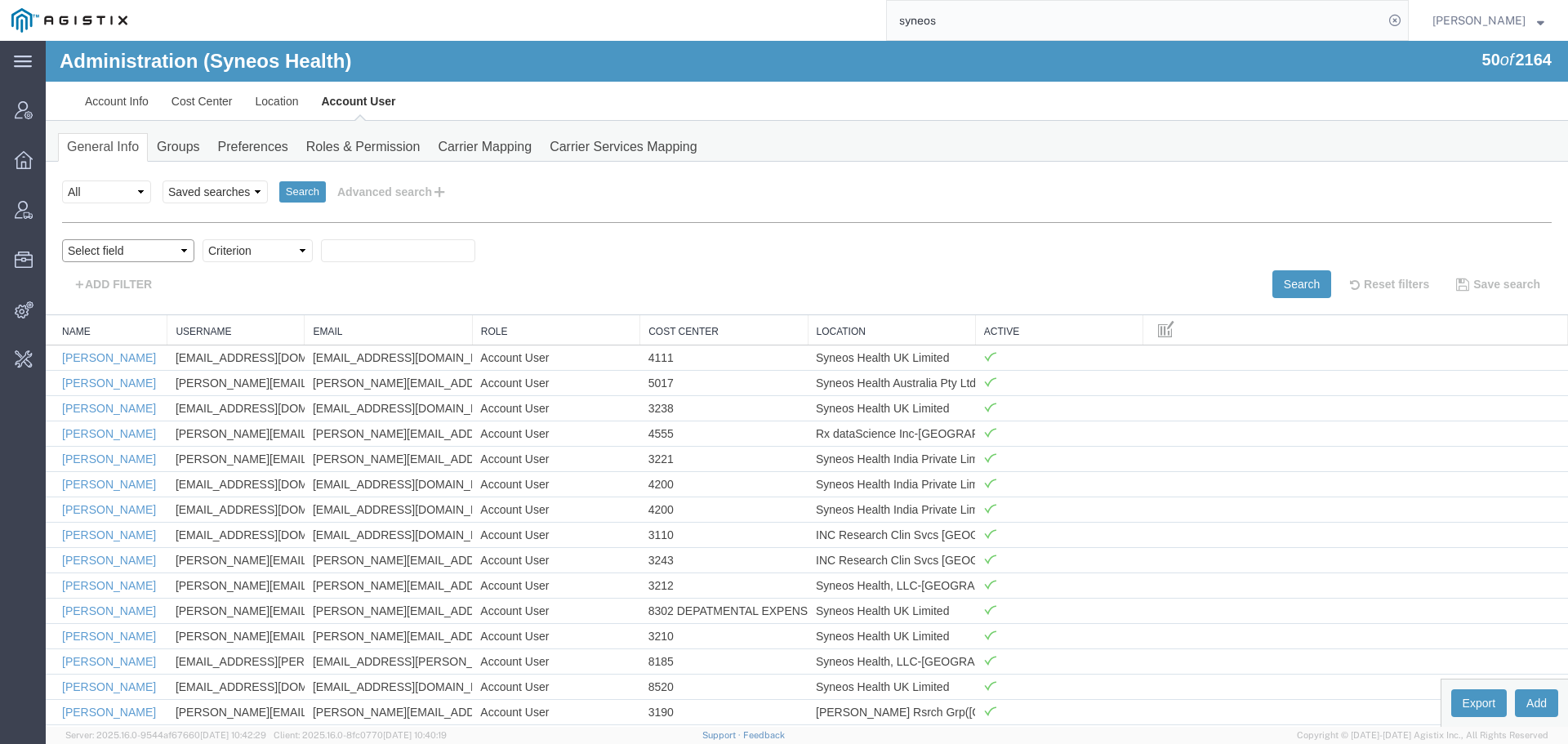
click at [129, 246] on select "Select field Cost Center Email Location Name Role Username" at bounding box center [128, 251] width 132 height 23
select select "personName"
drag, startPoint x: 307, startPoint y: 285, endPoint x: 259, endPoint y: 246, distance: 61.8
click at [259, 246] on select "Criterion contains does not contain is is blank is not blank starts with" at bounding box center [258, 251] width 110 height 23
select select "contains"
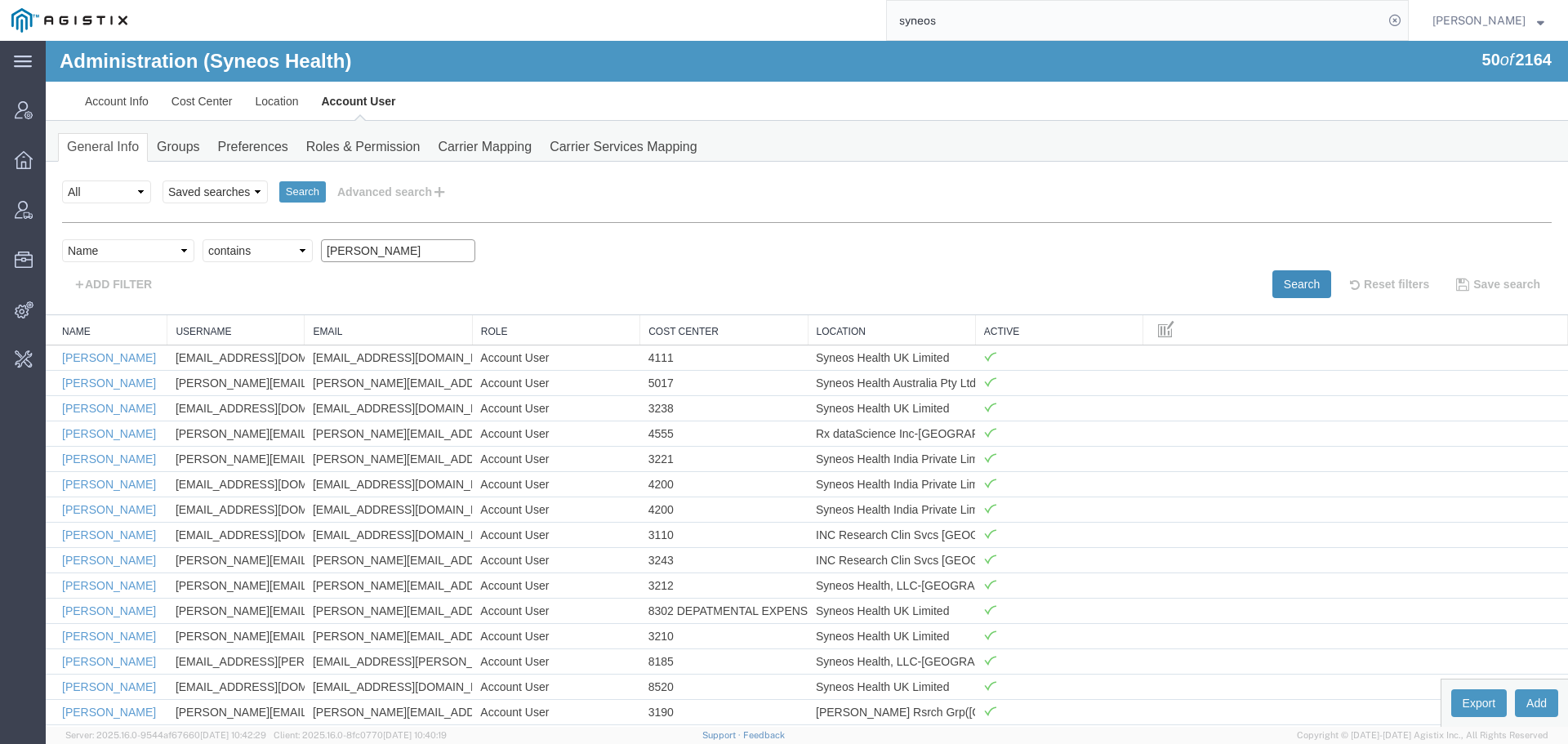
type input "sonja"
click at [1274, 282] on button "Search" at bounding box center [1302, 284] width 58 height 27
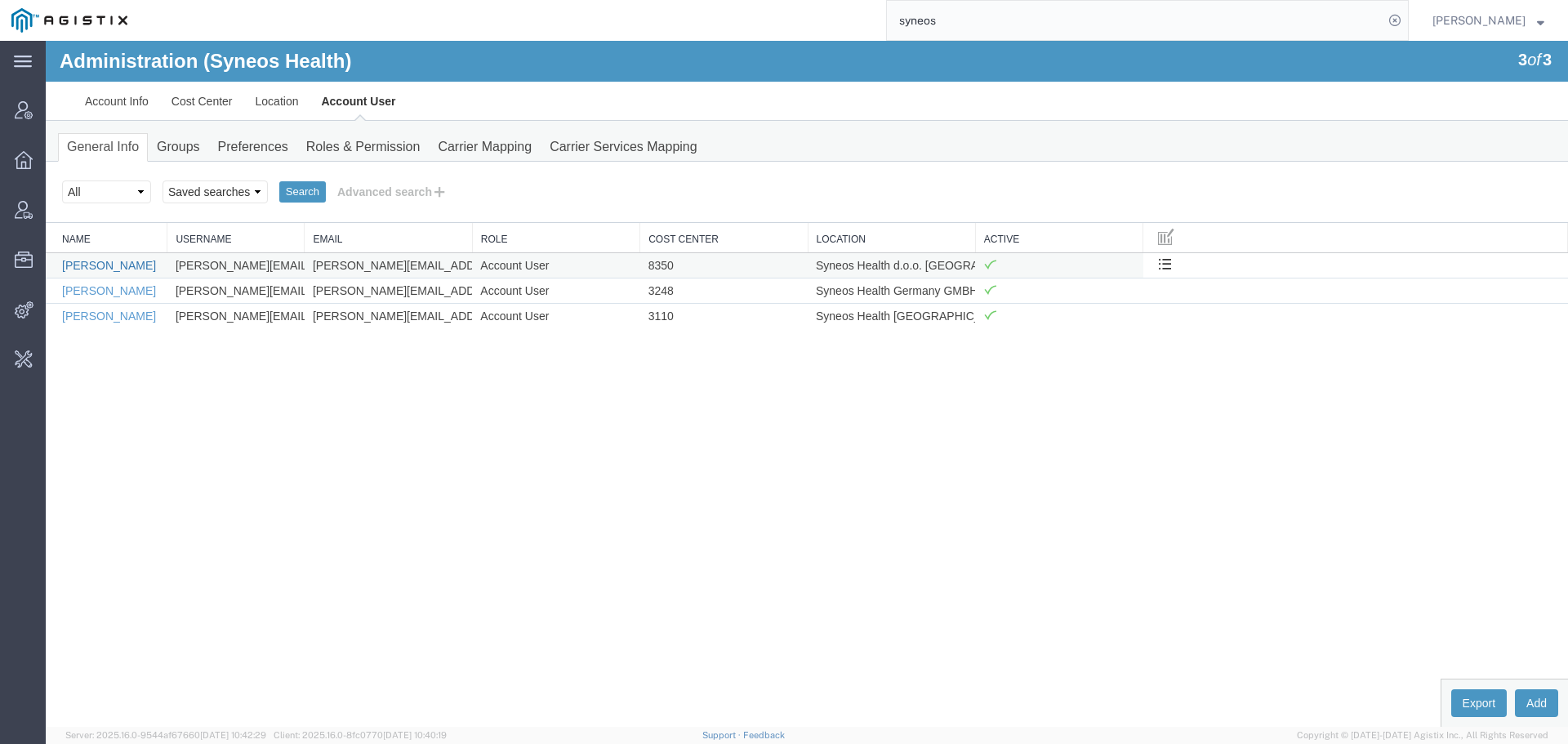
click at [90, 258] on link "Sonja Banovic" at bounding box center [109, 265] width 94 height 13
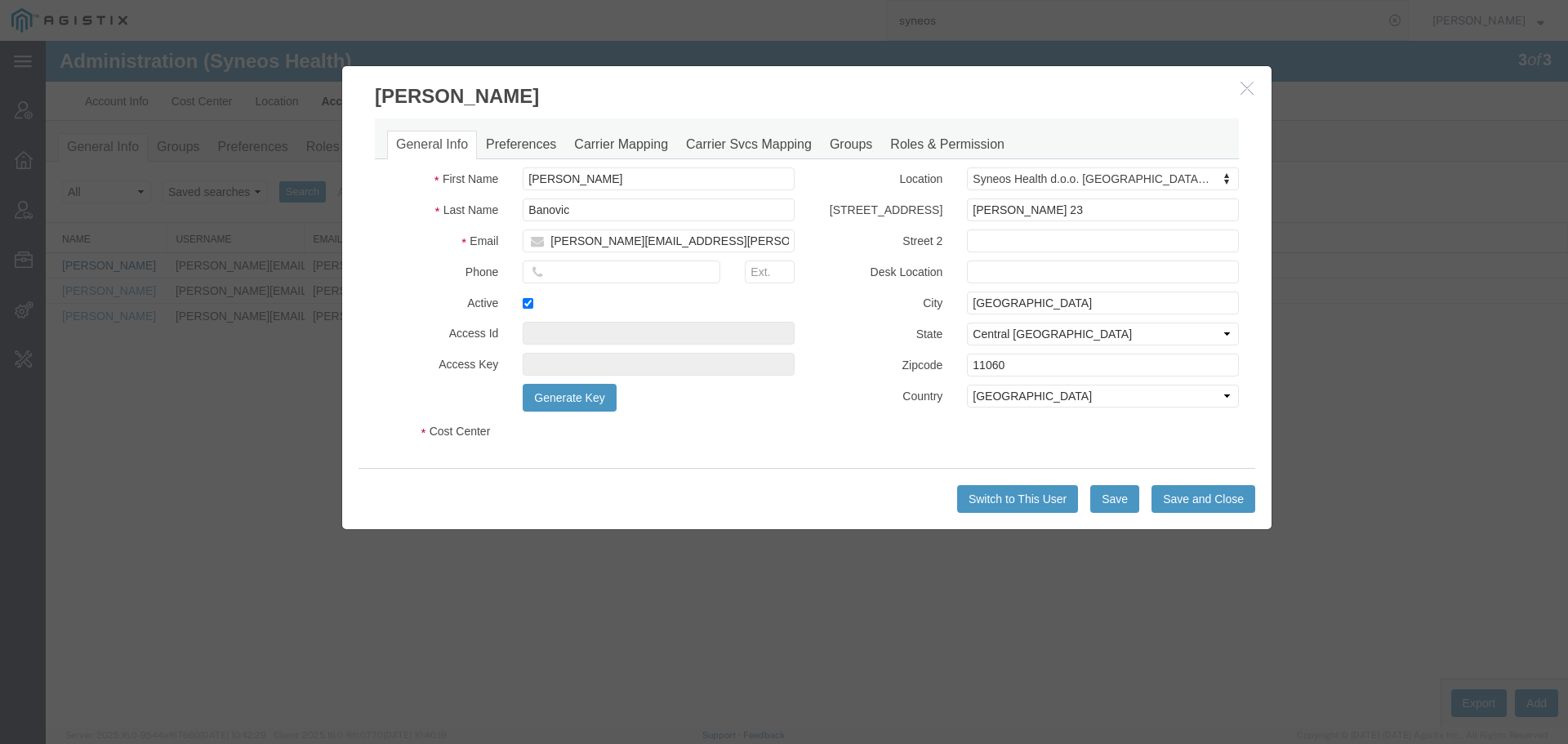
select select "DEPARTMENT"
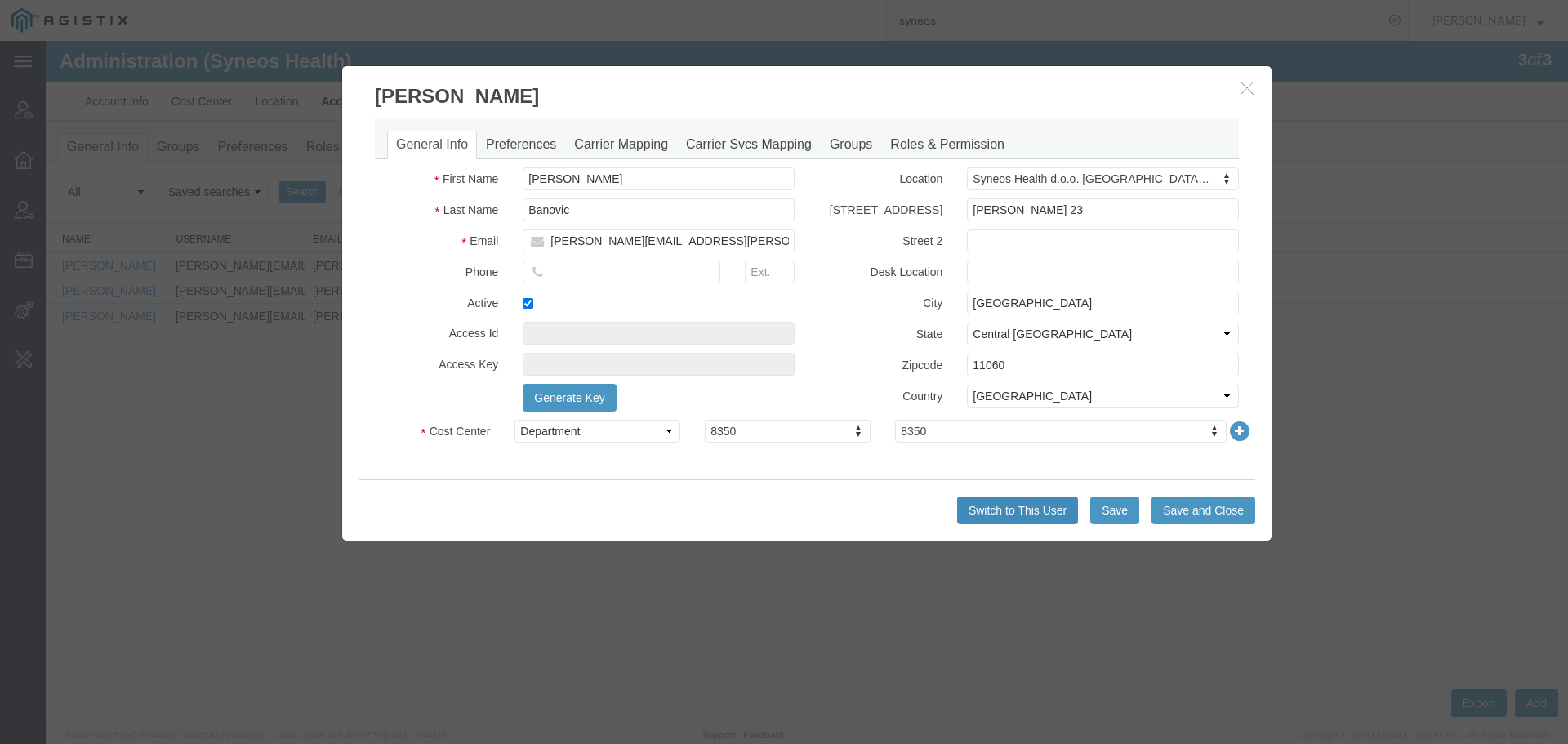
click at [1021, 500] on button "Switch to This User" at bounding box center [1018, 509] width 121 height 27
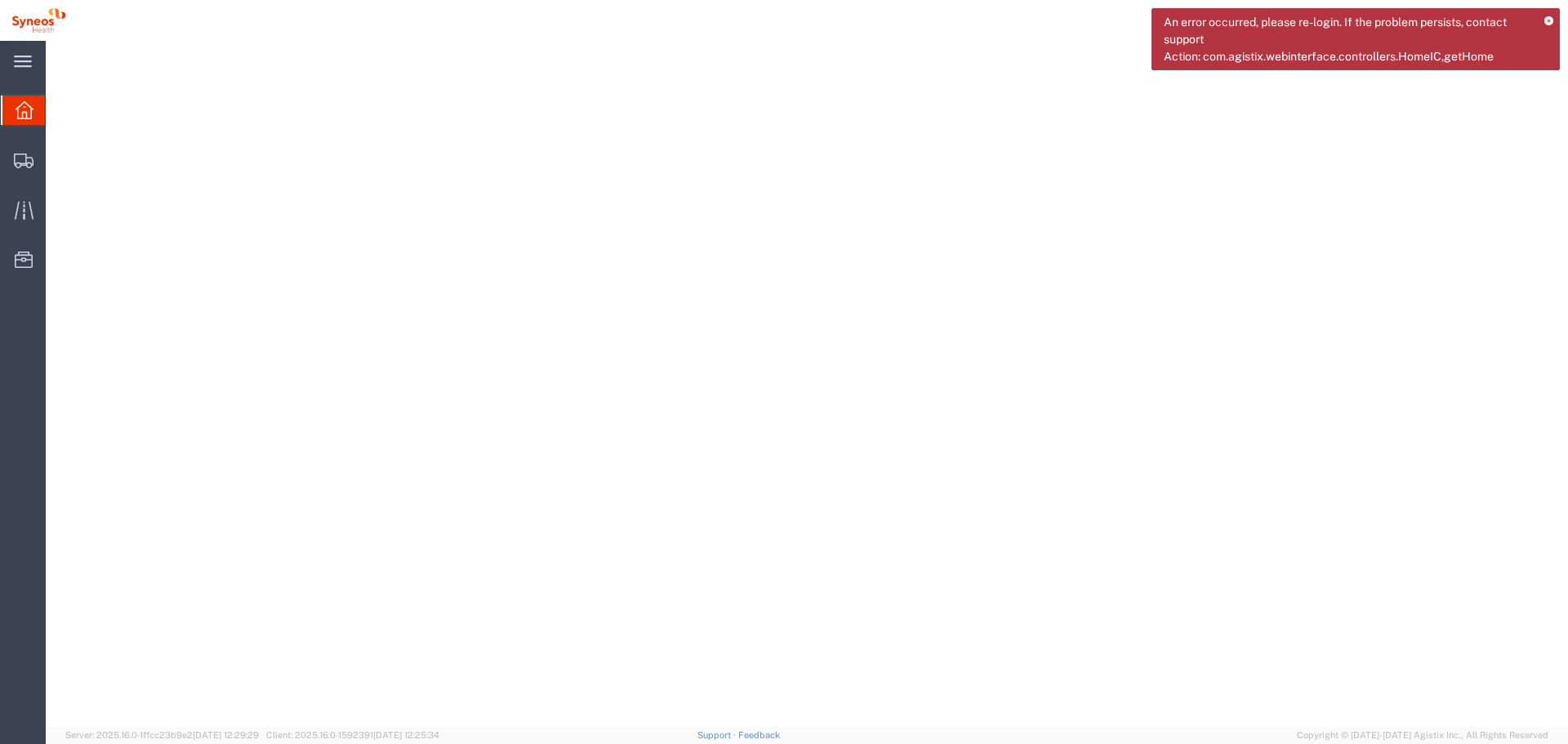
click at [1550, 22] on icon at bounding box center [1549, 22] width 9 height 9
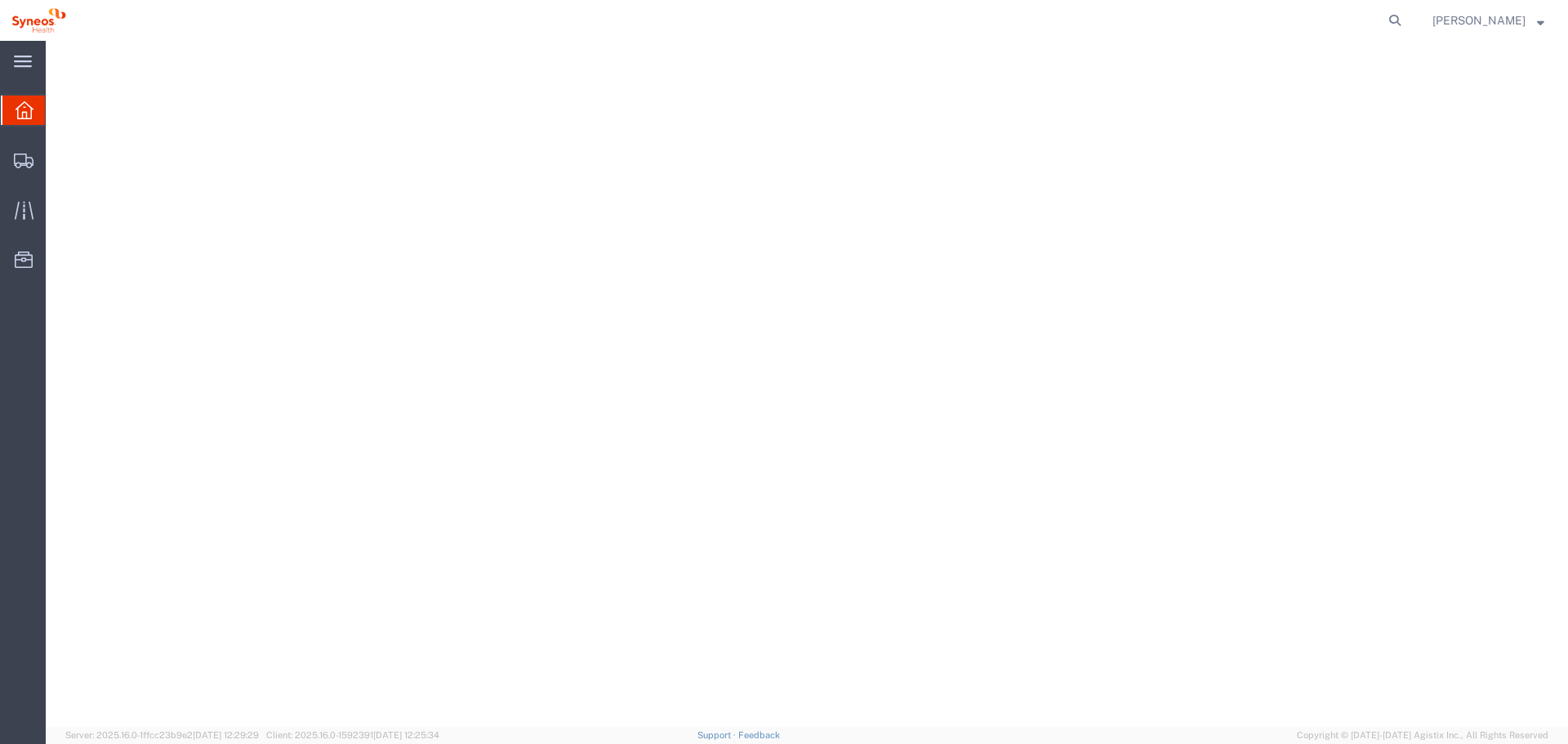
click at [1540, 22] on strong "button" at bounding box center [1541, 20] width 8 height 6
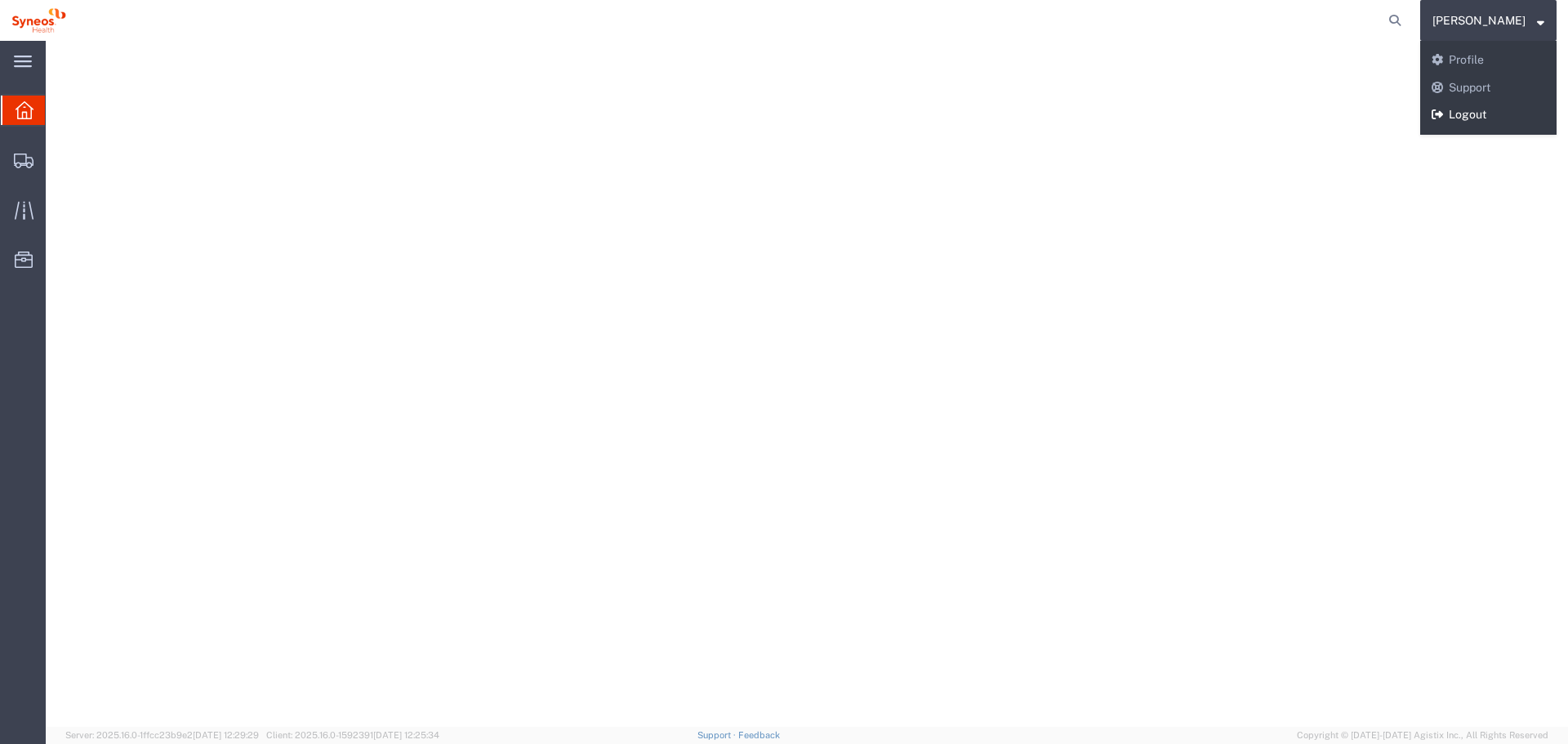
click at [1502, 118] on link "Logout" at bounding box center [1488, 114] width 137 height 27
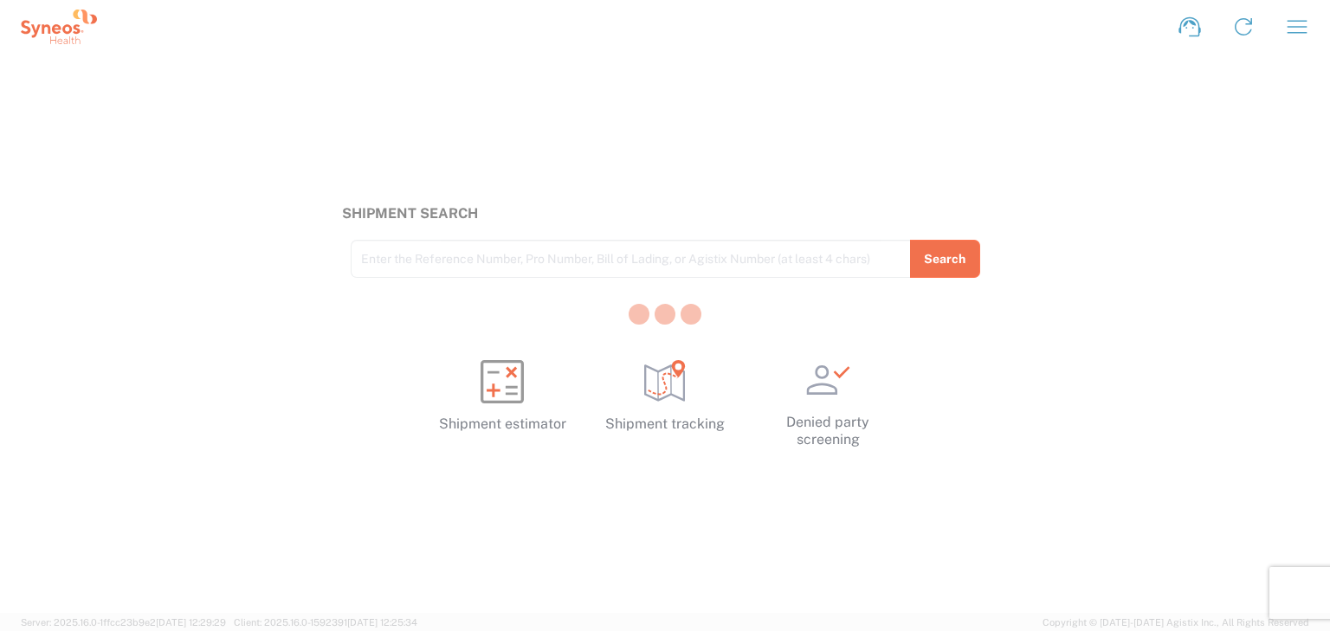
click at [1294, 28] on div at bounding box center [665, 315] width 1330 height 631
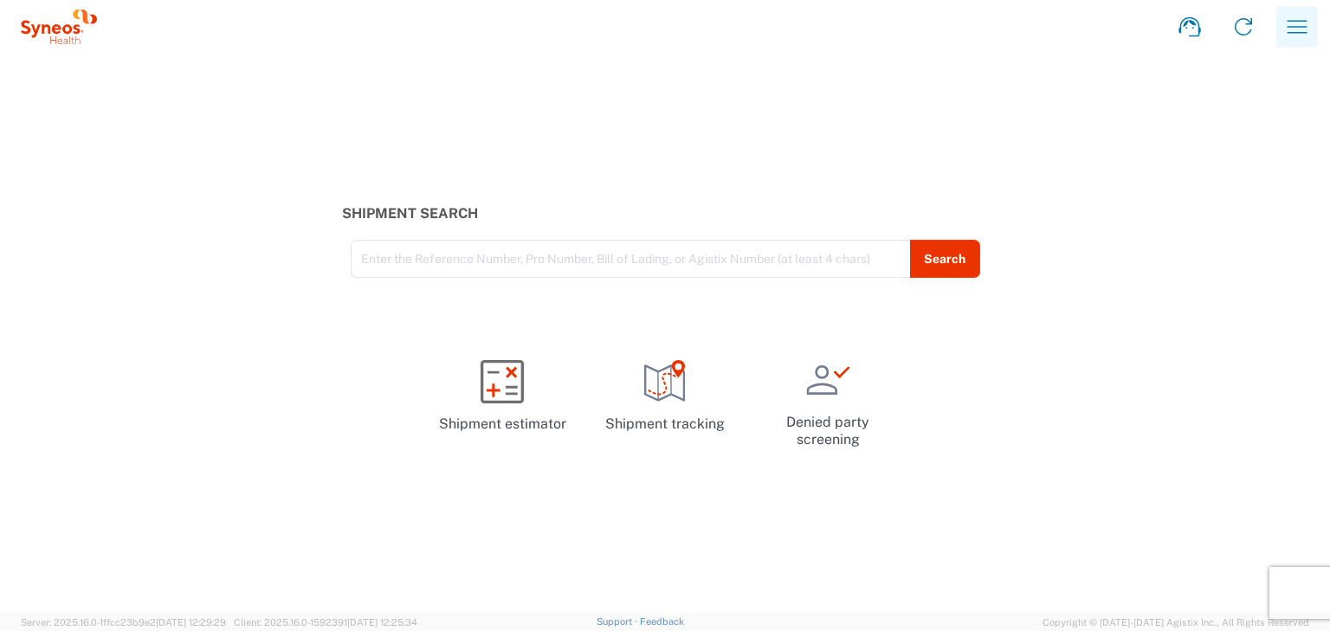
click at [1299, 33] on icon "button" at bounding box center [1297, 26] width 20 height 13
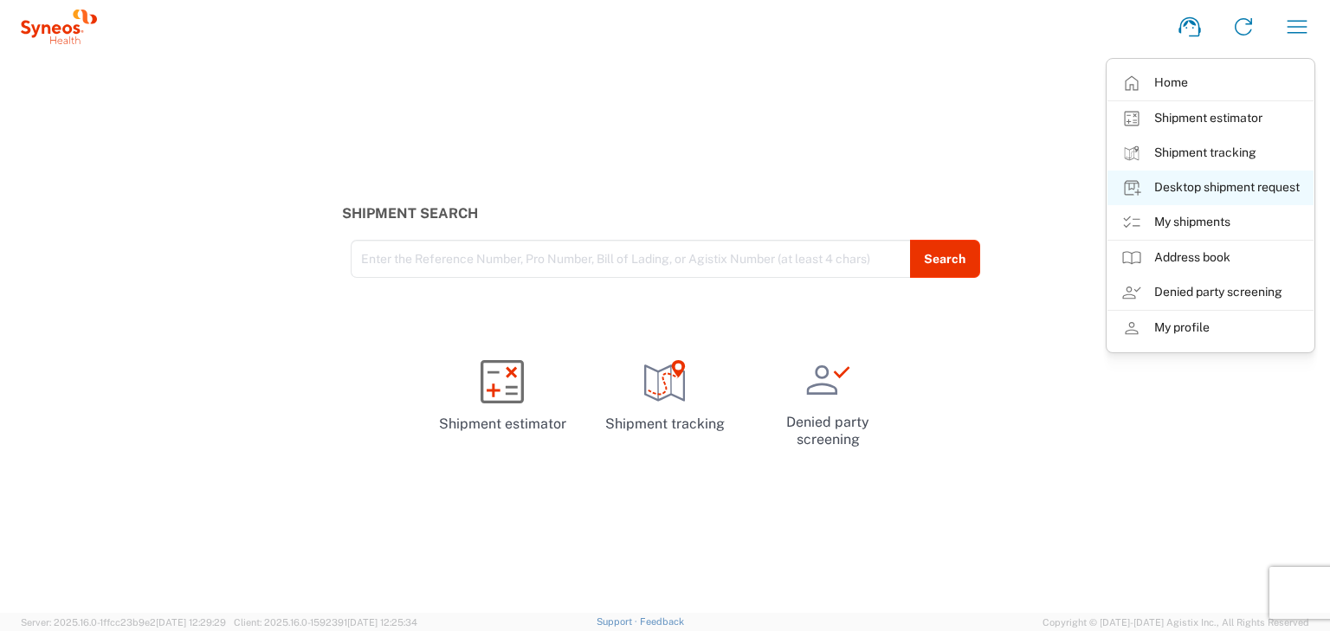
click at [1230, 189] on link "Desktop shipment request" at bounding box center [1210, 188] width 206 height 35
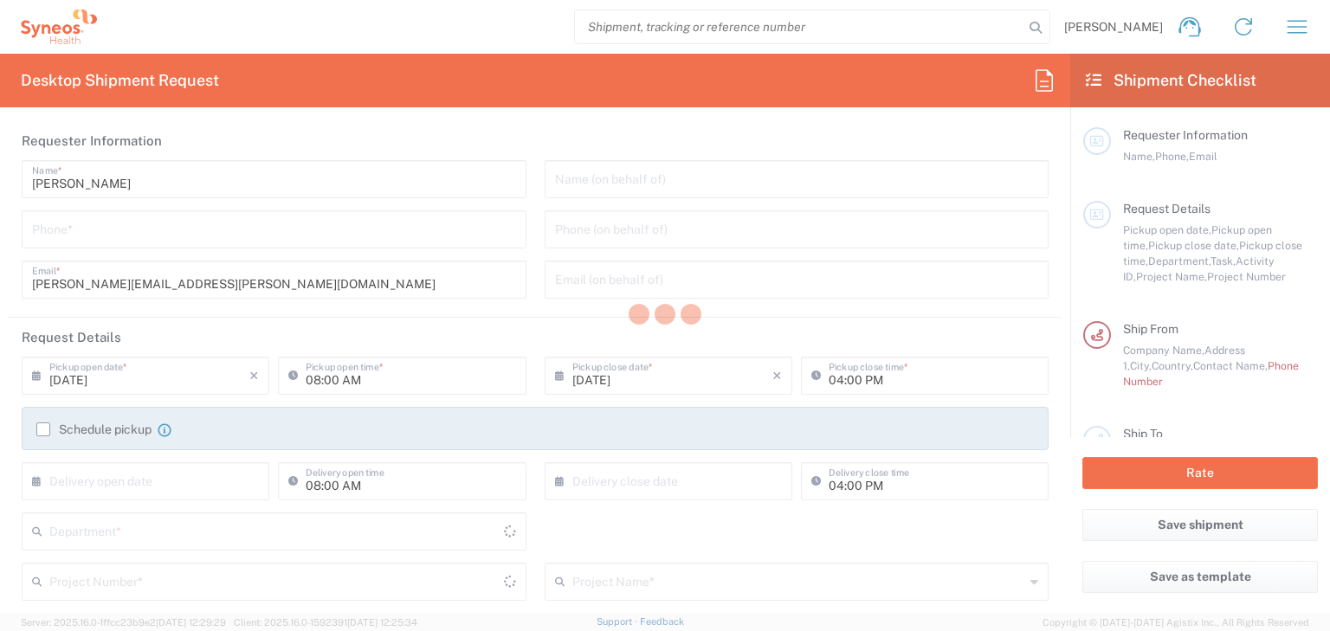
type input "Central [GEOGRAPHIC_DATA]"
type input "[GEOGRAPHIC_DATA]"
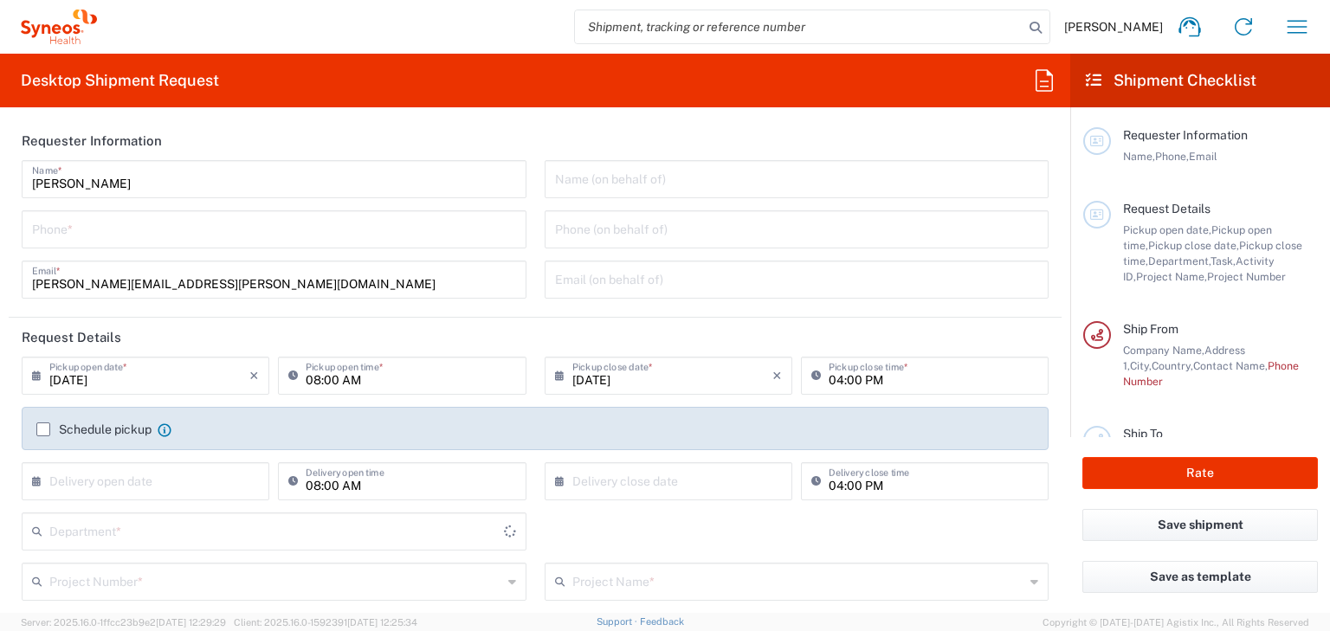
type input "8350"
type input "Syneos Health d.o.o. [GEOGRAPHIC_DATA]-[GEOGRAPHIC_DATA]"
click at [1293, 22] on icon "button" at bounding box center [1297, 27] width 28 height 28
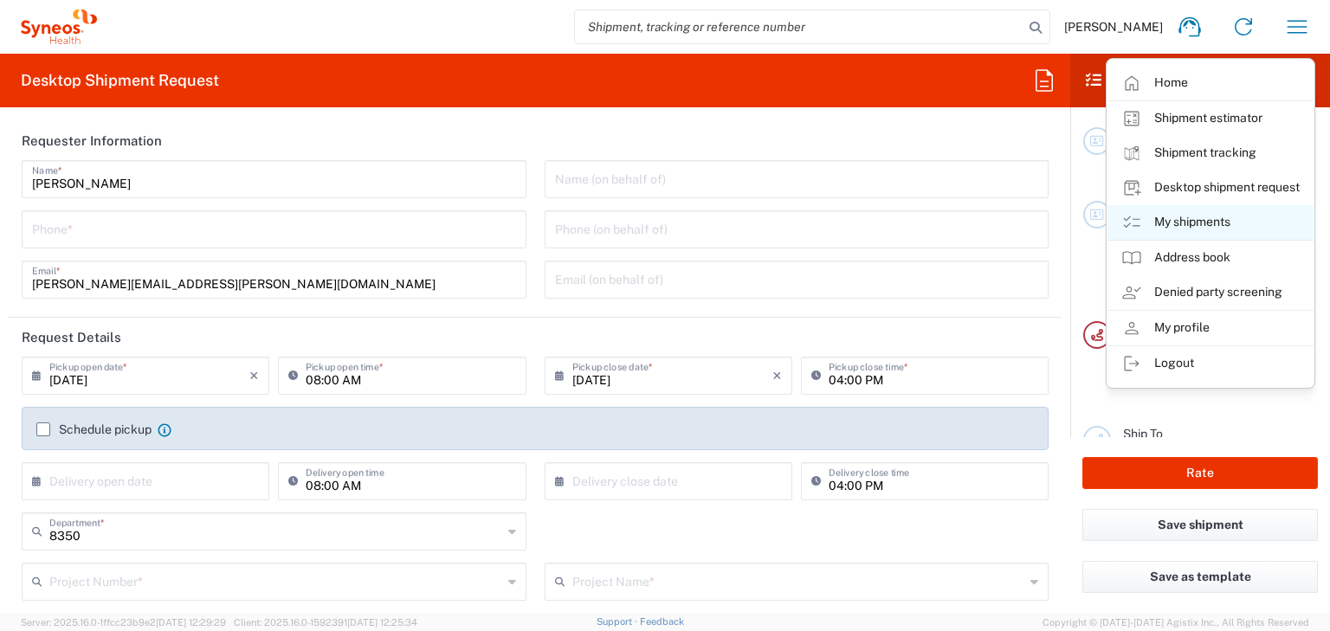
click at [1194, 225] on link "My shipments" at bounding box center [1210, 222] width 206 height 35
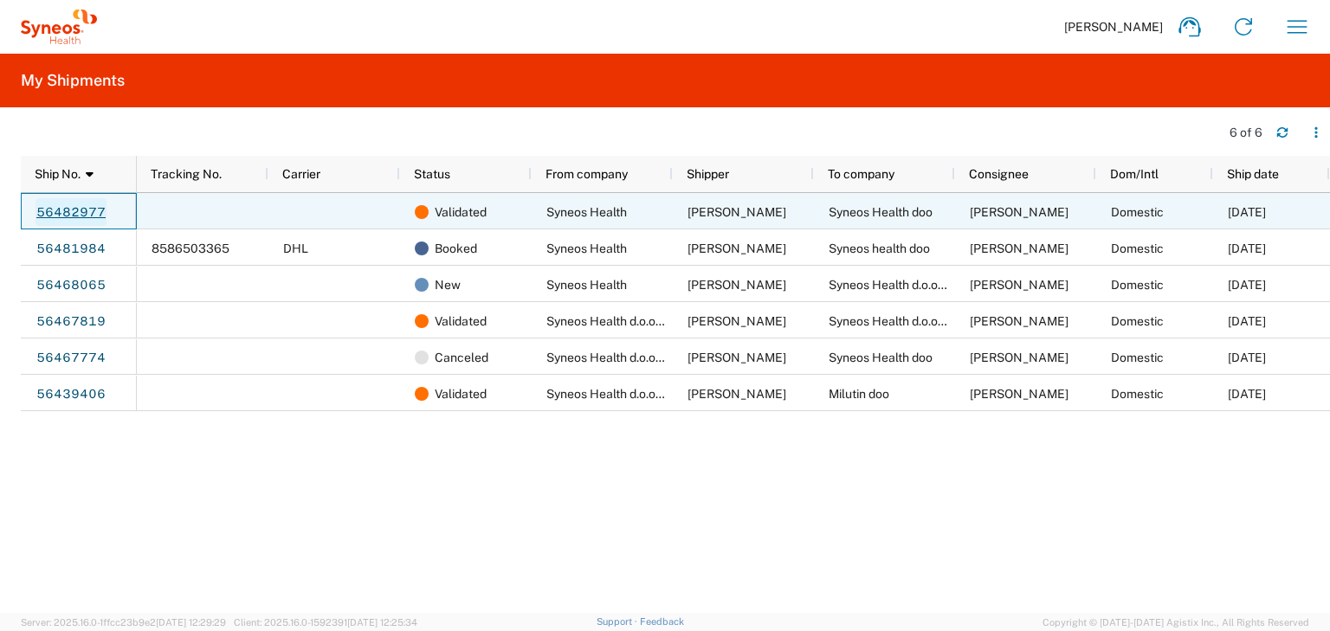
click at [85, 215] on link "56482977" at bounding box center [70, 212] width 71 height 28
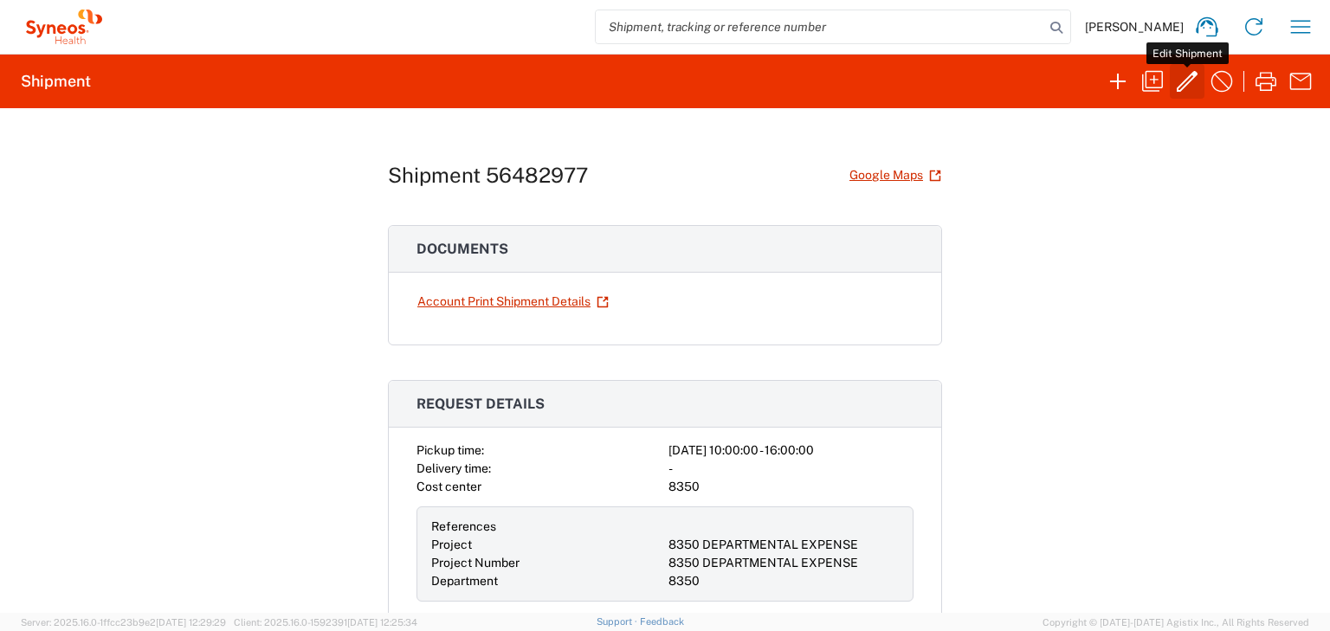
click at [1187, 86] on icon "button" at bounding box center [1187, 82] width 28 height 28
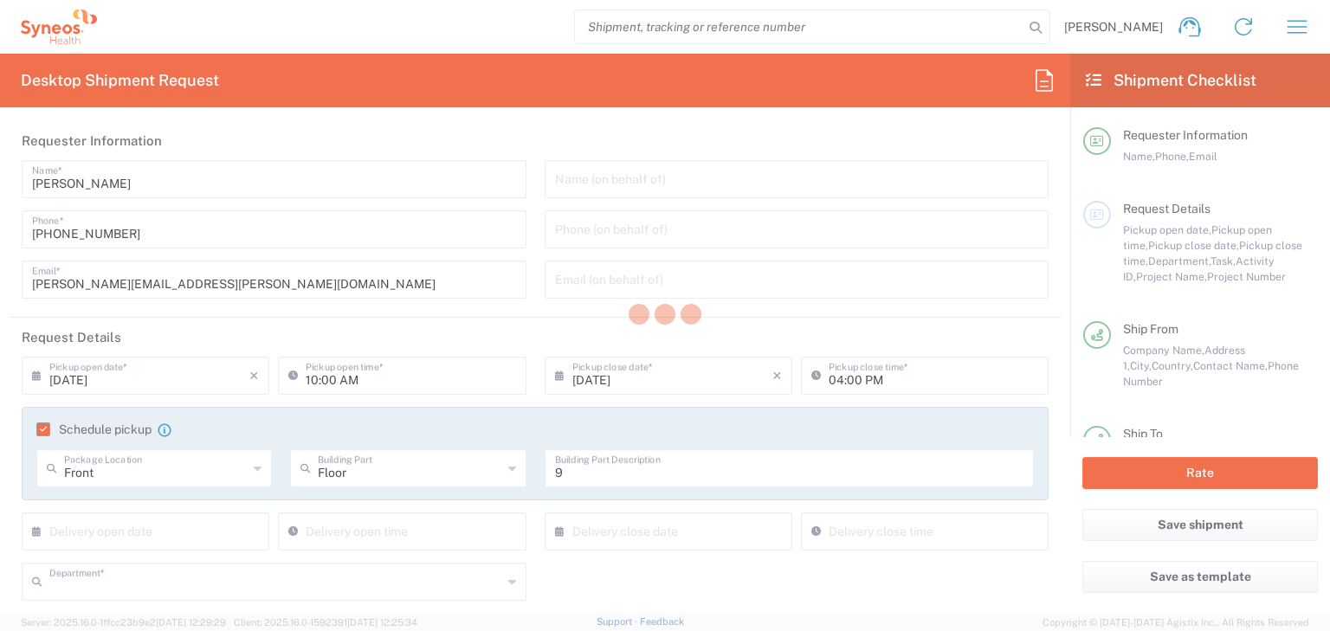
type input "8350"
type input "8350 DEPARTMENTAL EXPENSE"
type input "Central Serbia"
type input "Envelope"
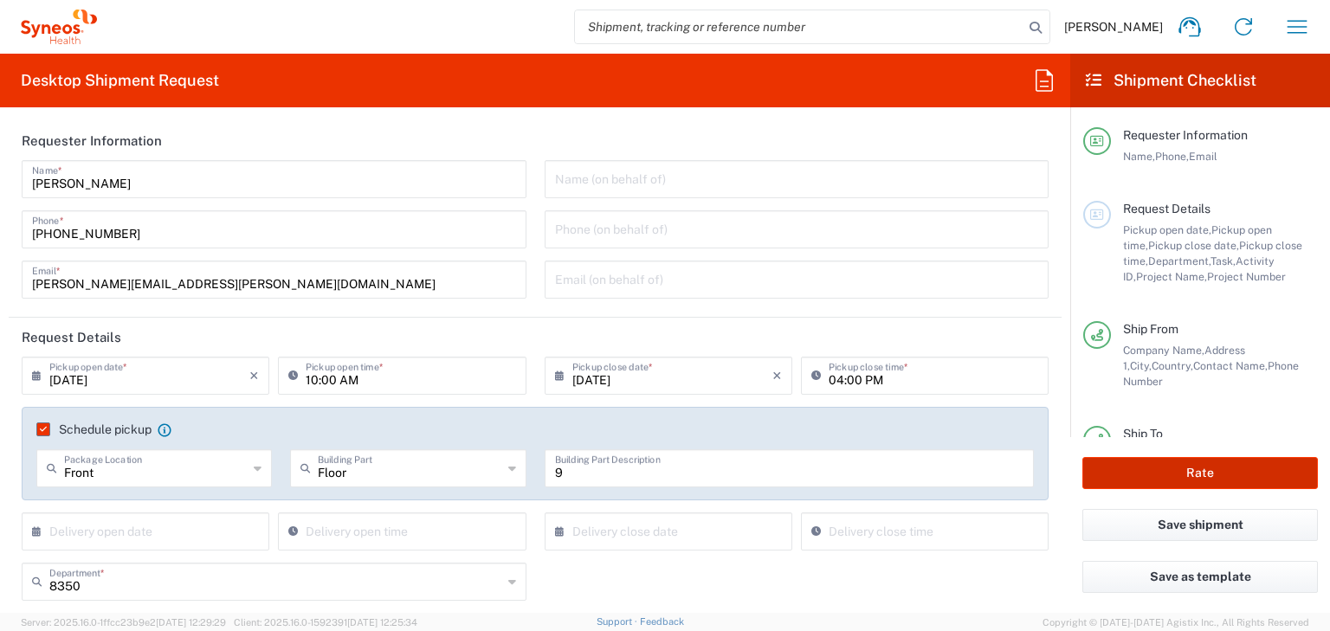
click at [1178, 461] on button "Rate" at bounding box center [1199, 473] width 235 height 32
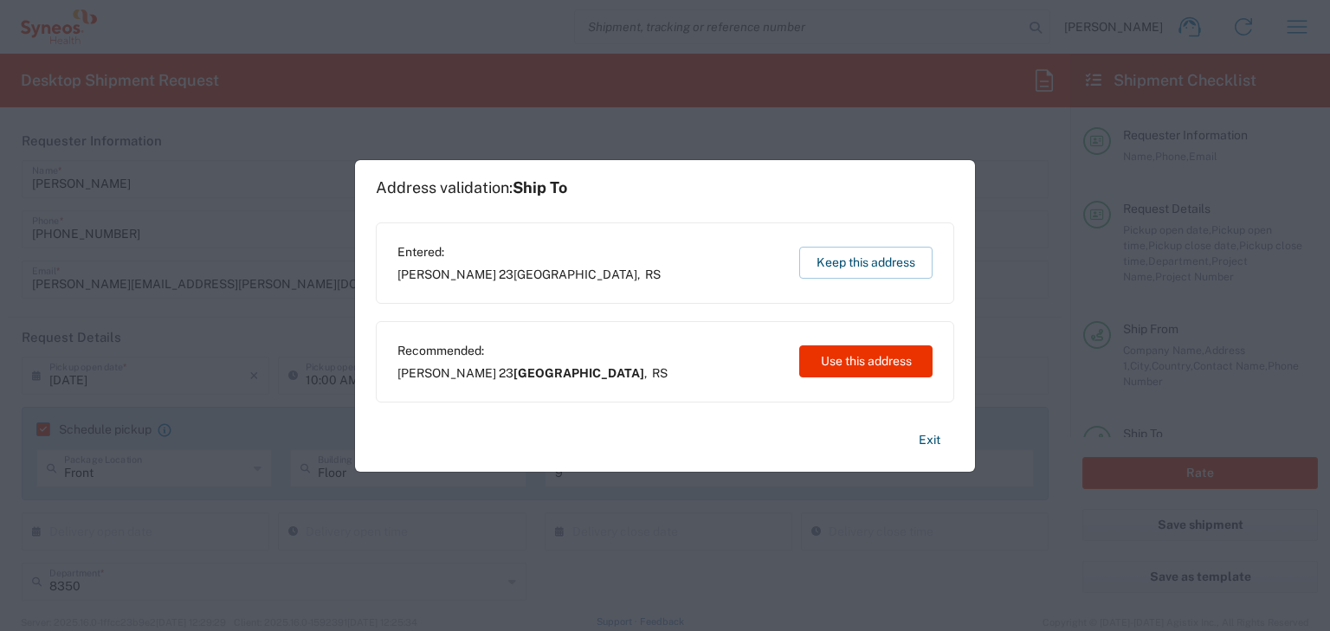
click at [932, 230] on div "Entered: Starine Novaka 23 Belgrade , RS Keep this address" at bounding box center [665, 262] width 578 height 81
click at [892, 242] on div "Entered: Starine Novaka 23 Belgrade , RS Keep this address" at bounding box center [665, 262] width 578 height 81
click at [861, 262] on button "Keep this address" at bounding box center [865, 263] width 133 height 32
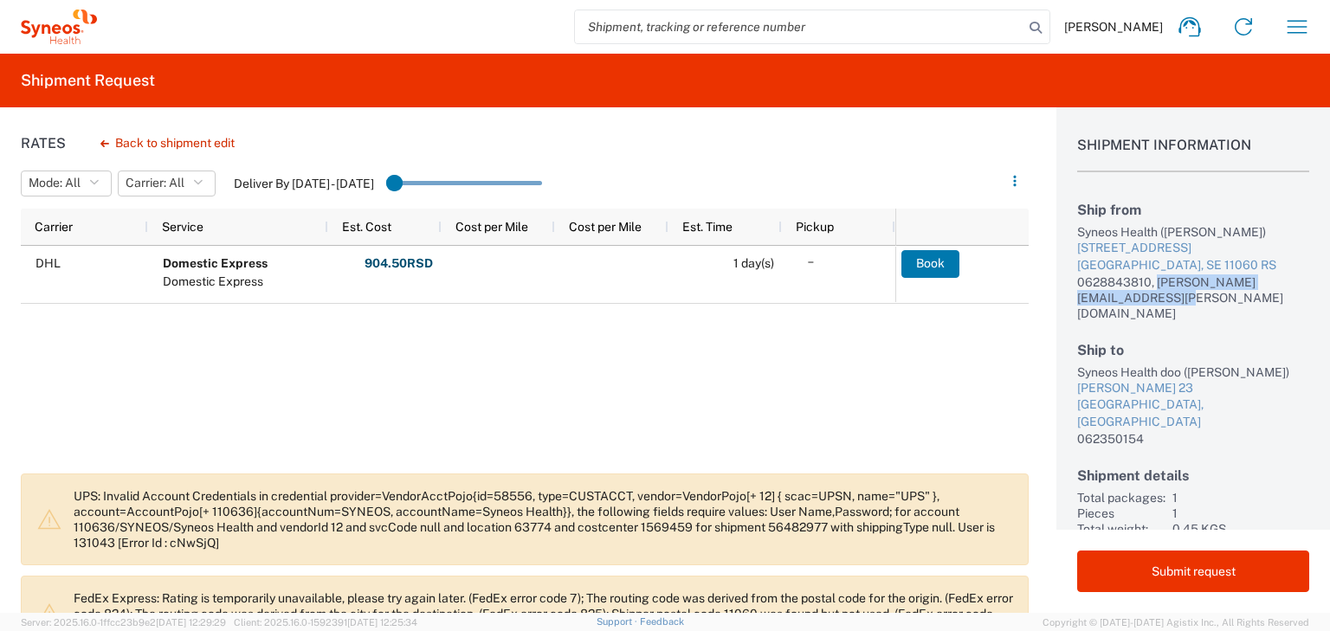
drag, startPoint x: 1268, startPoint y: 296, endPoint x: 1069, endPoint y: 302, distance: 199.2
click at [1069, 302] on div "Shipment Information Ship from Syneos Health (Sonja Banovic) Starine Novaka 23 …" at bounding box center [1193, 318] width 274 height 422
copy div "sonja.banovic@syneoshealth.com"
click at [1285, 28] on icon "button" at bounding box center [1297, 27] width 28 height 28
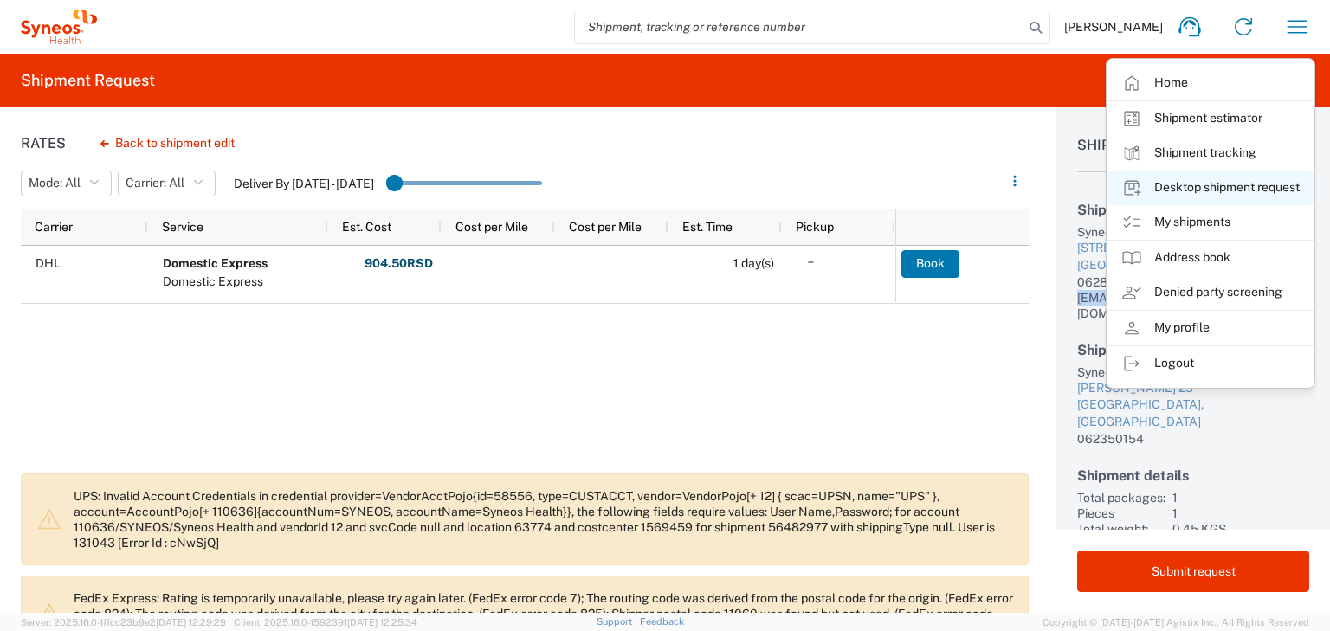
click at [1196, 189] on link "Desktop shipment request" at bounding box center [1210, 188] width 206 height 35
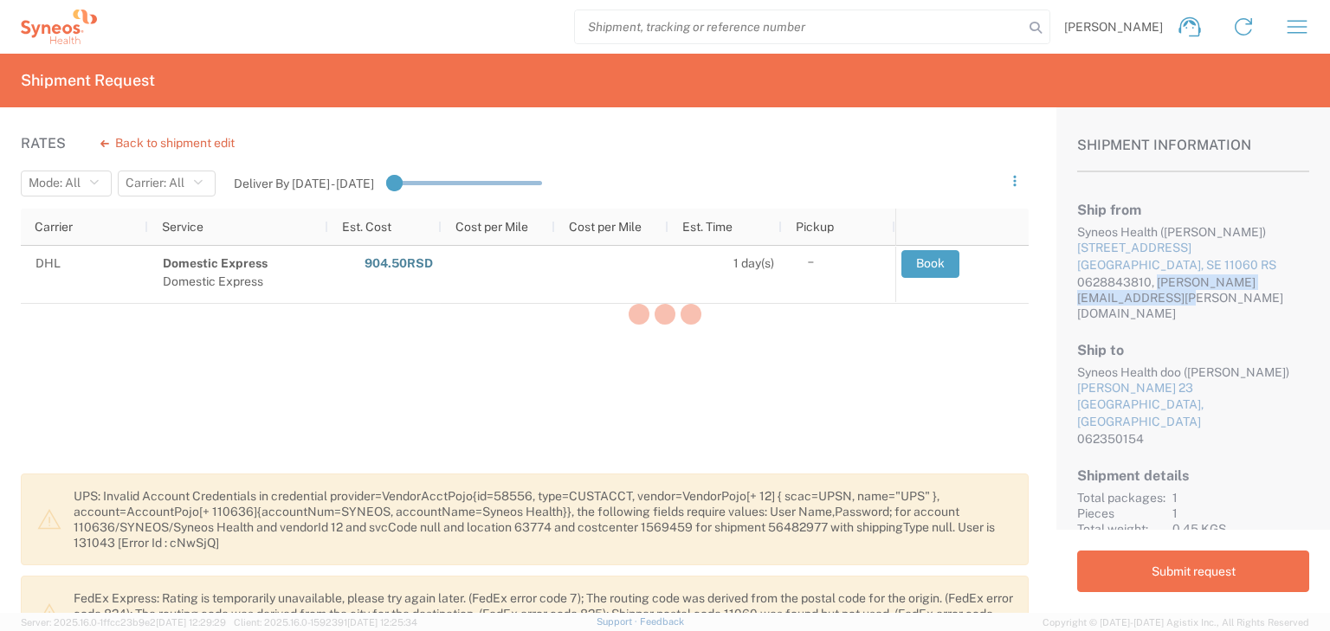
click at [1286, 14] on div at bounding box center [665, 315] width 1330 height 631
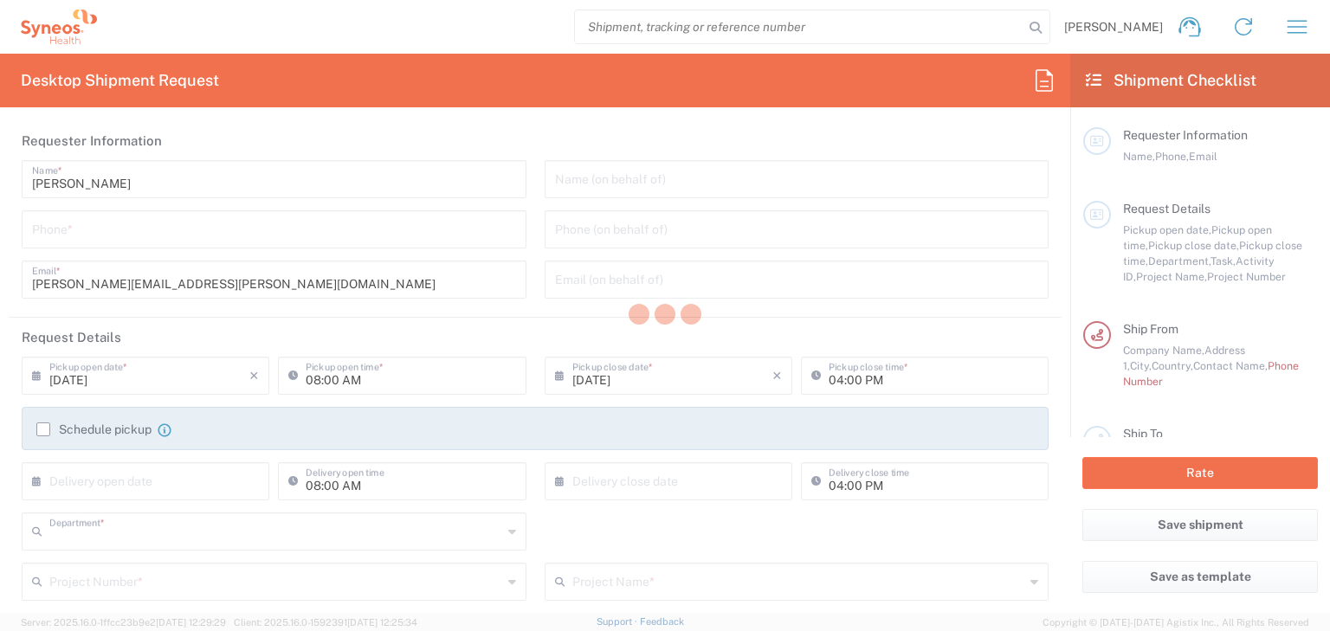
type input "8350"
type input "Central Serbia"
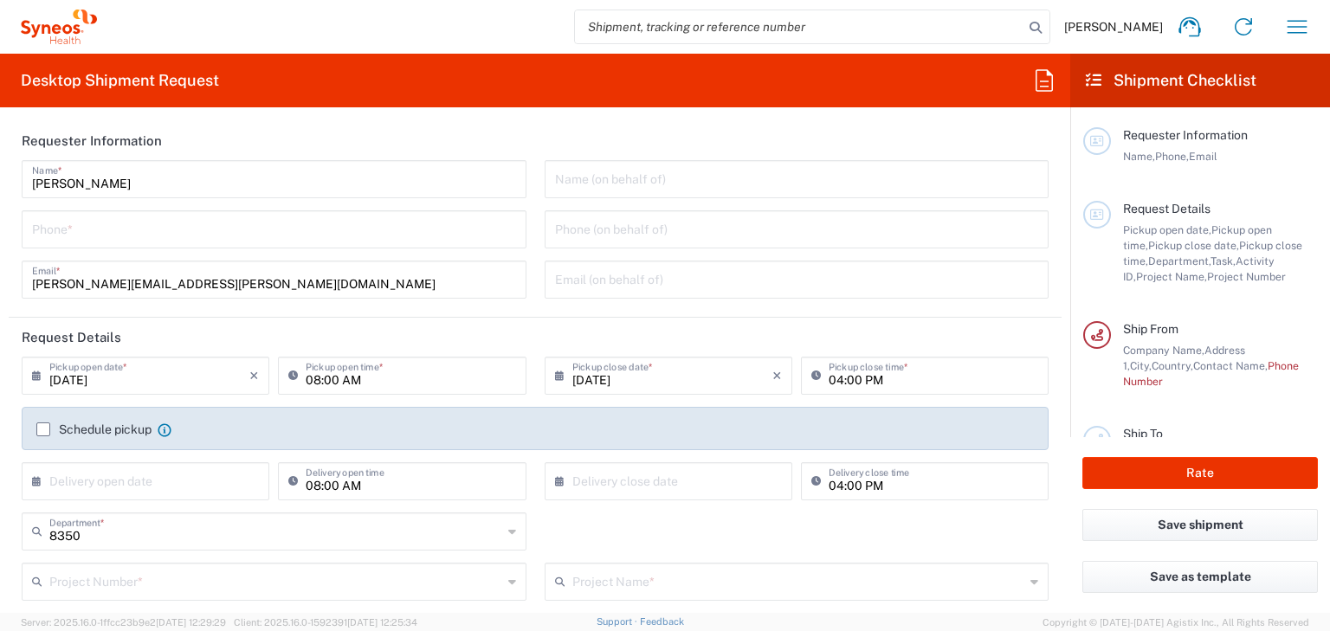
click at [1296, 23] on icon "button" at bounding box center [1297, 27] width 28 height 28
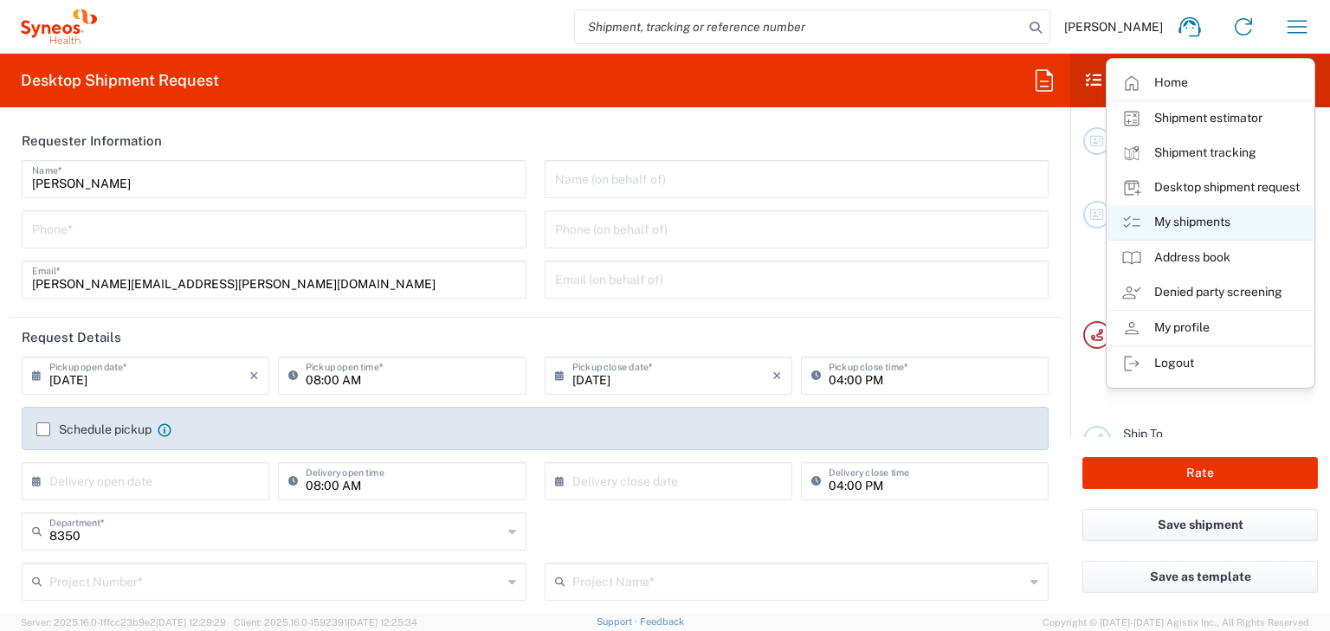
click at [1210, 224] on link "My shipments" at bounding box center [1210, 222] width 206 height 35
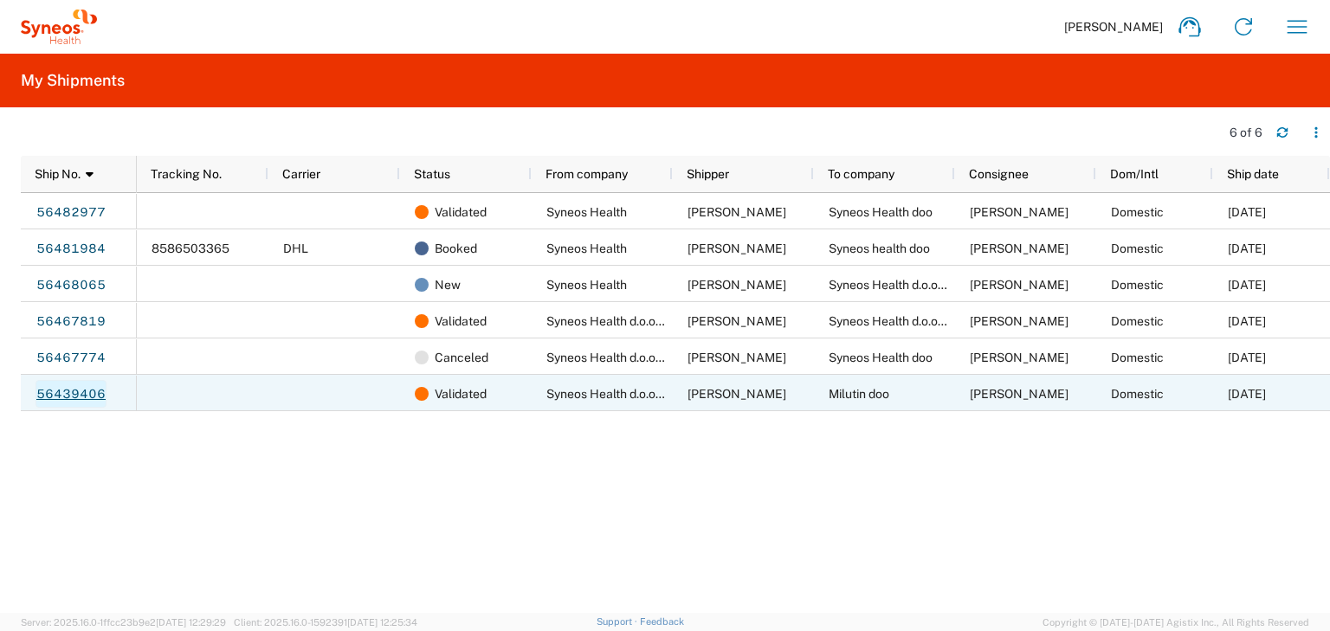
click at [63, 396] on link "56439406" at bounding box center [70, 394] width 71 height 28
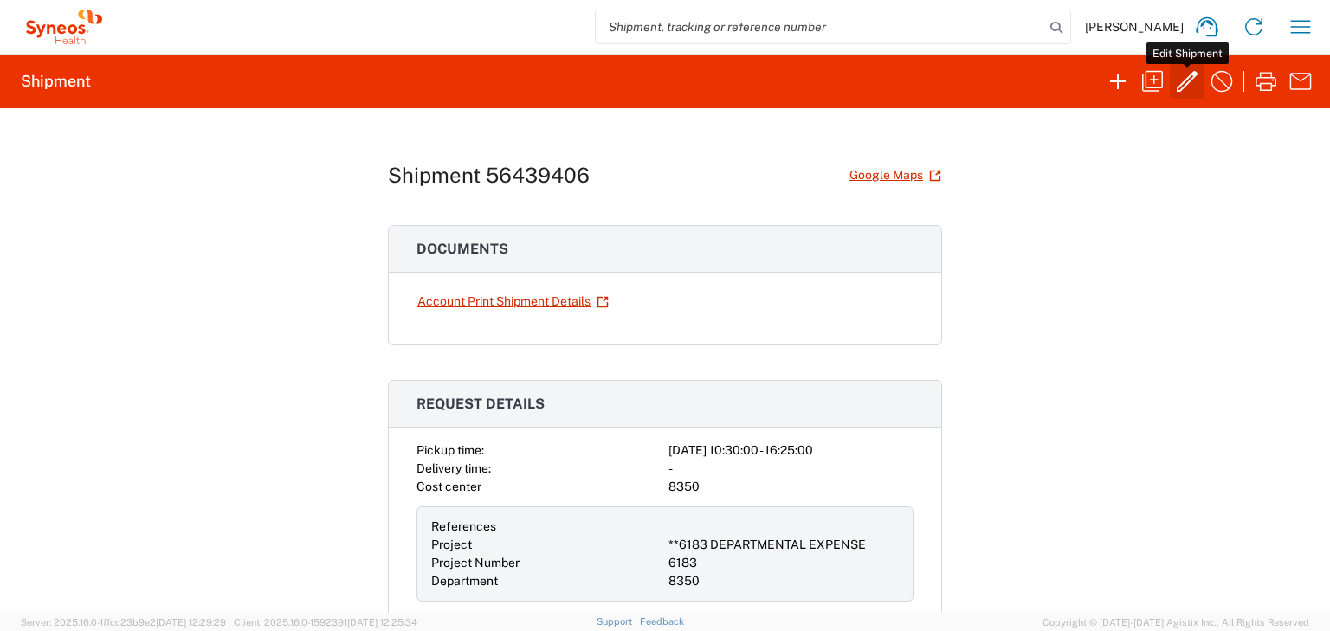
click at [1188, 81] on icon "button" at bounding box center [1187, 82] width 28 height 28
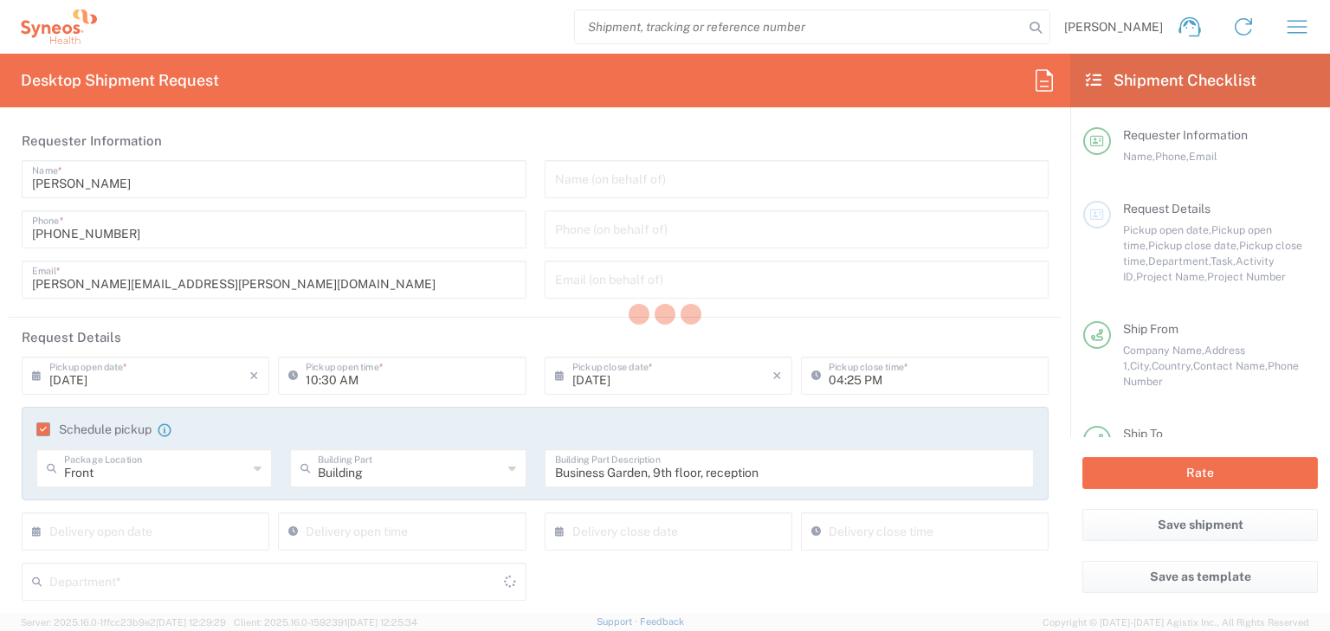
type input "**6183 DEPARTMENTAL EXPENSE"
type input "Envelope"
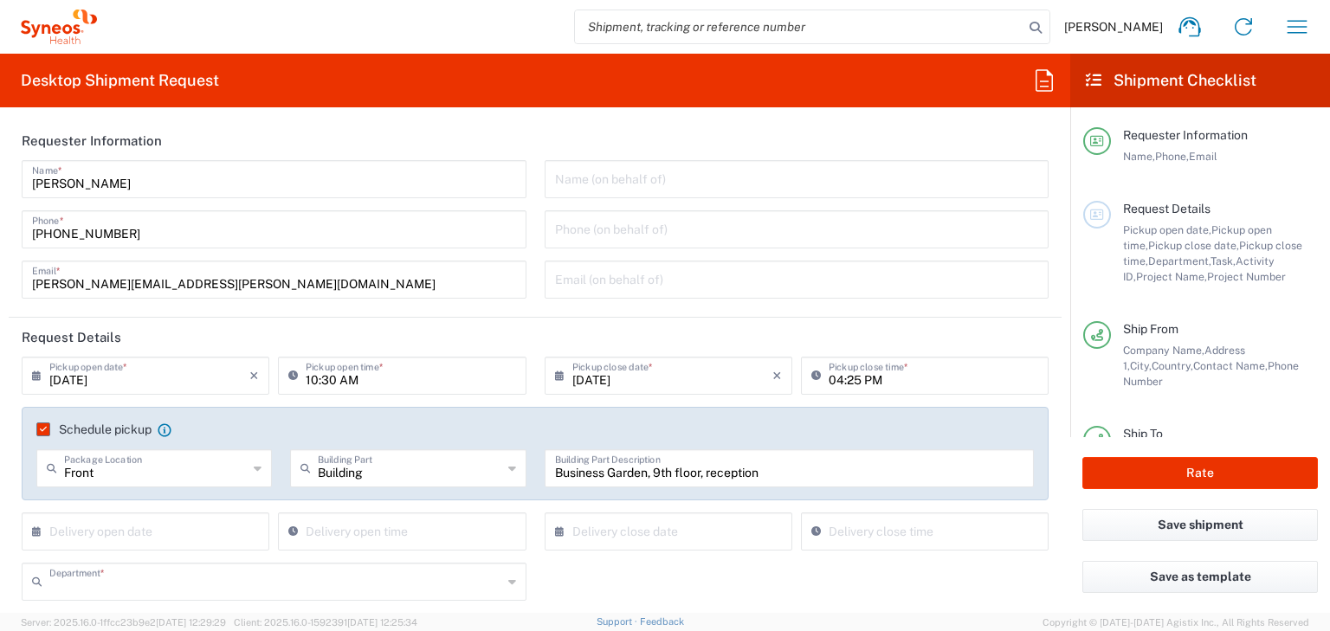
type input "8350"
type input "6183"
click at [1197, 479] on button "Rate" at bounding box center [1199, 473] width 235 height 32
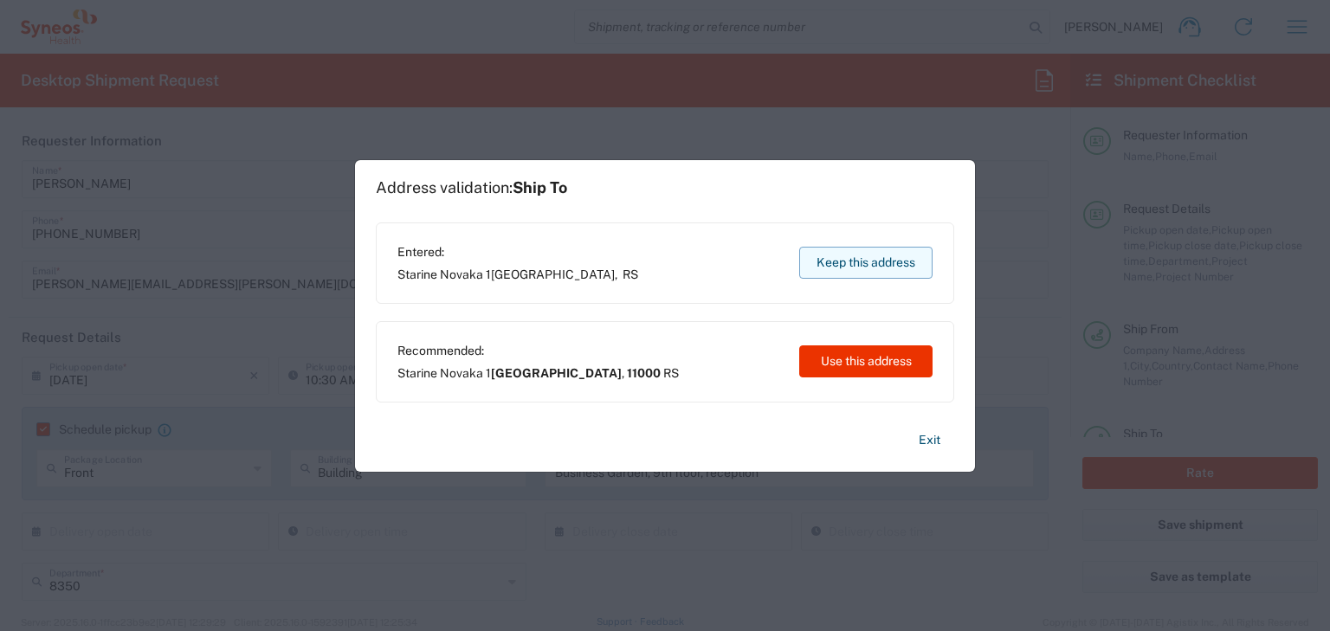
click at [887, 255] on button "Keep this address" at bounding box center [865, 263] width 133 height 32
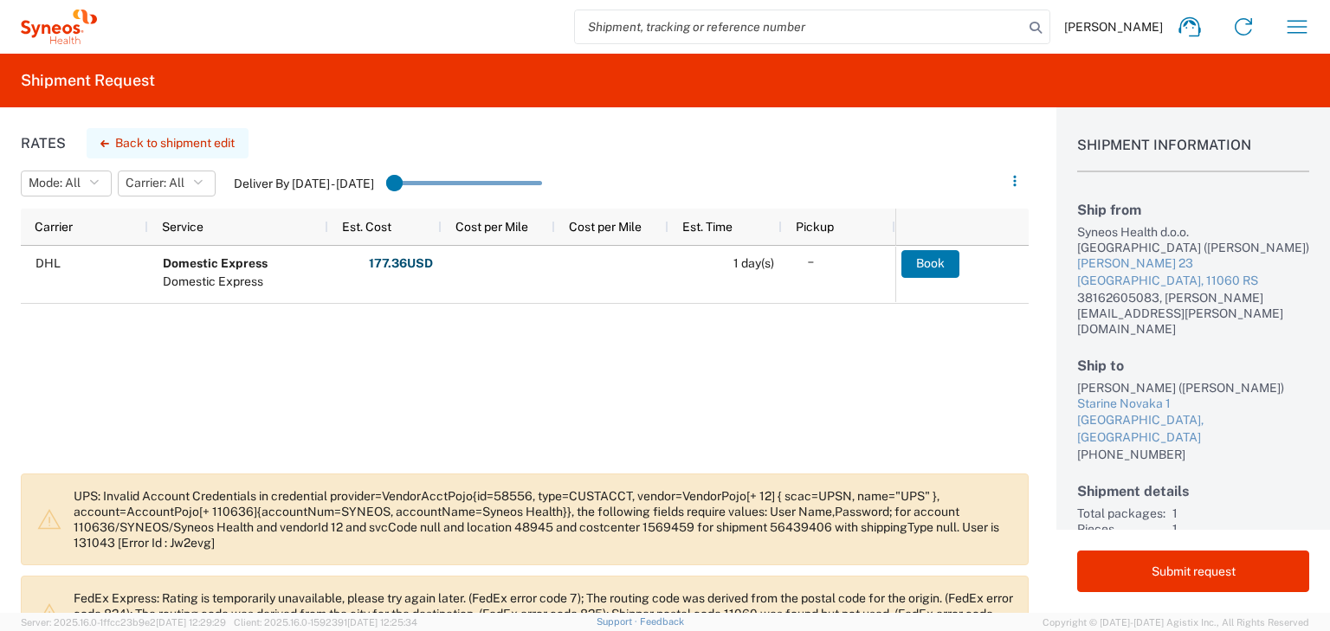
click at [142, 151] on button "Back to shipment edit" at bounding box center [168, 143] width 162 height 30
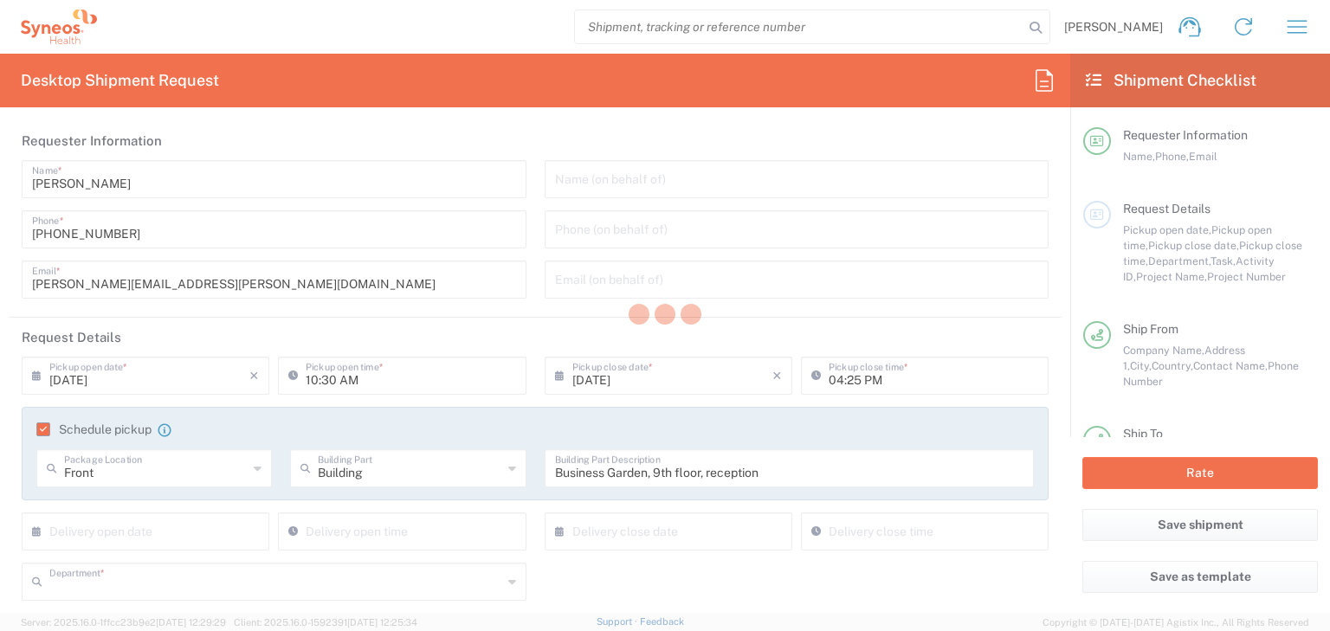
type input "8350"
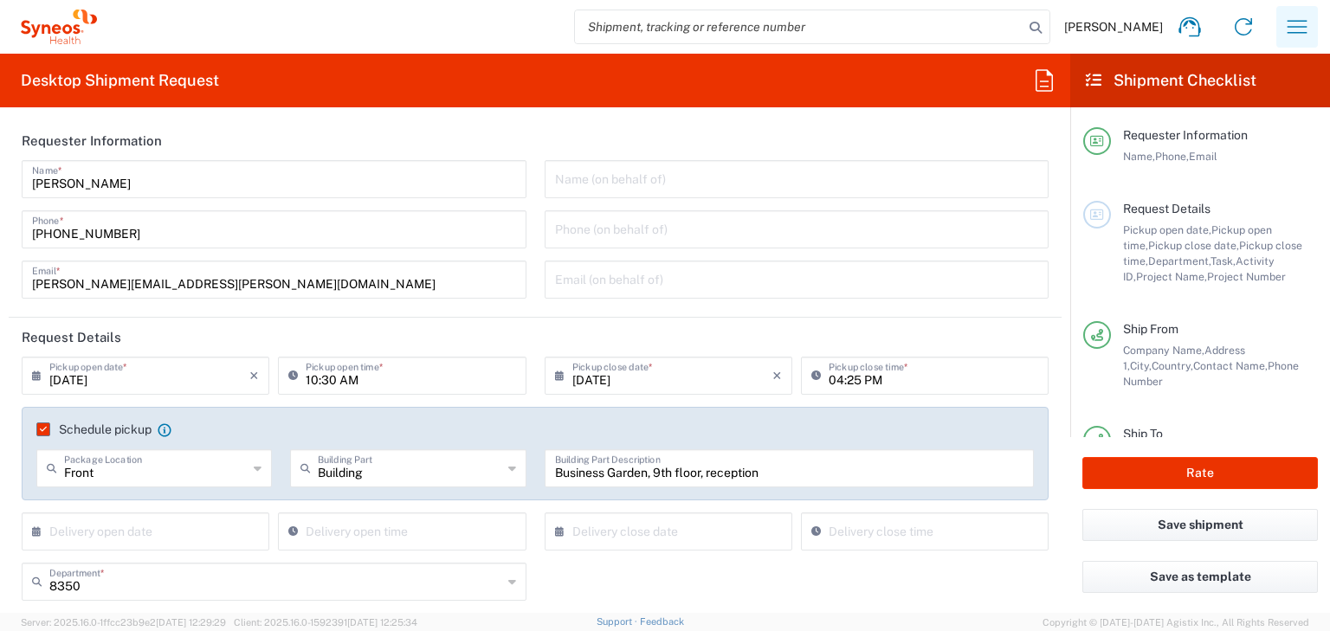
click at [1302, 42] on button "button" at bounding box center [1297, 27] width 42 height 42
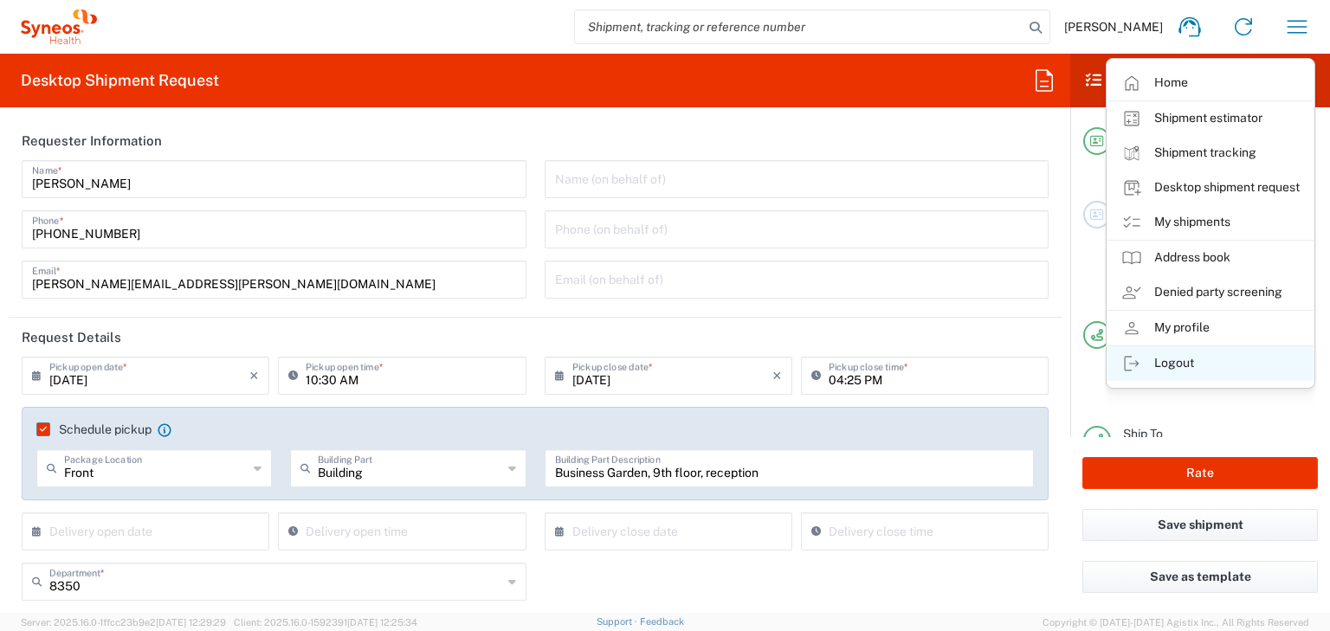
click at [1175, 377] on link "Logout" at bounding box center [1210, 363] width 206 height 35
